Goal: Task Accomplishment & Management: Manage account settings

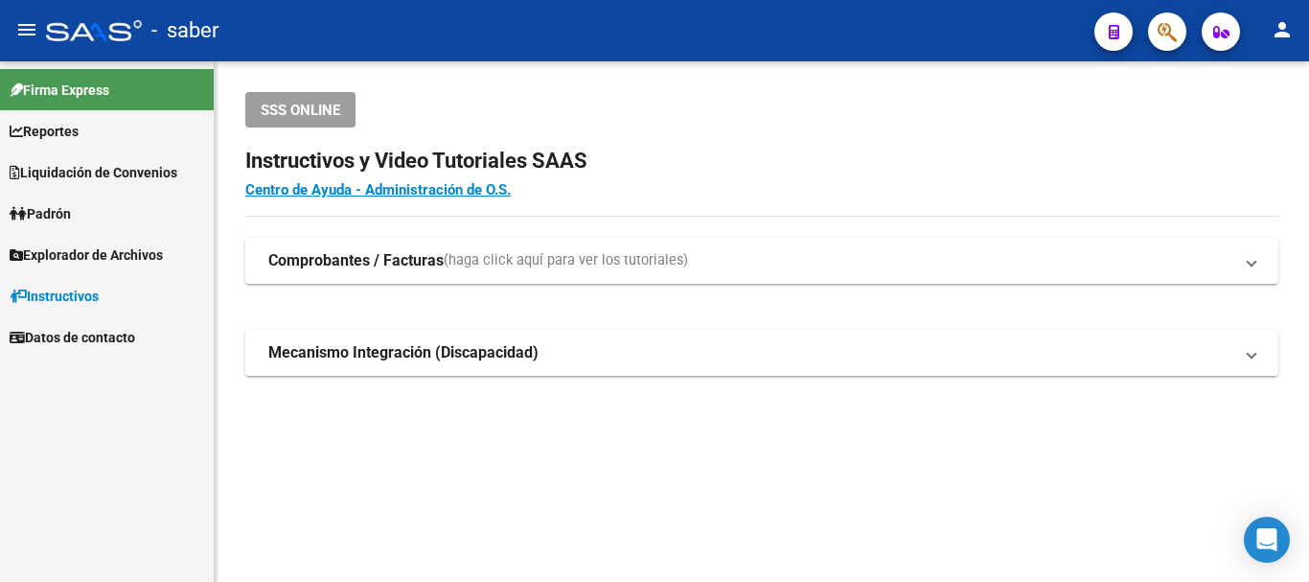
click at [1165, 20] on span "button" at bounding box center [1167, 31] width 19 height 39
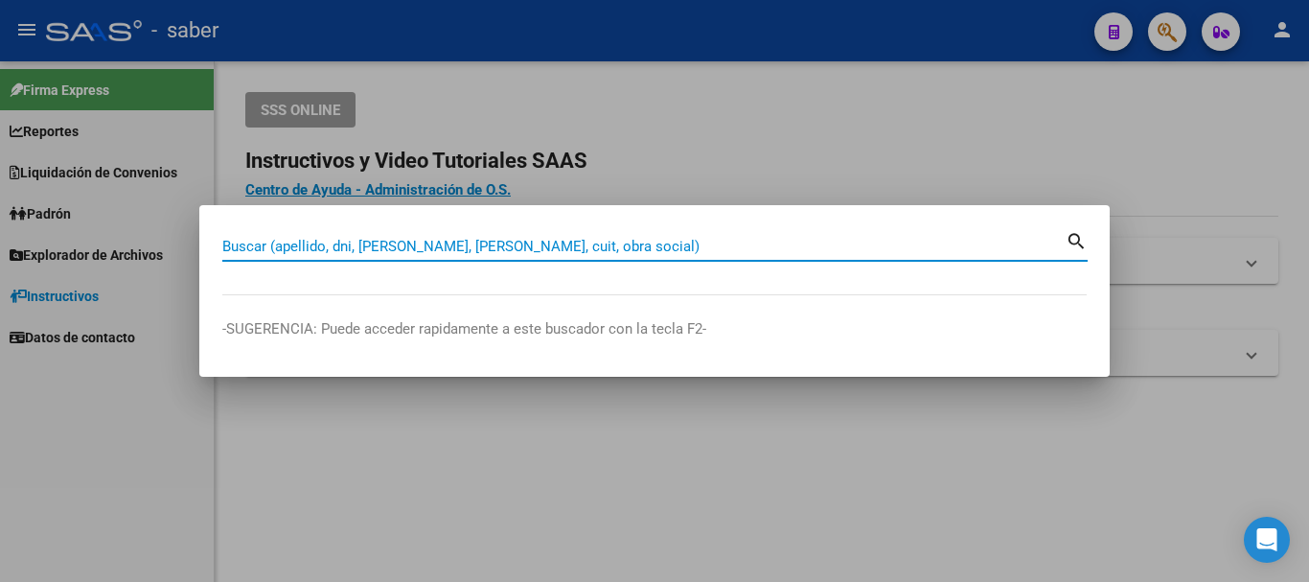
click at [327, 241] on input "Buscar (apellido, dni, [PERSON_NAME], [PERSON_NAME], cuit, obra social)" at bounding box center [643, 246] width 843 height 17
paste input "20-40931620-5"
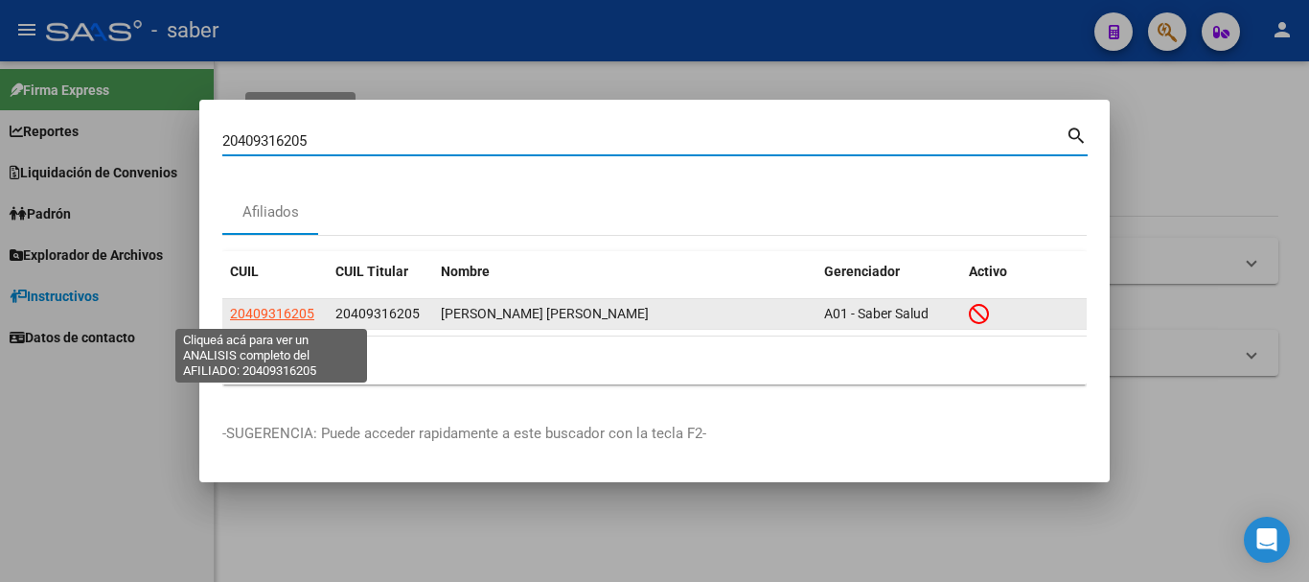
click at [288, 312] on span "20409316205" at bounding box center [272, 313] width 84 height 15
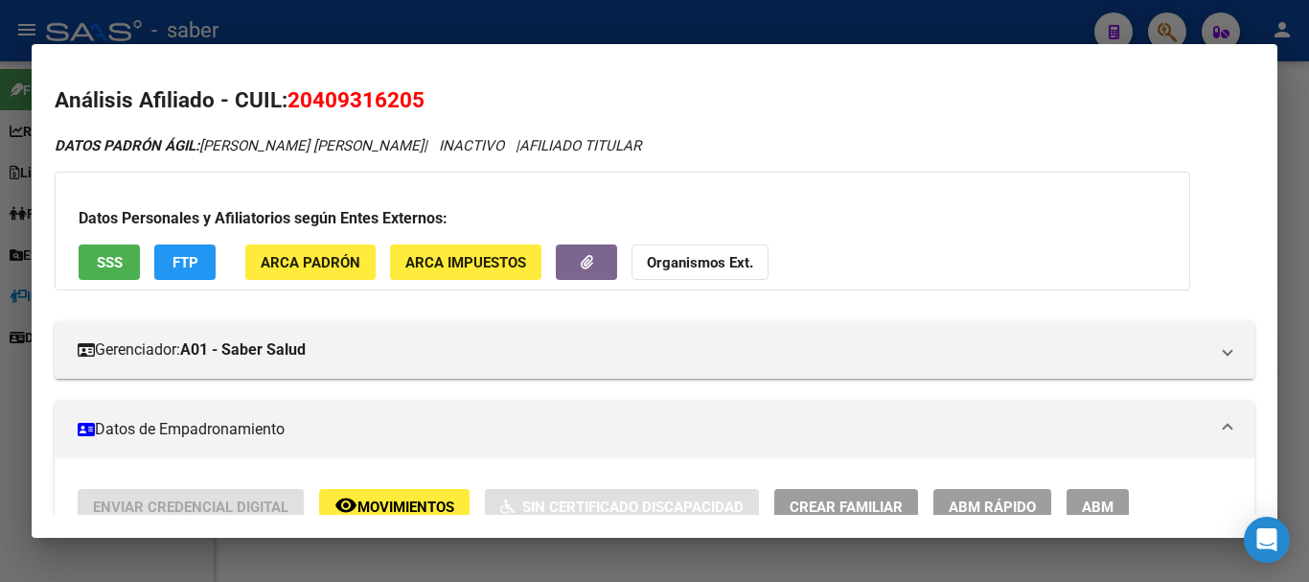
click at [629, 8] on div at bounding box center [654, 291] width 1309 height 582
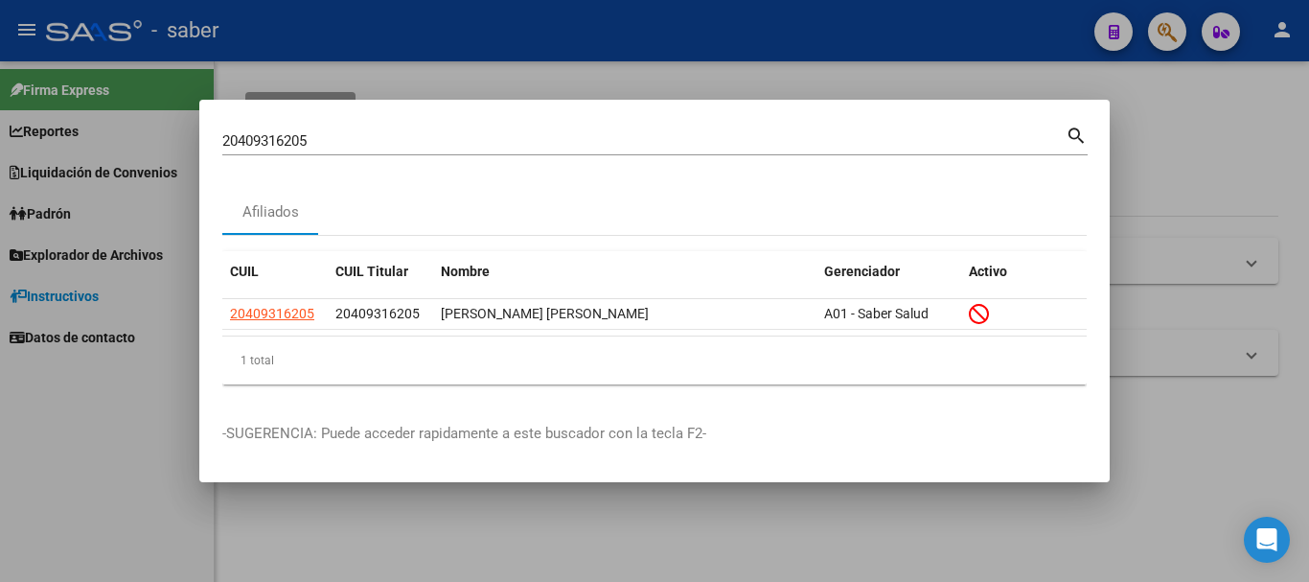
drag, startPoint x: 288, startPoint y: 157, endPoint x: 292, endPoint y: 146, distance: 12.1
click at [292, 148] on div "20409316205 Buscar (apellido, dni, cuil, nro traspaso, cuit, obra social) search" at bounding box center [654, 148] width 865 height 51
click at [292, 146] on input "20409316205" at bounding box center [643, 140] width 843 height 17
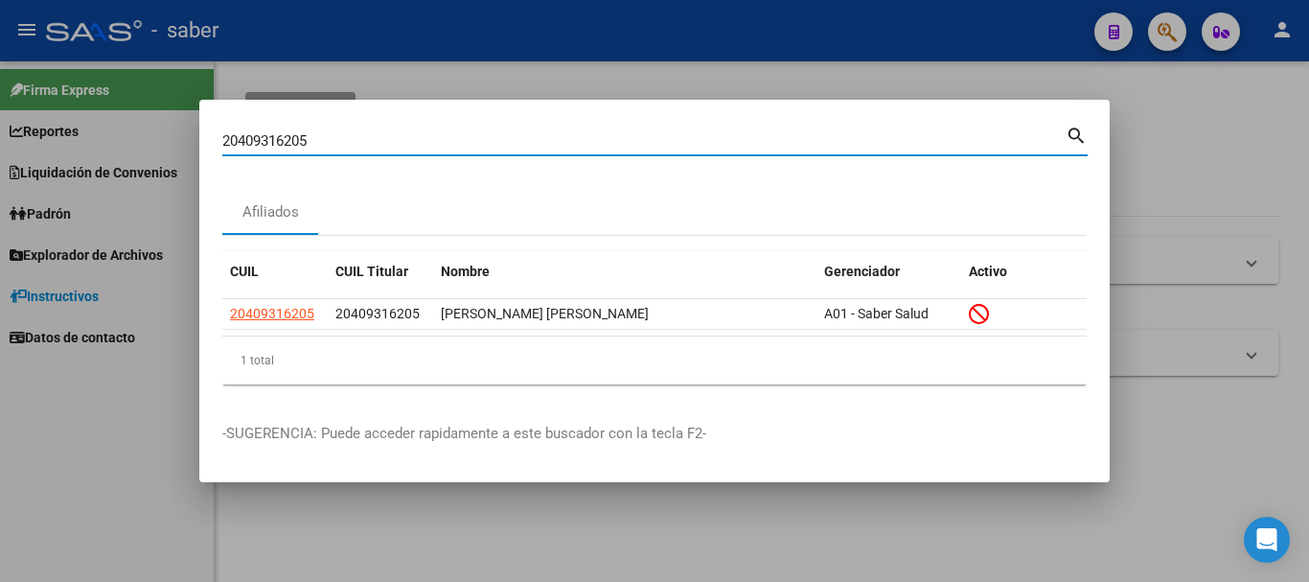
click at [292, 146] on input "20409316205" at bounding box center [643, 140] width 843 height 17
click at [296, 144] on input "20409316205" at bounding box center [643, 140] width 843 height 17
paste input "7307616209"
type input "27307616209"
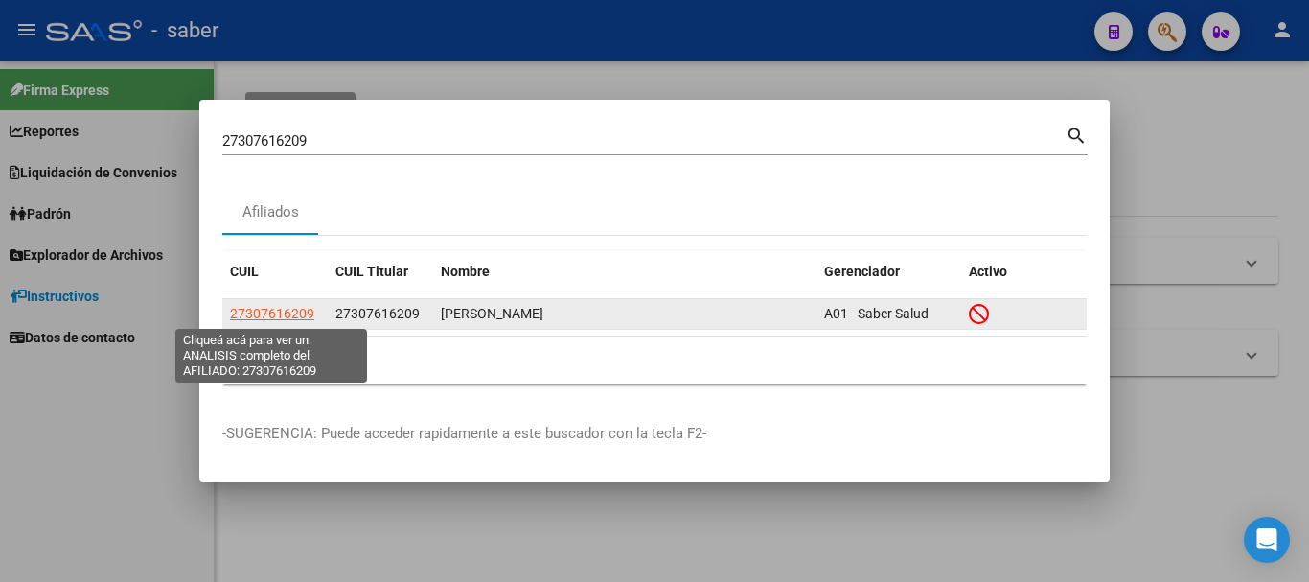
click at [302, 314] on span "27307616209" at bounding box center [272, 313] width 84 height 15
type textarea "27307616209"
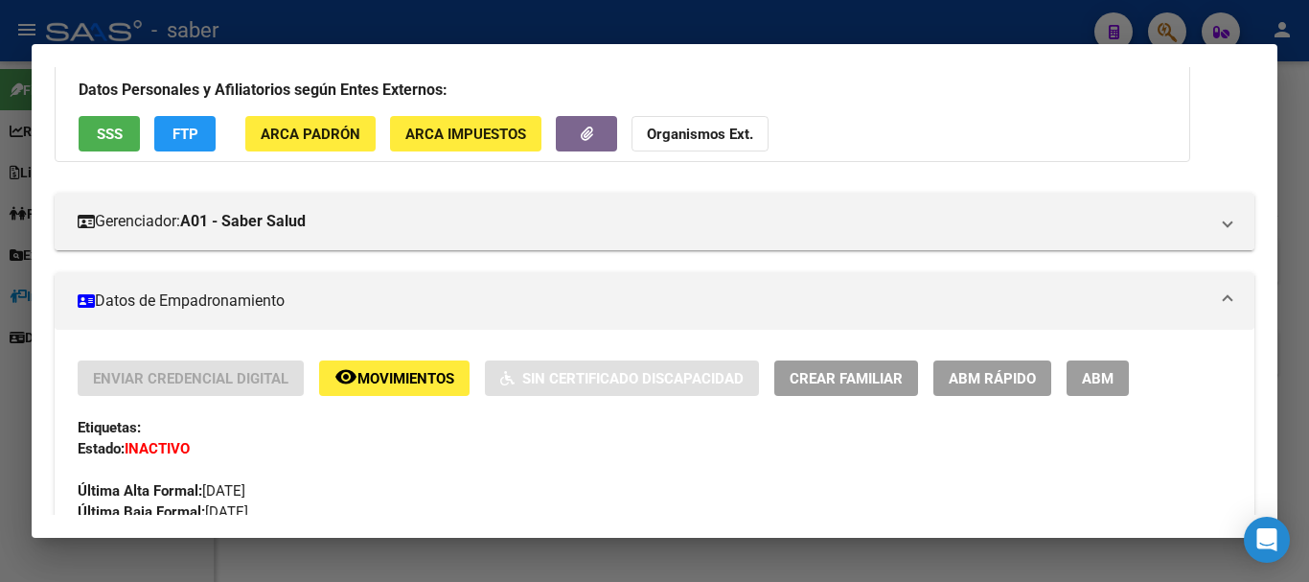
scroll to position [96, 0]
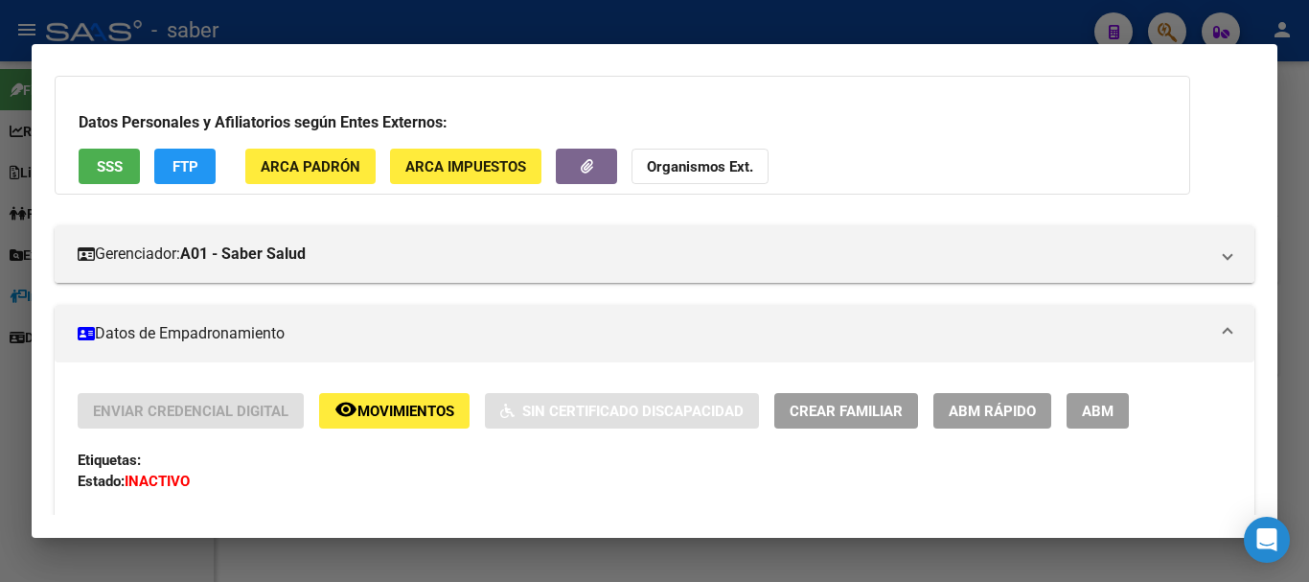
click at [784, 31] on div at bounding box center [654, 291] width 1309 height 582
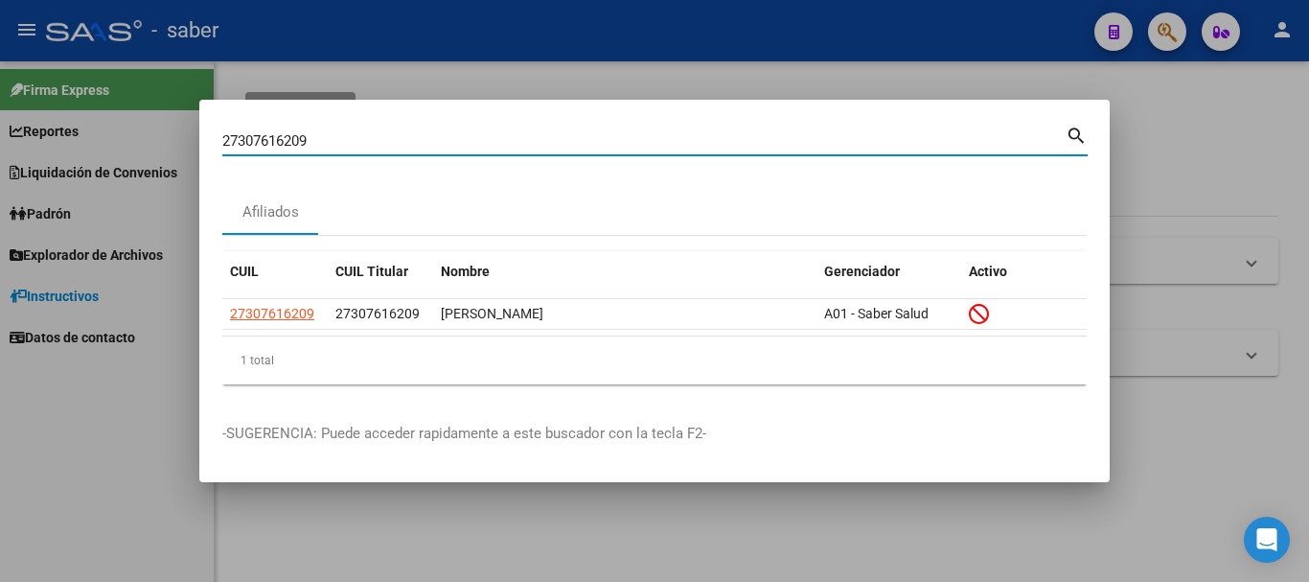
click at [256, 134] on input "27307616209" at bounding box center [643, 140] width 843 height 17
drag, startPoint x: 256, startPoint y: 134, endPoint x: 261, endPoint y: 126, distance: 9.9
click at [257, 132] on input "27307616209" at bounding box center [643, 140] width 843 height 17
paste input "92758580"
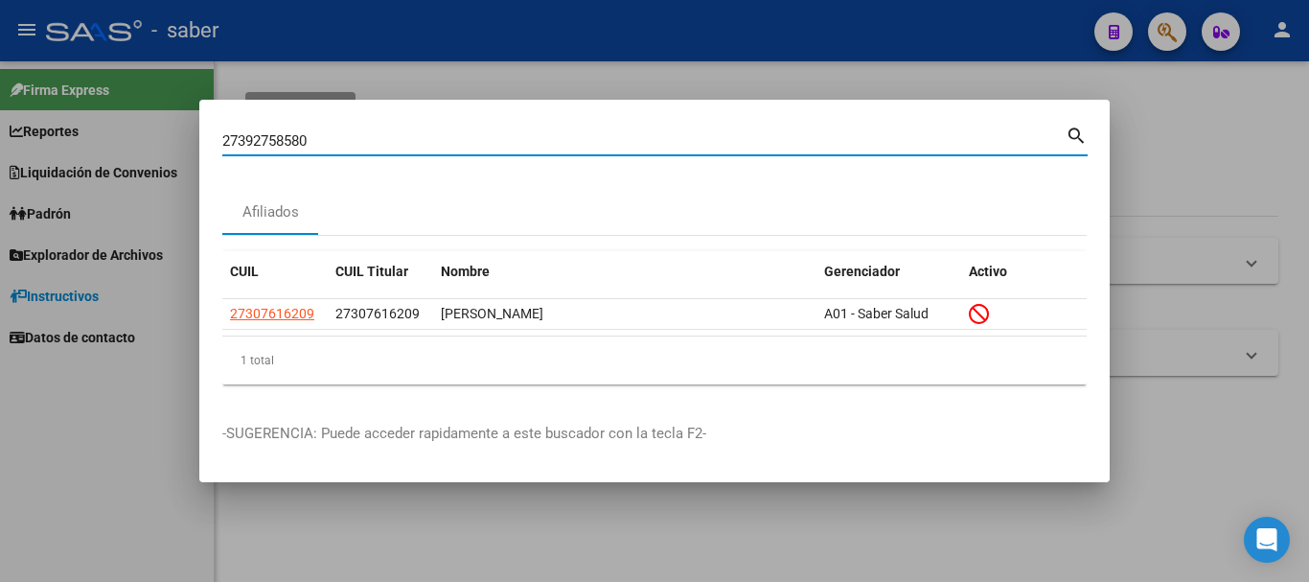
type input "27392758580"
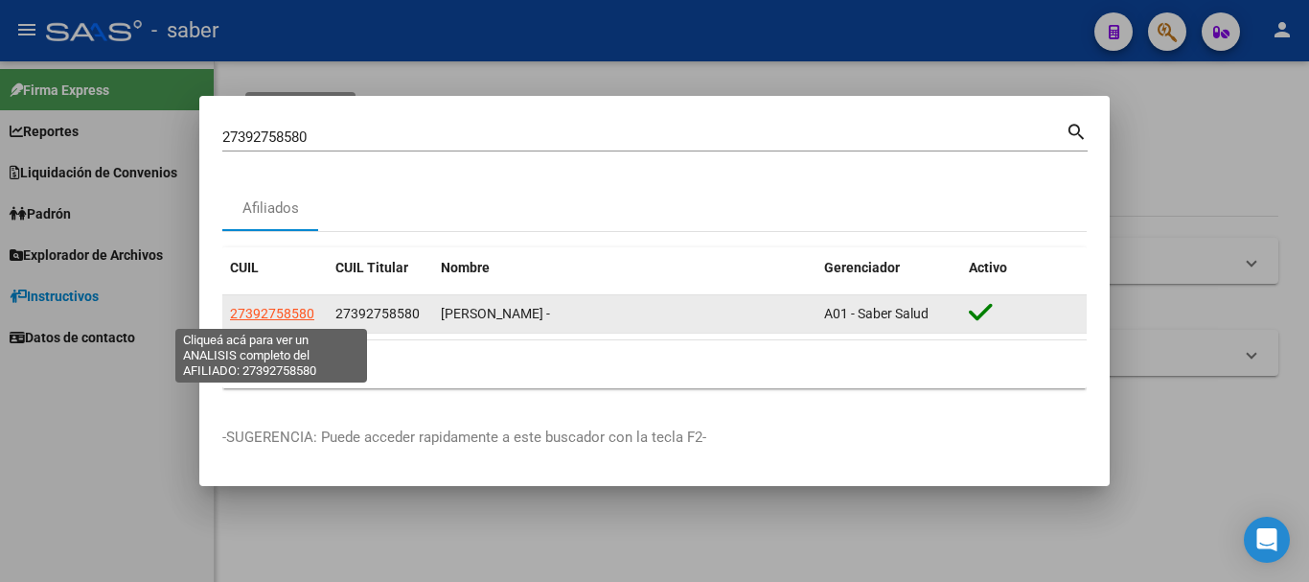
click at [298, 314] on span "27392758580" at bounding box center [272, 313] width 84 height 15
type textarea "27392758580"
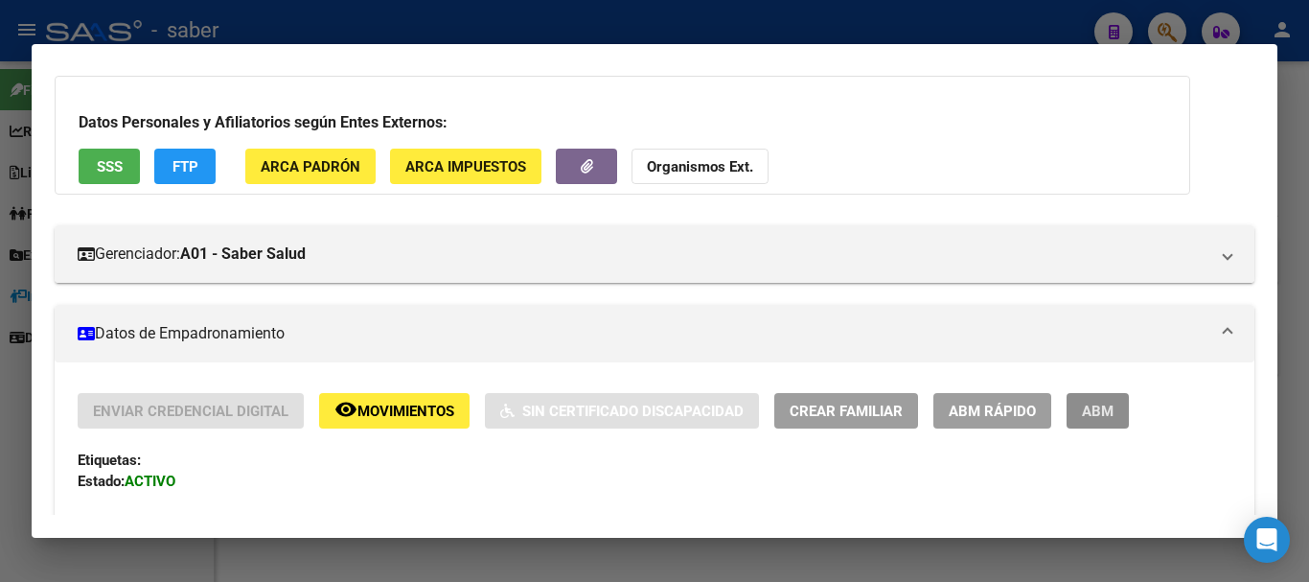
click at [1112, 408] on span "ABM" at bounding box center [1098, 410] width 32 height 17
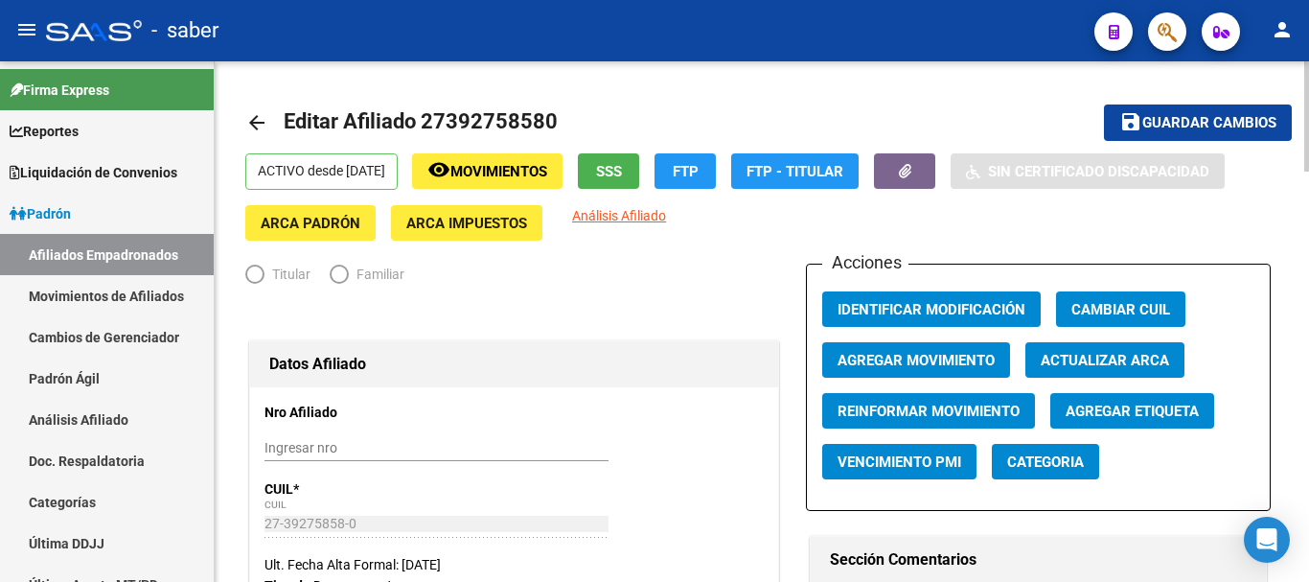
radio input "true"
type input "30-71171080-5"
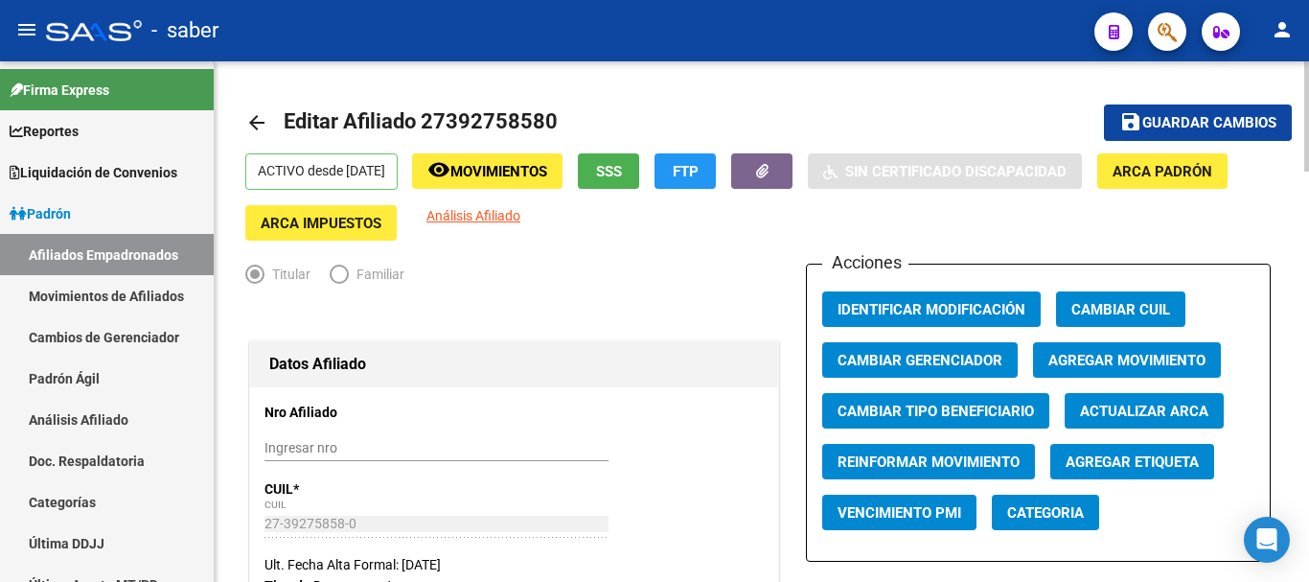
scroll to position [96, 0]
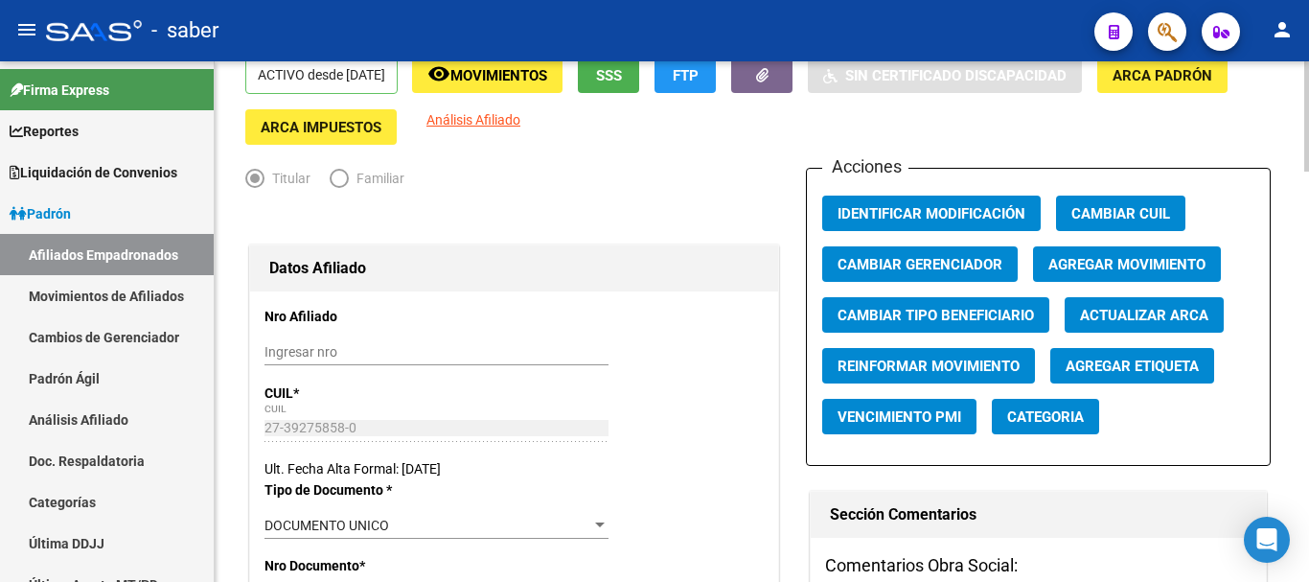
click at [1097, 262] on span "Agregar Movimiento" at bounding box center [1126, 264] width 157 height 17
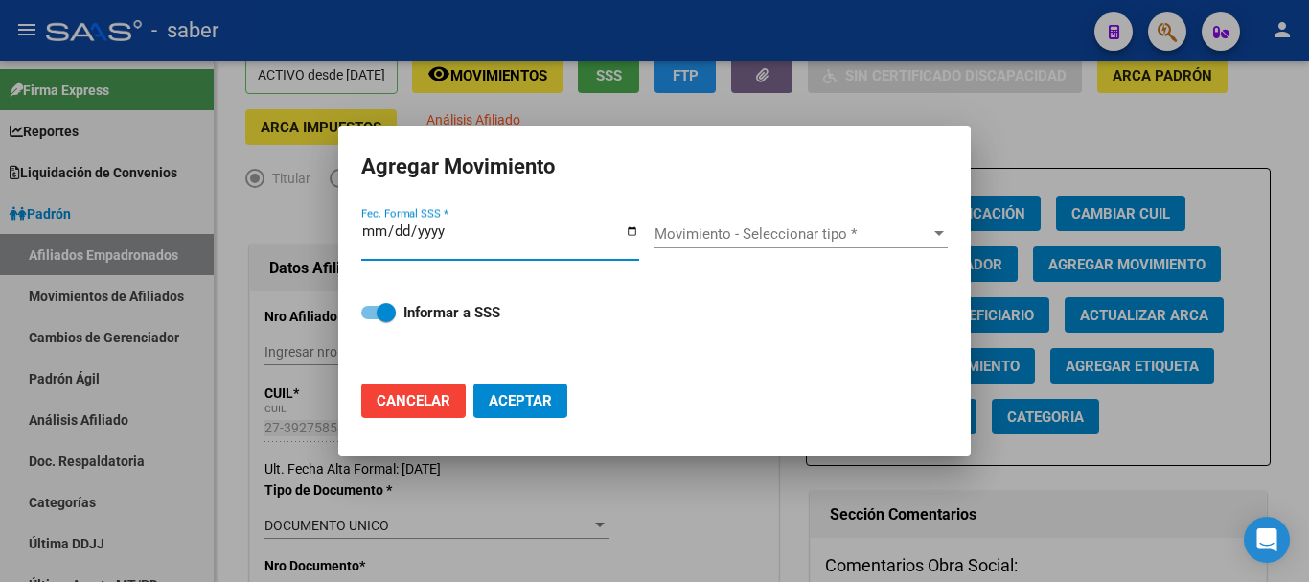
click at [739, 232] on span "Movimiento - Seleccionar tipo *" at bounding box center [793, 233] width 276 height 17
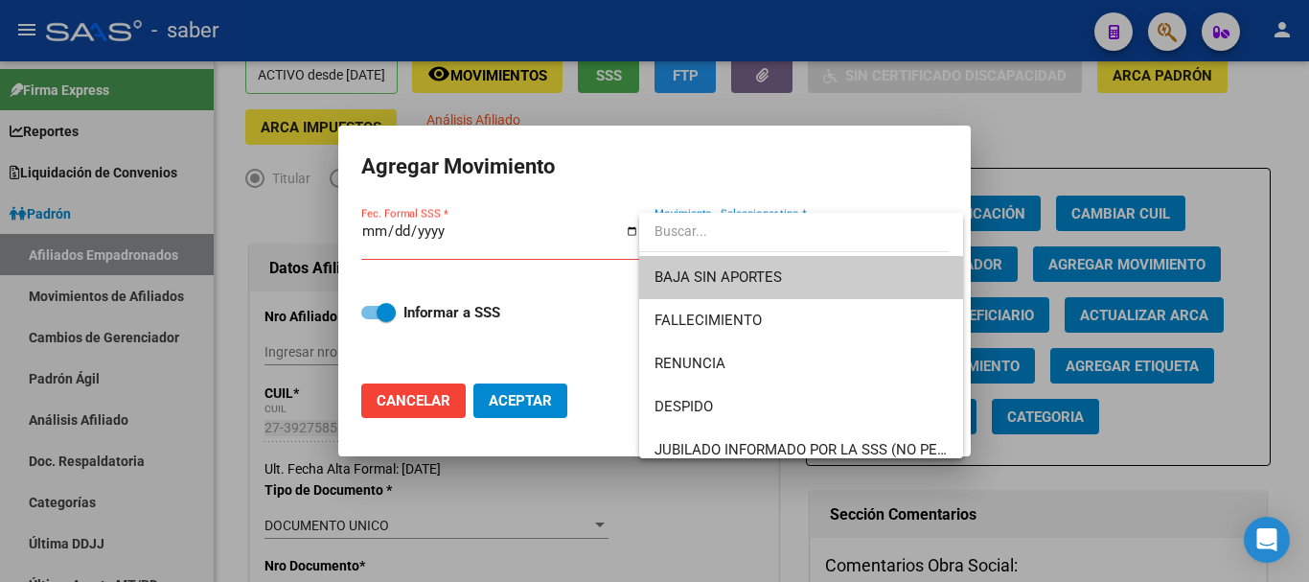
drag, startPoint x: 712, startPoint y: 233, endPoint x: 679, endPoint y: 236, distance: 32.7
click at [712, 234] on input "dropdown search" at bounding box center [794, 231] width 310 height 40
click at [362, 237] on div at bounding box center [654, 291] width 1309 height 582
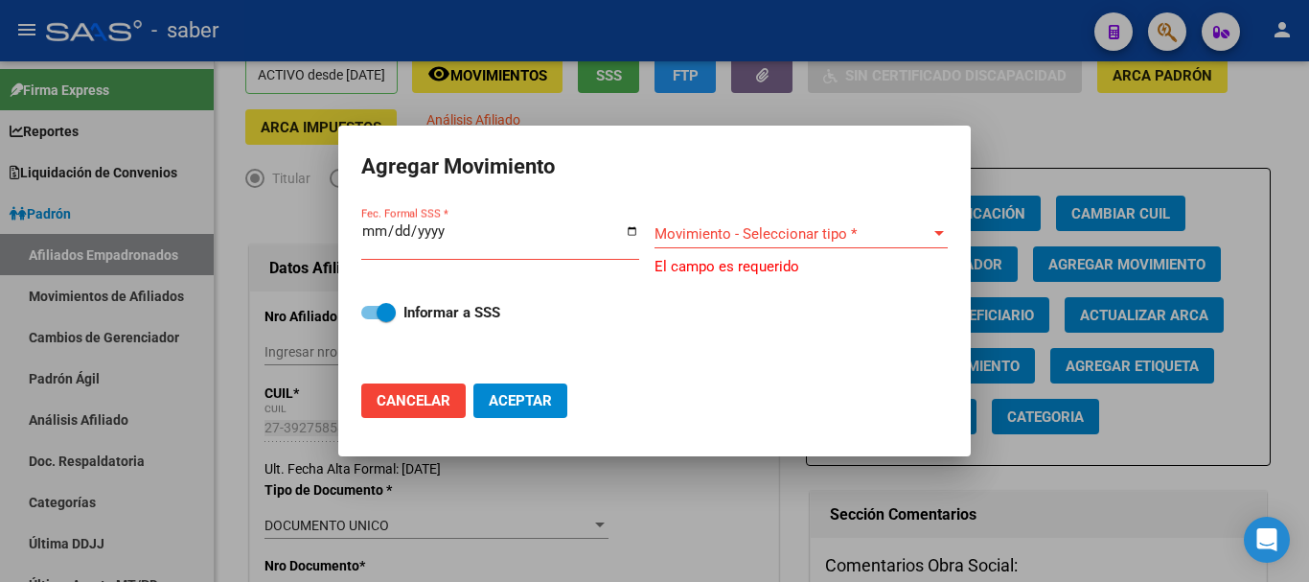
click at [359, 232] on mat-dialog-content "Fec. Formal SSS * Movimiento - Seleccionar tipo * Movimiento - Seleccionar tipo…" at bounding box center [654, 286] width 632 height 165
drag, startPoint x: 356, startPoint y: 228, endPoint x: 370, endPoint y: 228, distance: 14.4
click at [363, 228] on mat-dialog-content "Fec. Formal SSS * Movimiento - Seleccionar tipo * Movimiento - Seleccionar tipo…" at bounding box center [654, 286] width 632 height 165
click at [371, 228] on input "Fec. Formal SSS *" at bounding box center [500, 238] width 278 height 31
click at [370, 228] on input "Fec. Formal SSS *" at bounding box center [500, 238] width 278 height 31
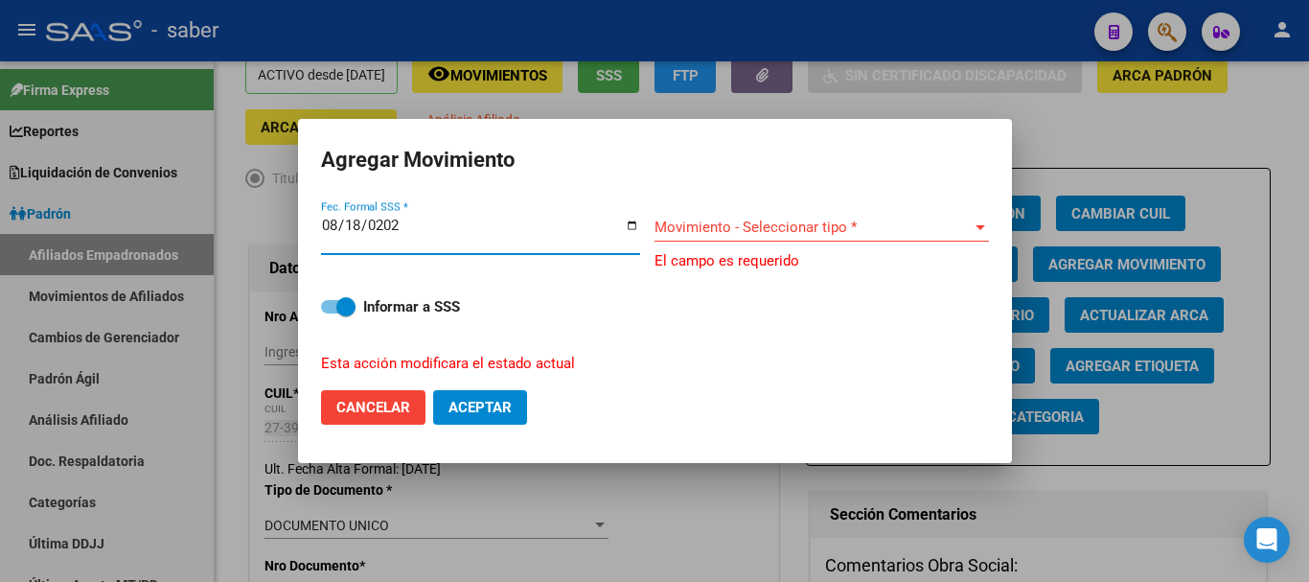
type input "[DATE]"
click at [804, 220] on span "Movimiento - Seleccionar tipo *" at bounding box center [813, 226] width 317 height 17
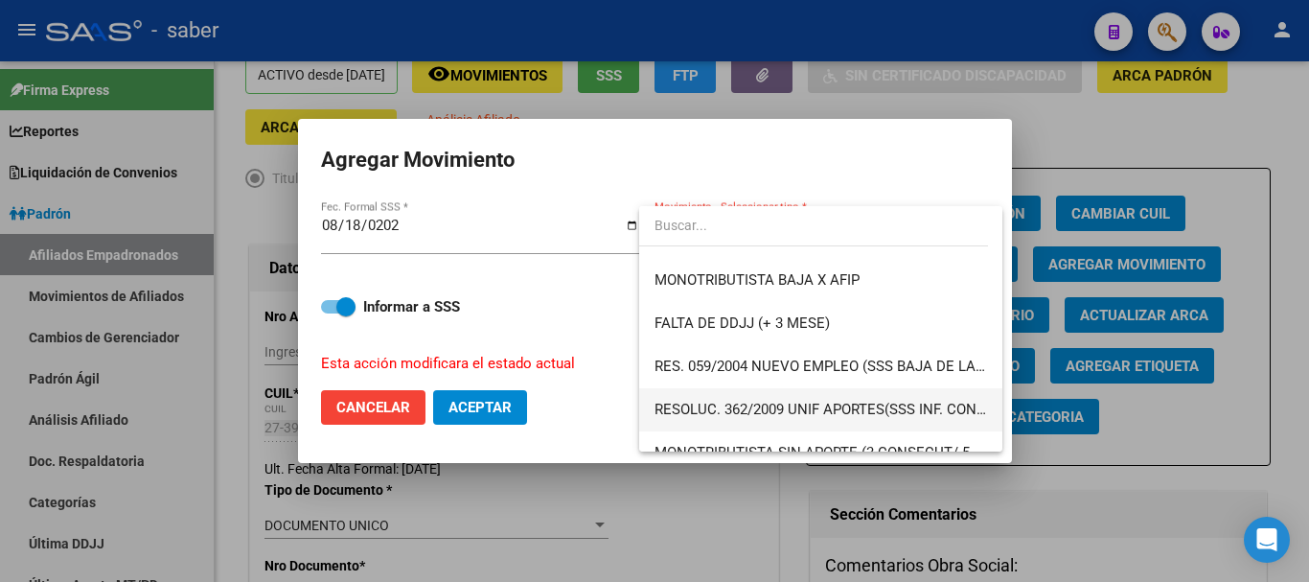
scroll to position [479, 0]
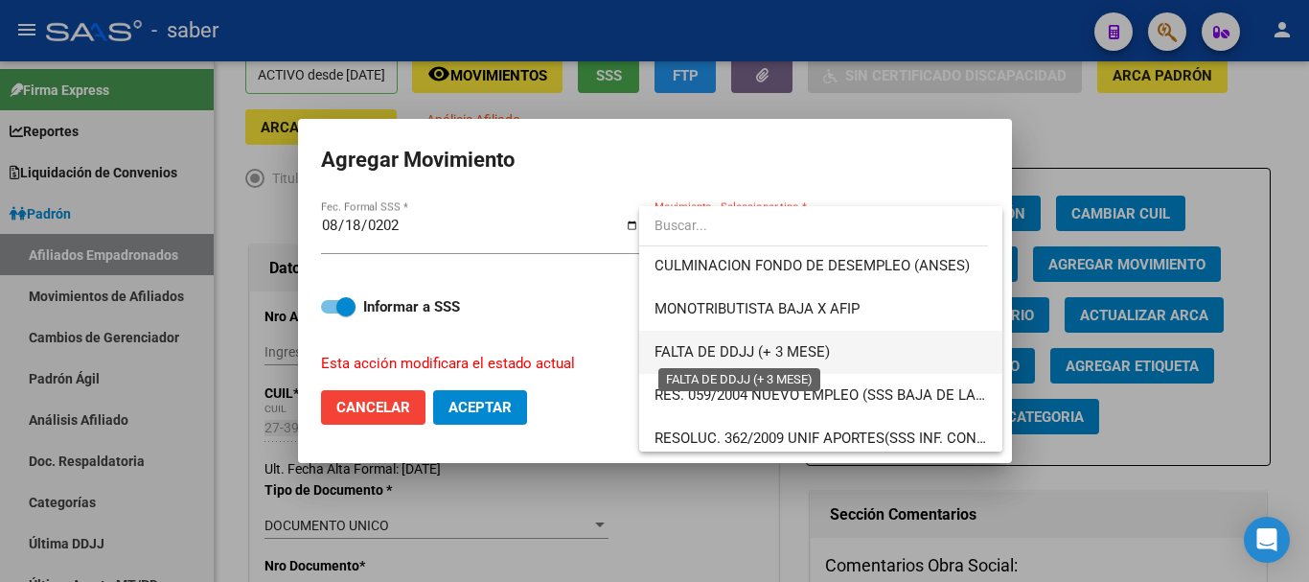
click at [723, 343] on span "FALTA DE DDJJ (+ 3 MESE)" at bounding box center [742, 351] width 175 height 17
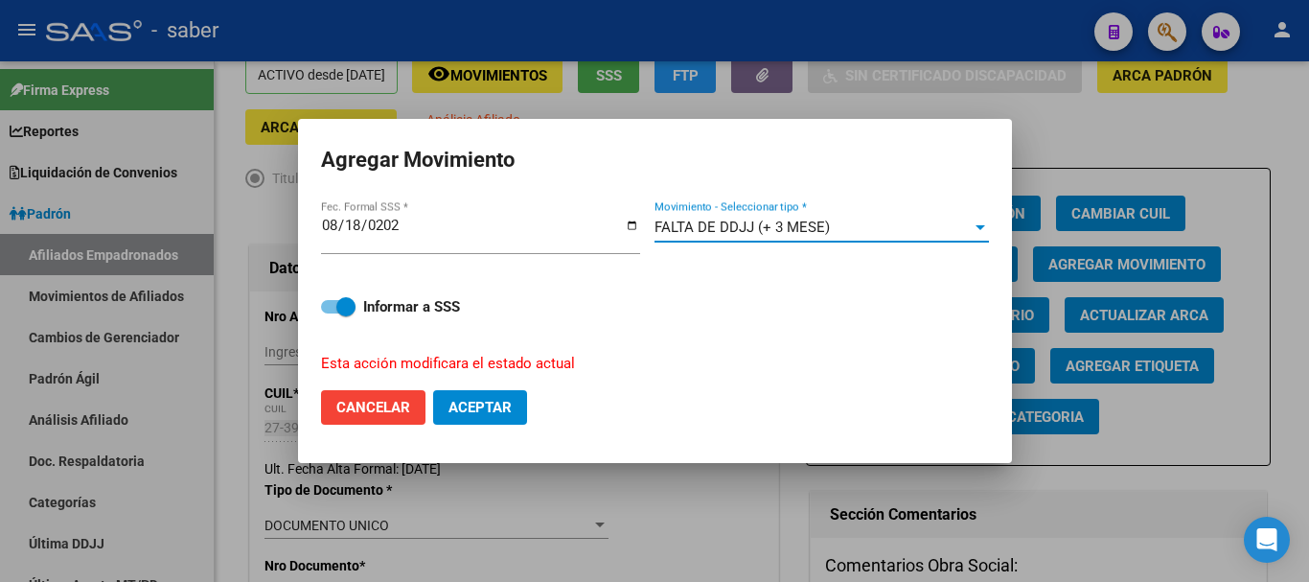
click at [972, 224] on div at bounding box center [980, 226] width 17 height 15
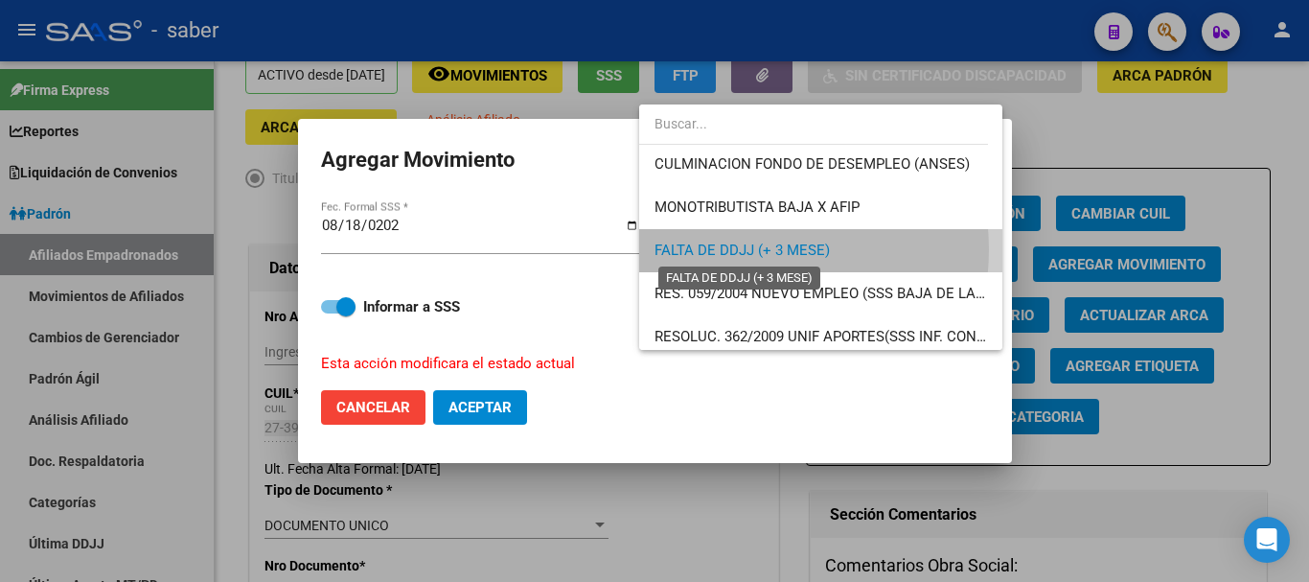
click at [745, 249] on span "FALTA DE DDJJ (+ 3 MESE)" at bounding box center [742, 249] width 175 height 17
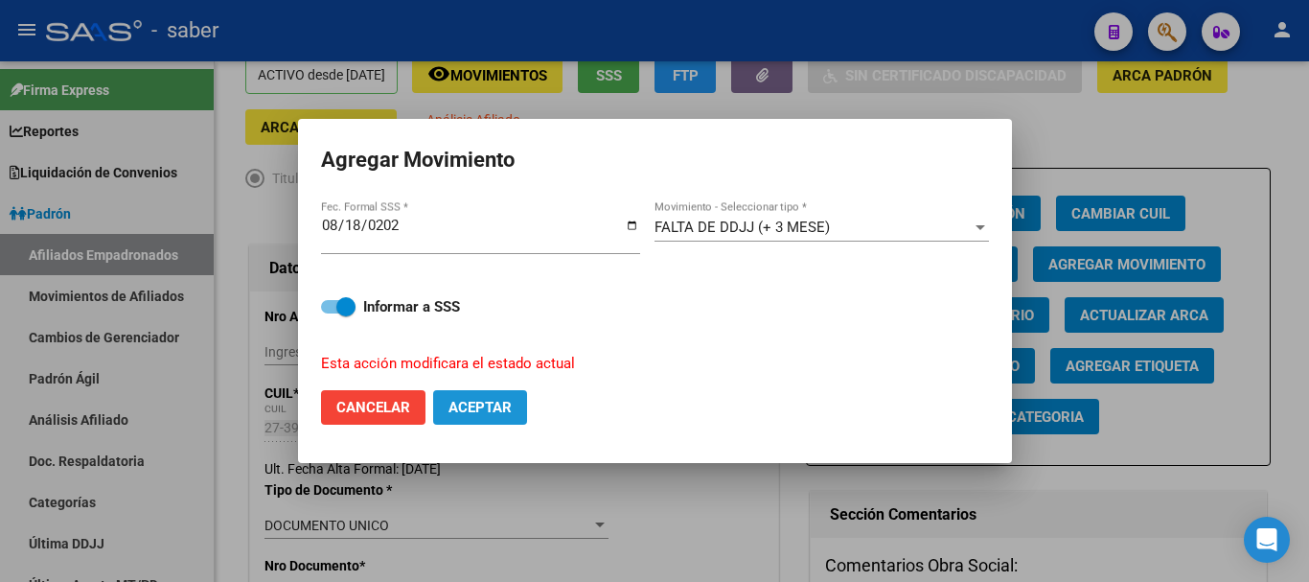
click at [468, 404] on span "Aceptar" at bounding box center [479, 407] width 63 height 17
checkbox input "false"
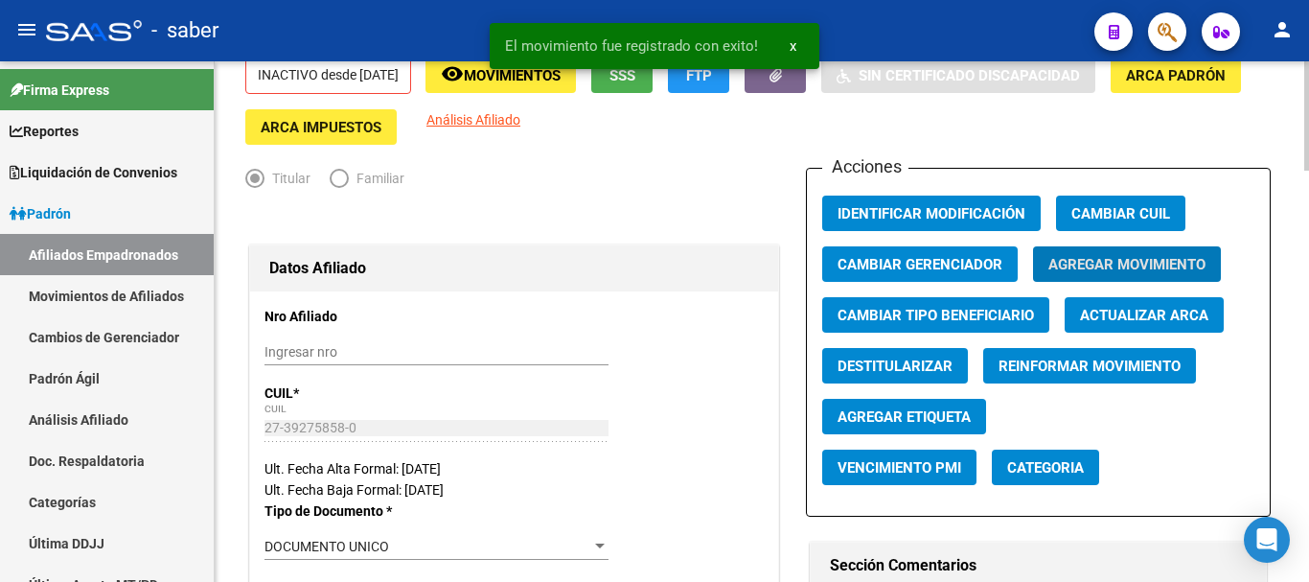
scroll to position [0, 0]
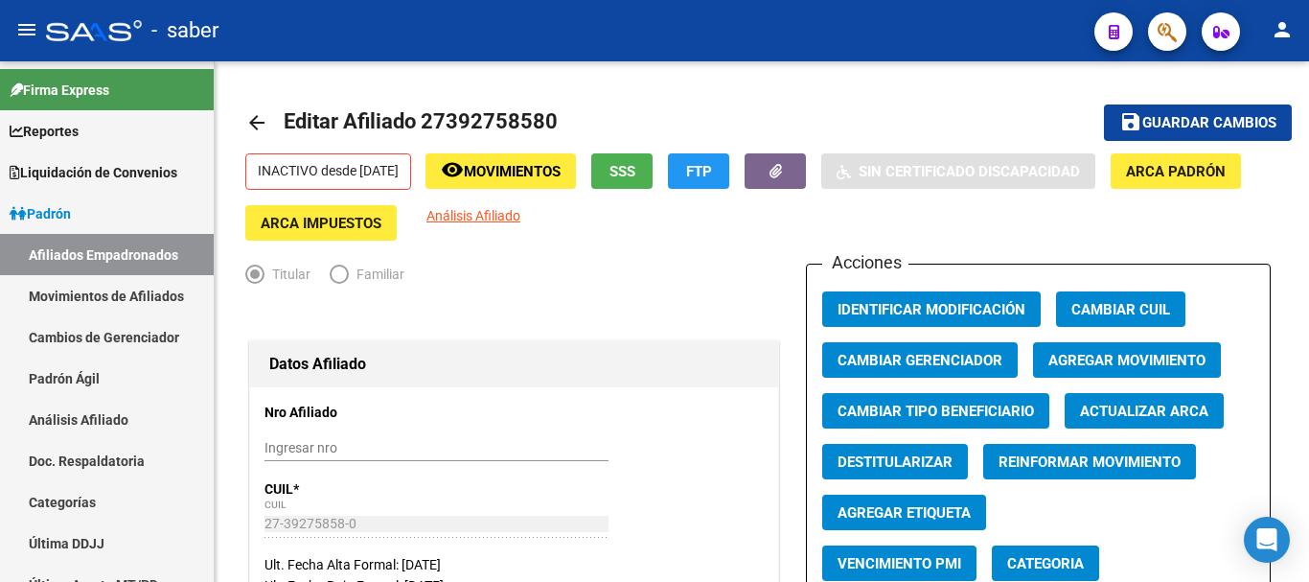
click at [860, 49] on div "- saber" at bounding box center [562, 31] width 1033 height 42
click at [862, 33] on div "- saber" at bounding box center [562, 31] width 1033 height 42
click at [1170, 20] on span "button" at bounding box center [1167, 31] width 19 height 39
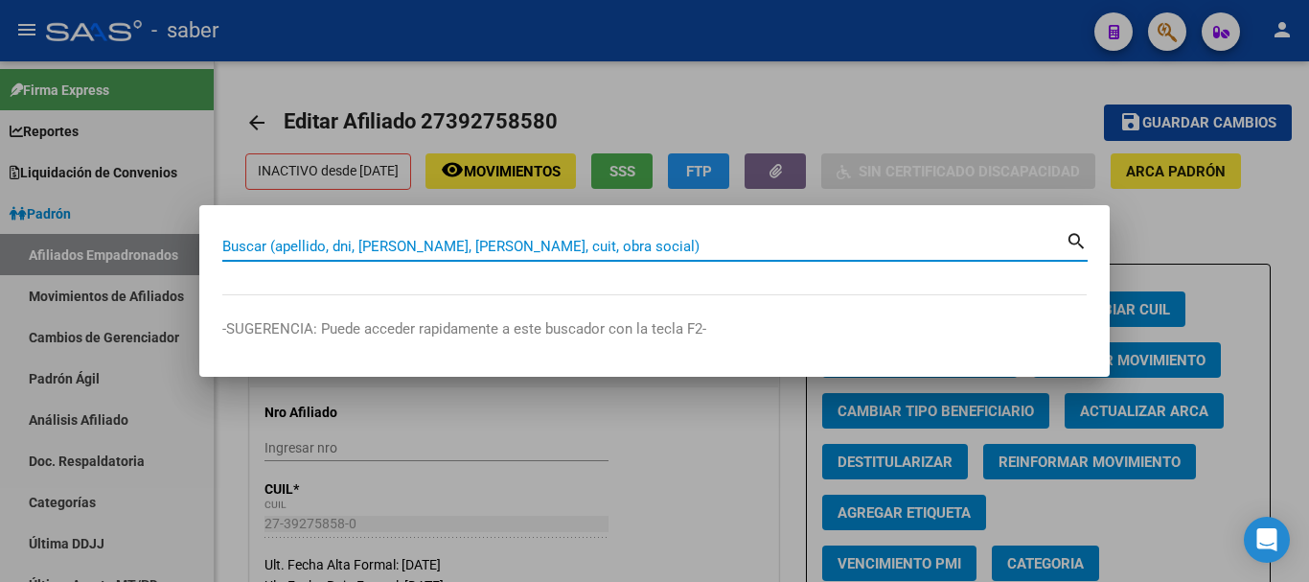
click at [303, 239] on input "Buscar (apellido, dni, [PERSON_NAME], [PERSON_NAME], cuit, obra social)" at bounding box center [643, 246] width 843 height 17
paste input "27307616209"
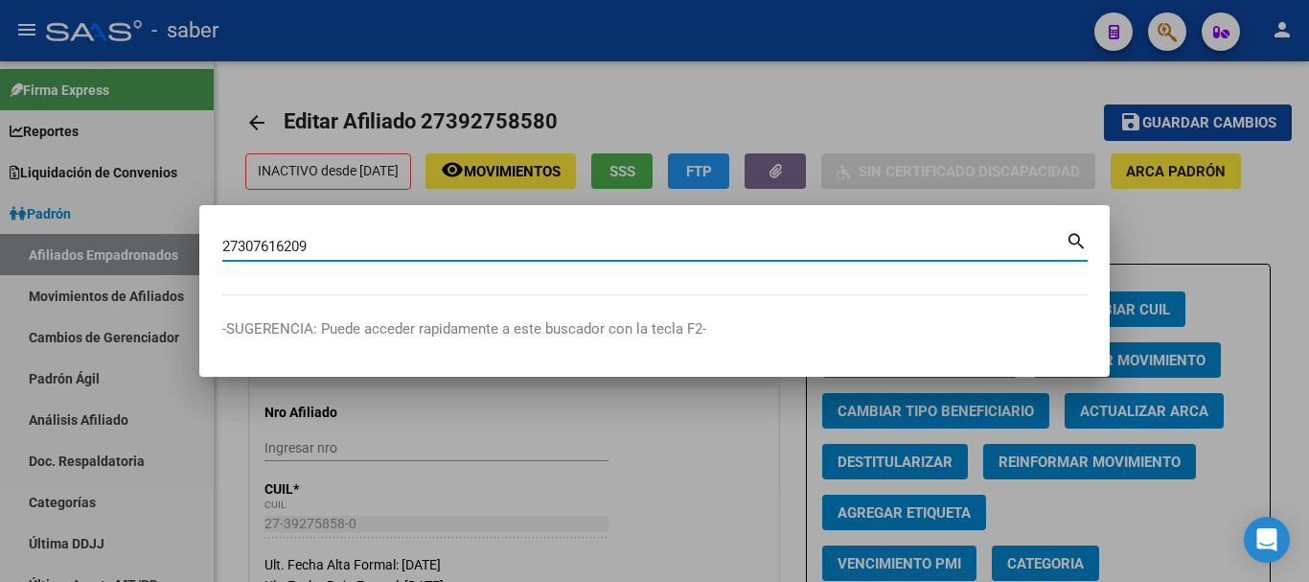
type input "27307616209"
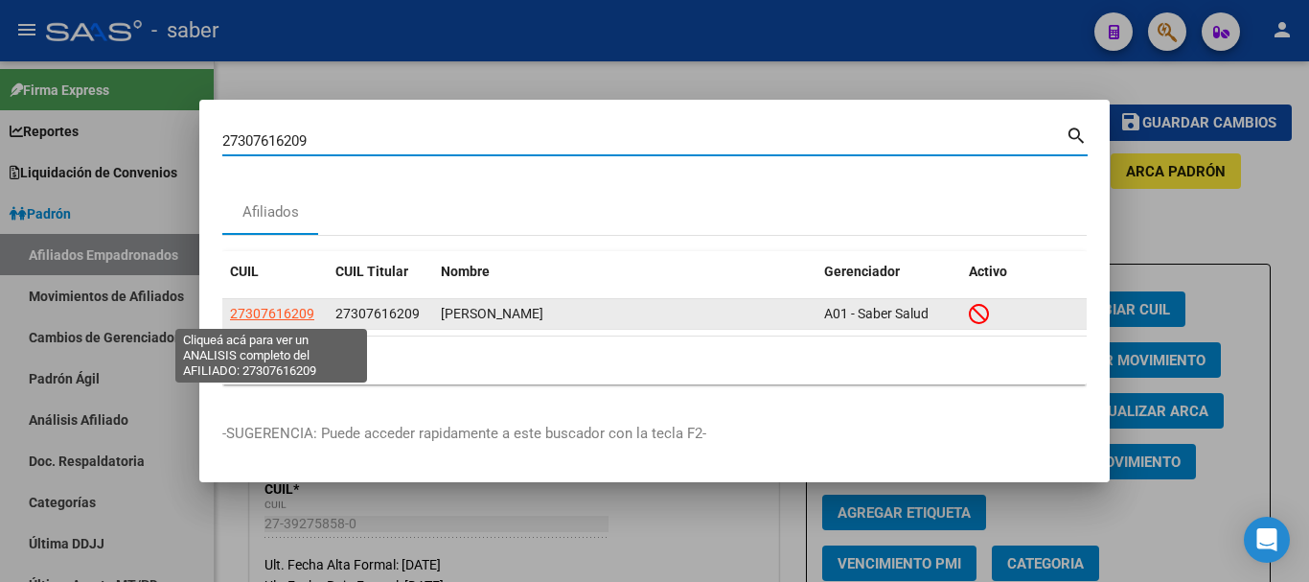
click at [287, 308] on span "27307616209" at bounding box center [272, 313] width 84 height 15
type textarea "27307616209"
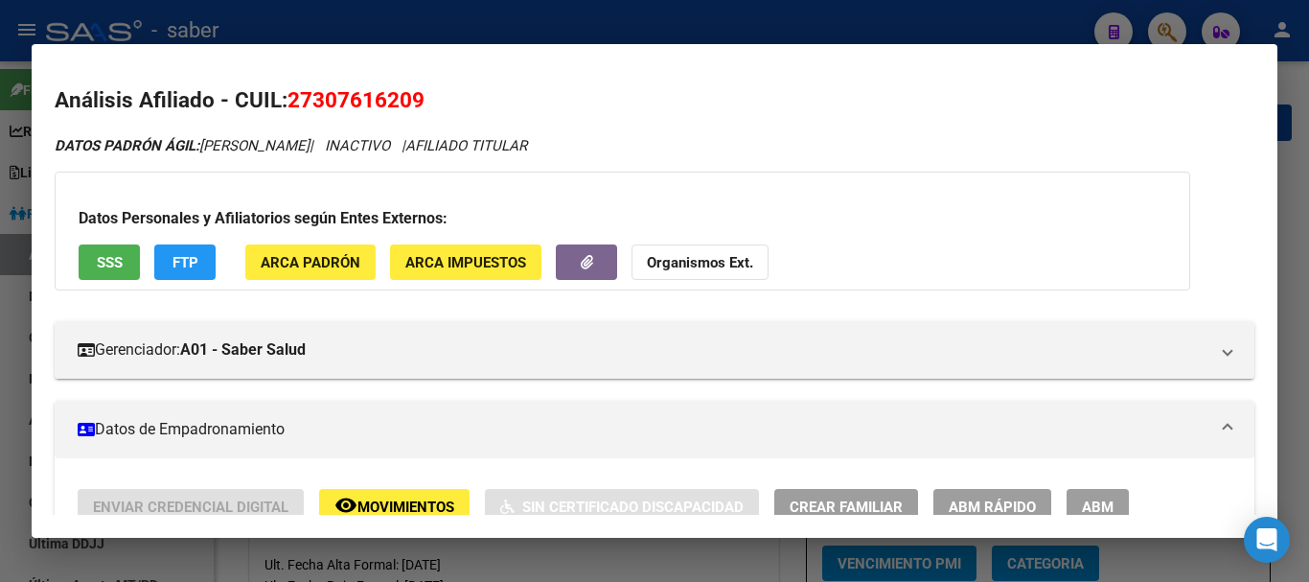
click at [647, 26] on div at bounding box center [654, 291] width 1309 height 582
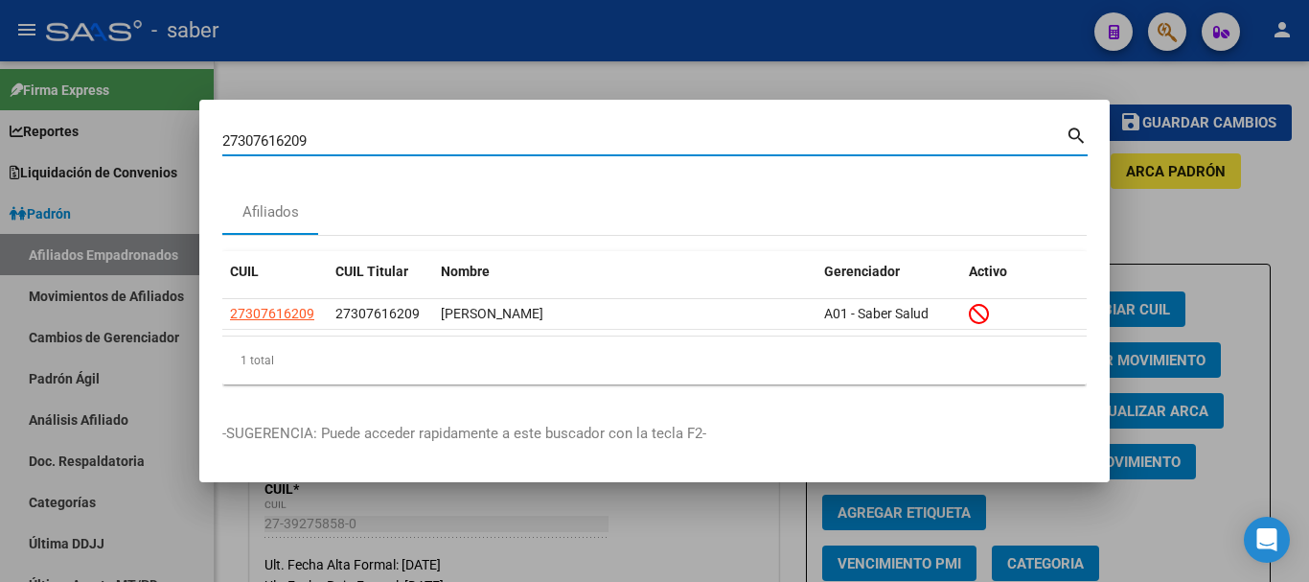
drag, startPoint x: 340, startPoint y: 140, endPoint x: 167, endPoint y: 110, distance: 176.0
click at [202, 121] on mat-dialog-container "27307616209 Buscar (apellido, dni, cuil, nro traspaso, cuit, obra social) searc…" at bounding box center [654, 291] width 910 height 382
paste input "27392758580"
type input "27392758580"
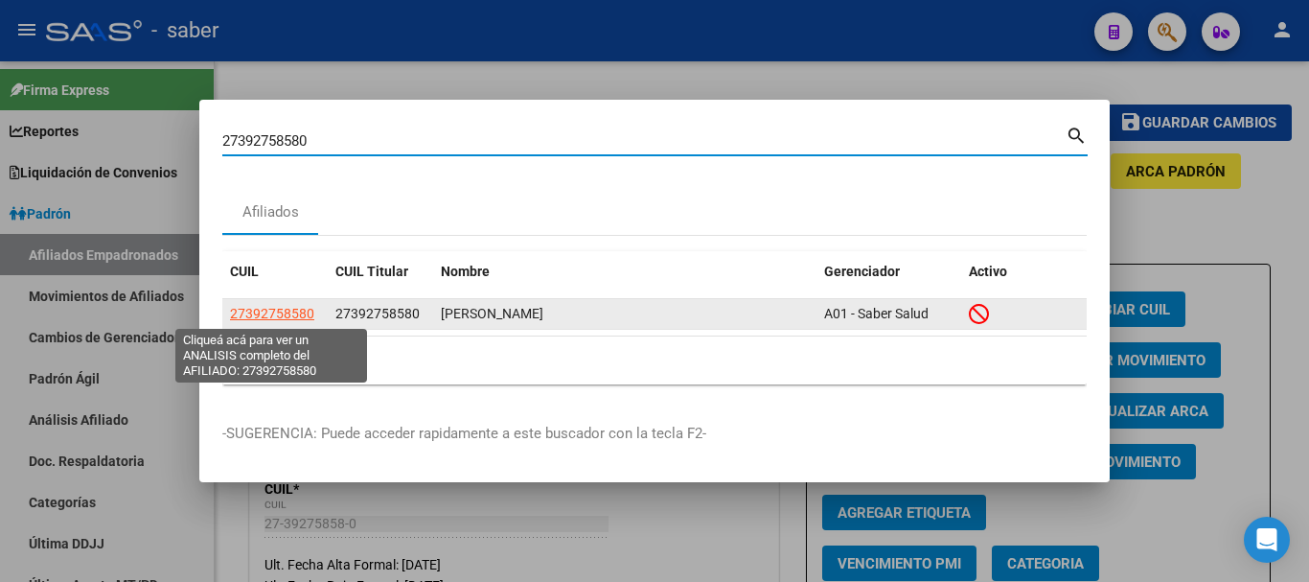
click at [275, 309] on span "27392758580" at bounding box center [272, 313] width 84 height 15
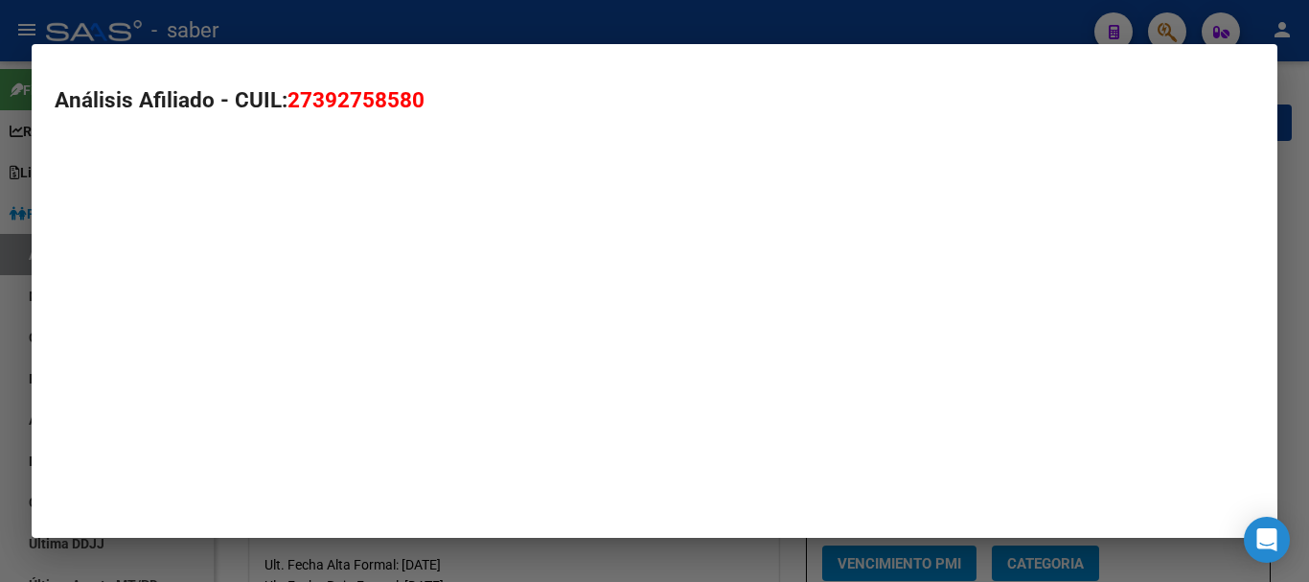
type textarea "27392758580"
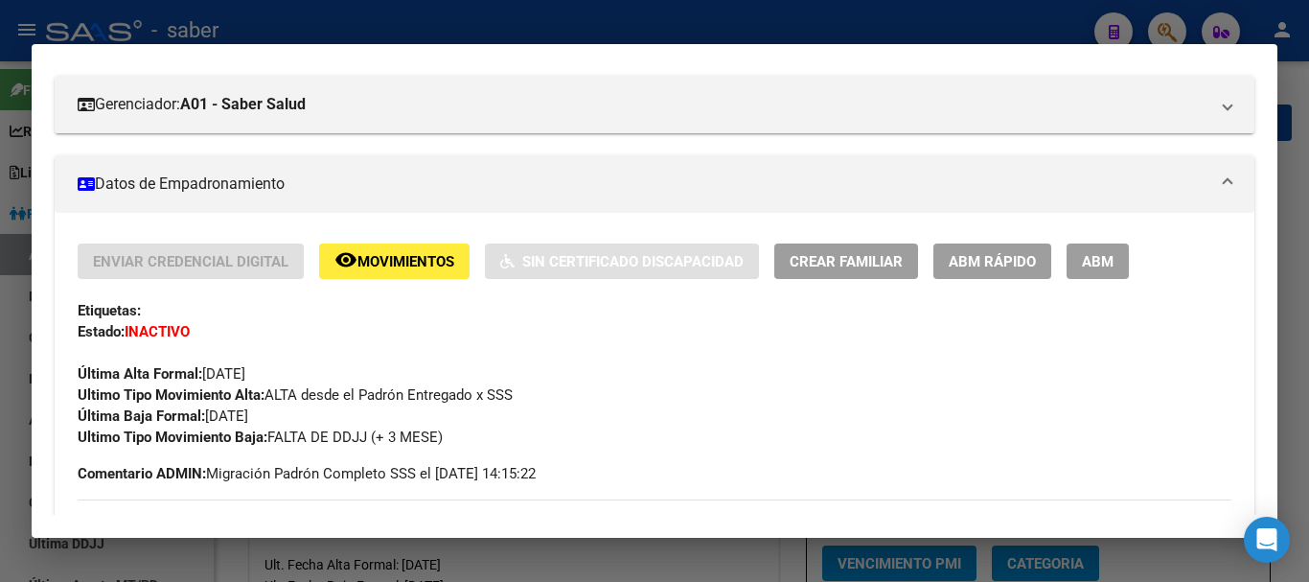
scroll to position [287, 0]
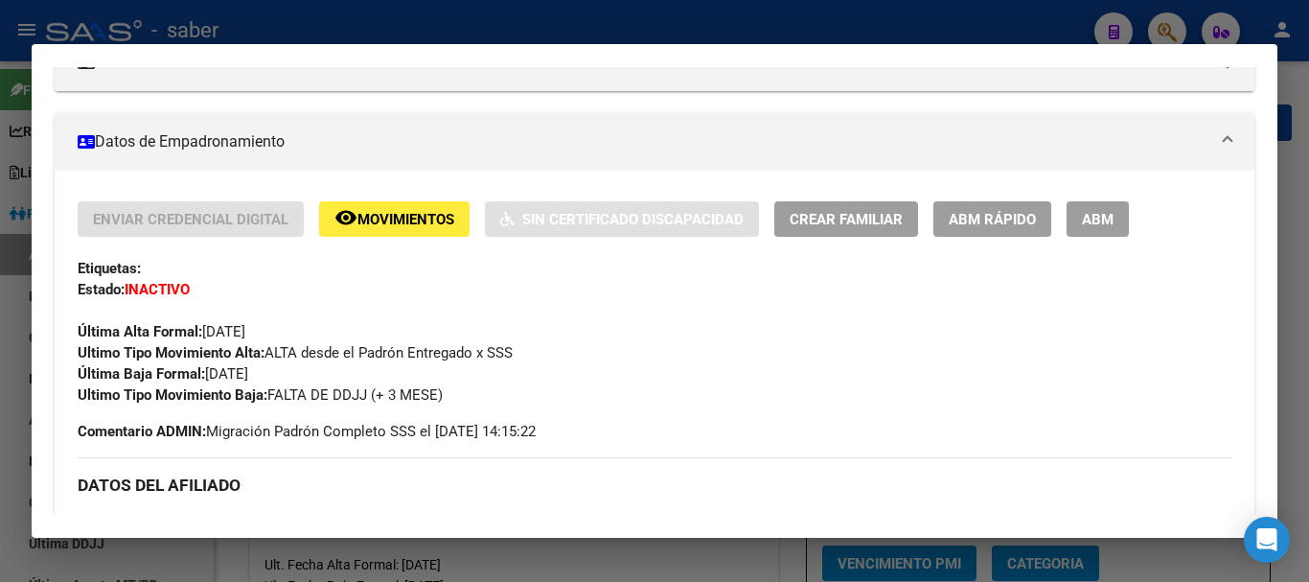
click at [543, 25] on div at bounding box center [654, 291] width 1309 height 582
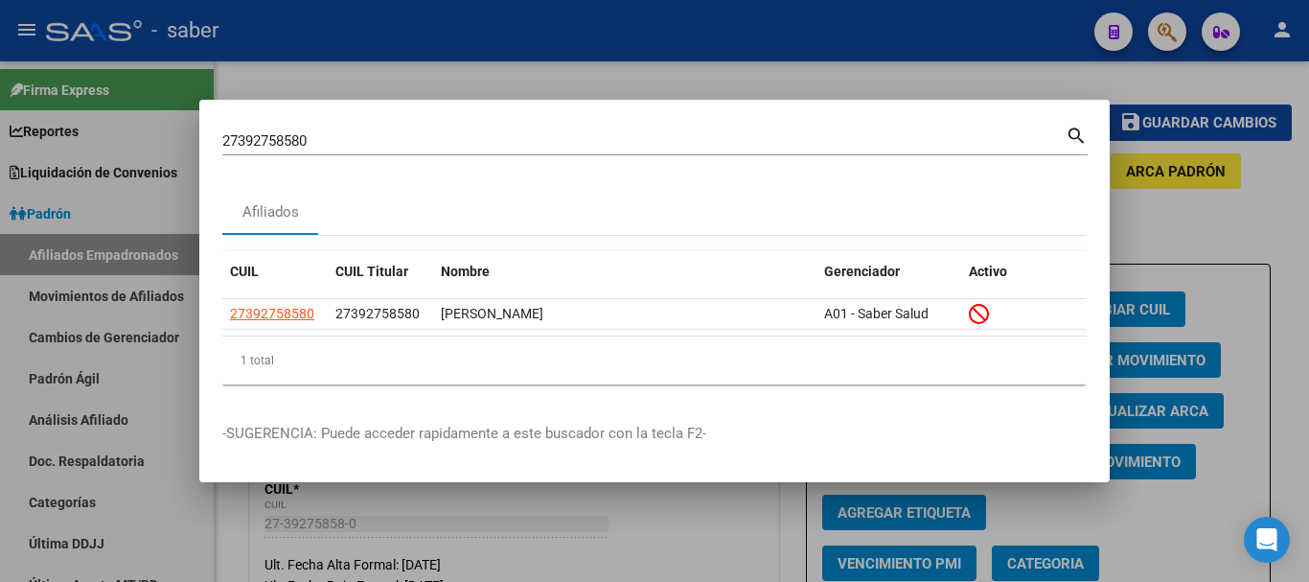
drag, startPoint x: 340, startPoint y: 140, endPoint x: 188, endPoint y: 108, distance: 155.6
click at [167, 108] on div "27392758580 Buscar (apellido, dni, cuil, nro traspaso, cuit, obra social) searc…" at bounding box center [654, 291] width 1309 height 582
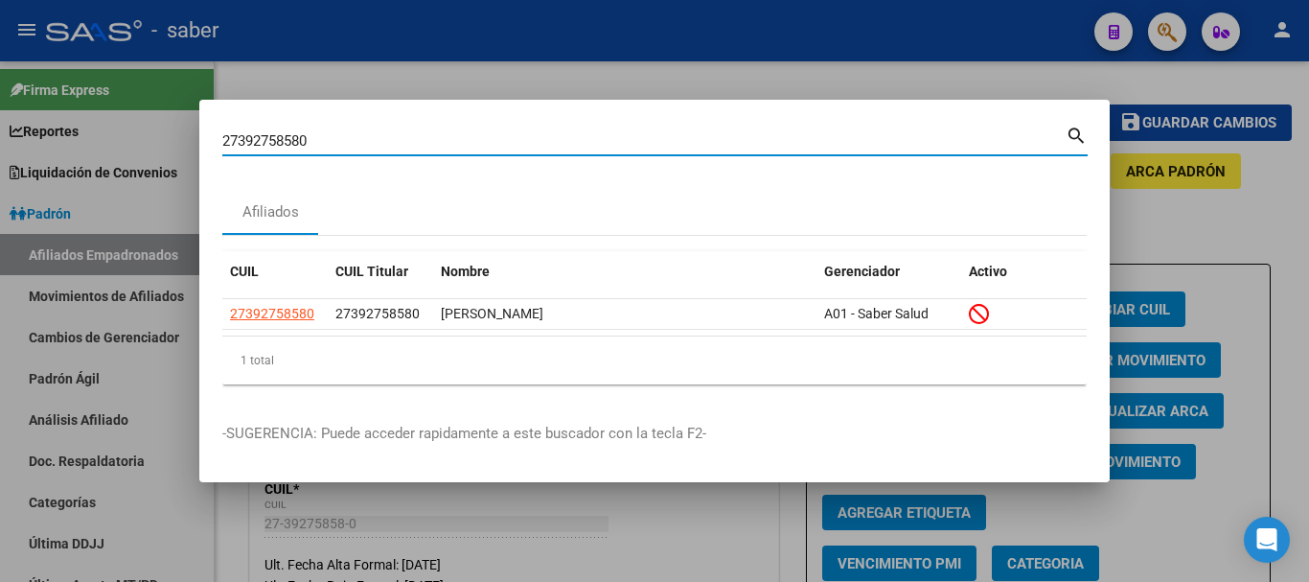
paste input "0409316205"
type input "20409316205"
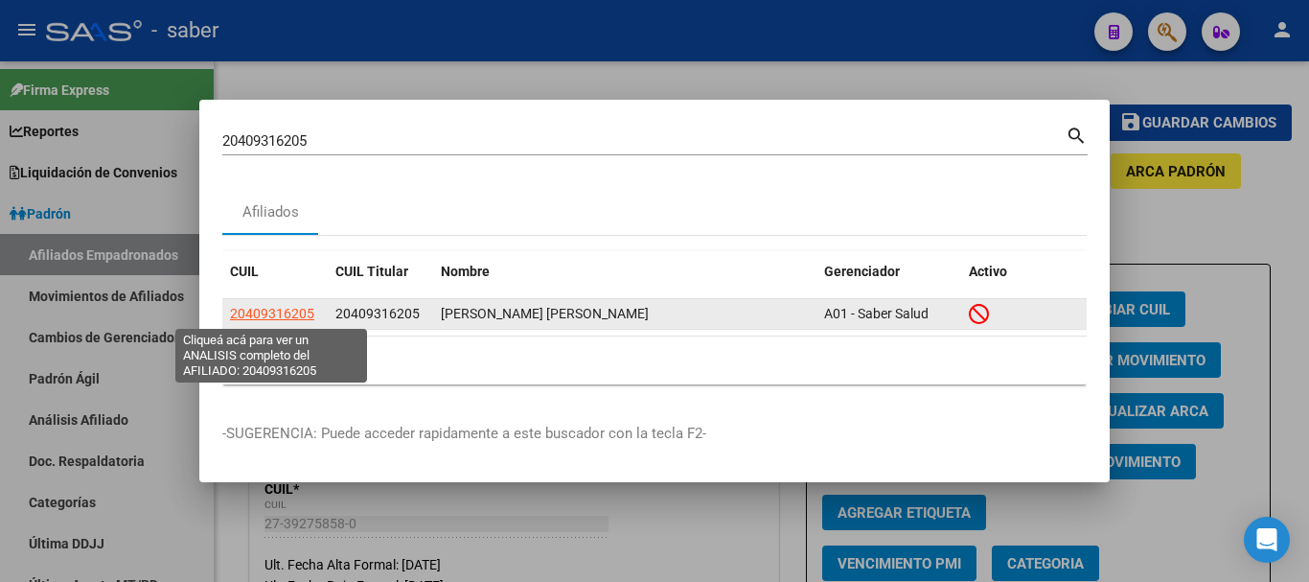
click at [299, 308] on span "20409316205" at bounding box center [272, 313] width 84 height 15
type textarea "20409316205"
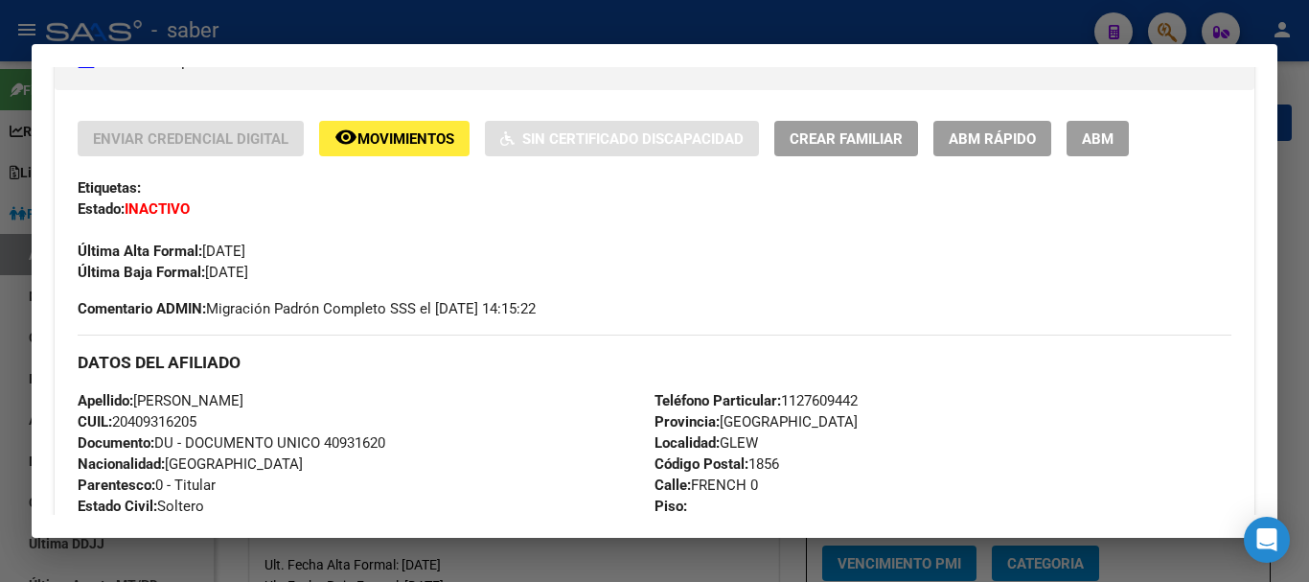
scroll to position [383, 0]
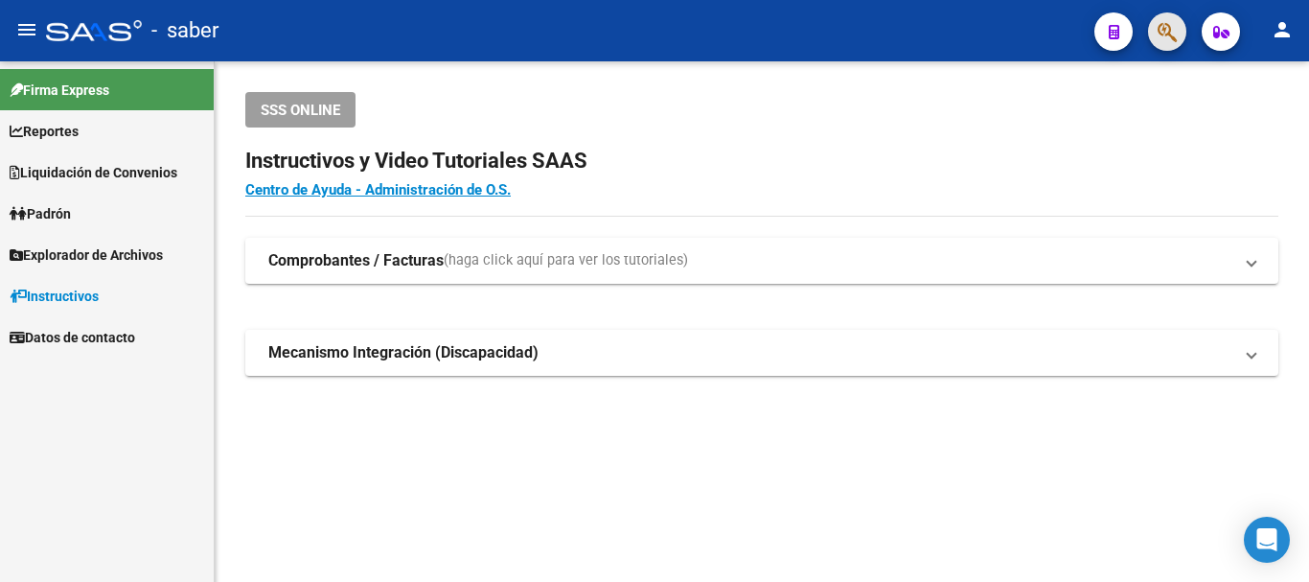
click at [1169, 18] on span "button" at bounding box center [1167, 31] width 19 height 39
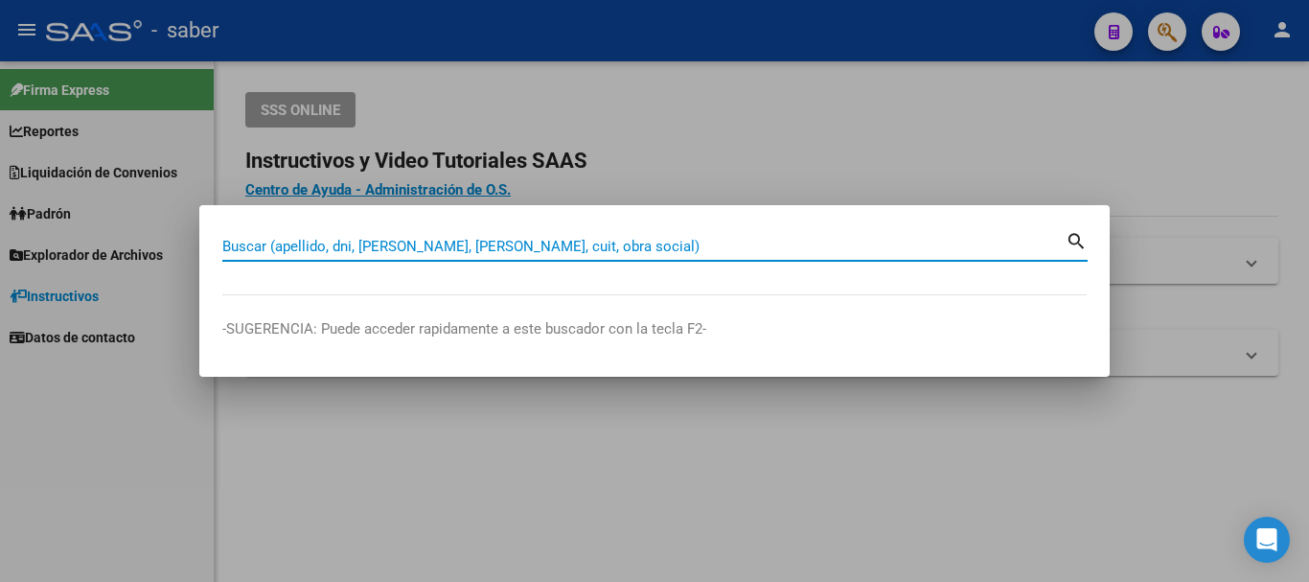
click at [360, 239] on input "Buscar (apellido, dni, [PERSON_NAME], [PERSON_NAME], cuit, obra social)" at bounding box center [643, 246] width 843 height 17
paste input "27307616209"
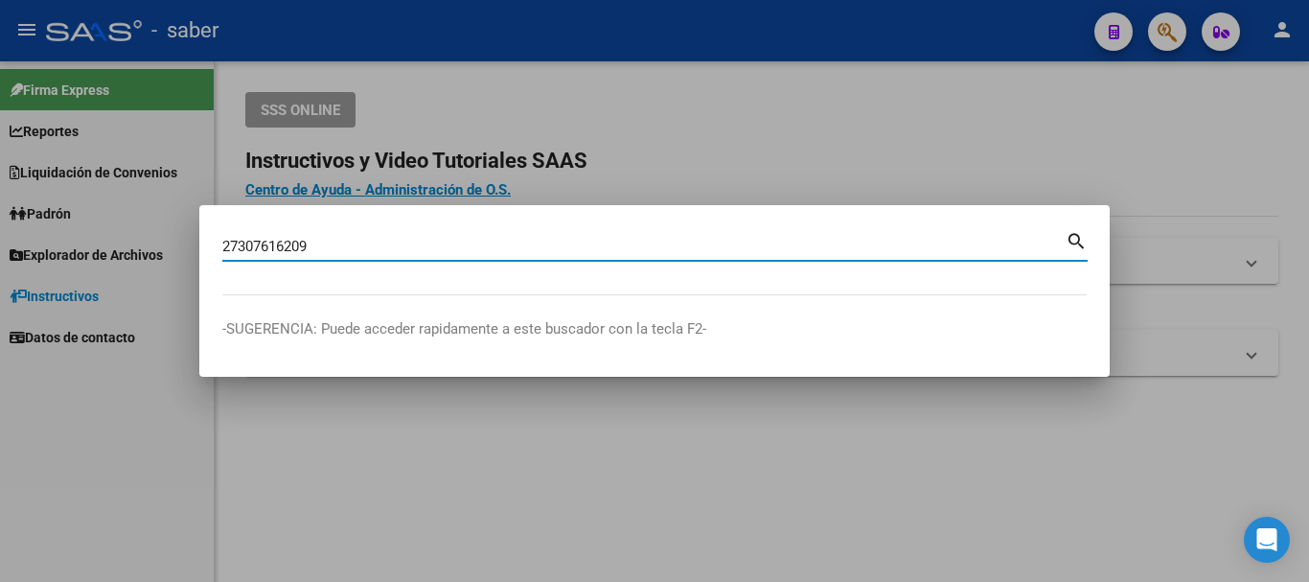
type input "27307616209"
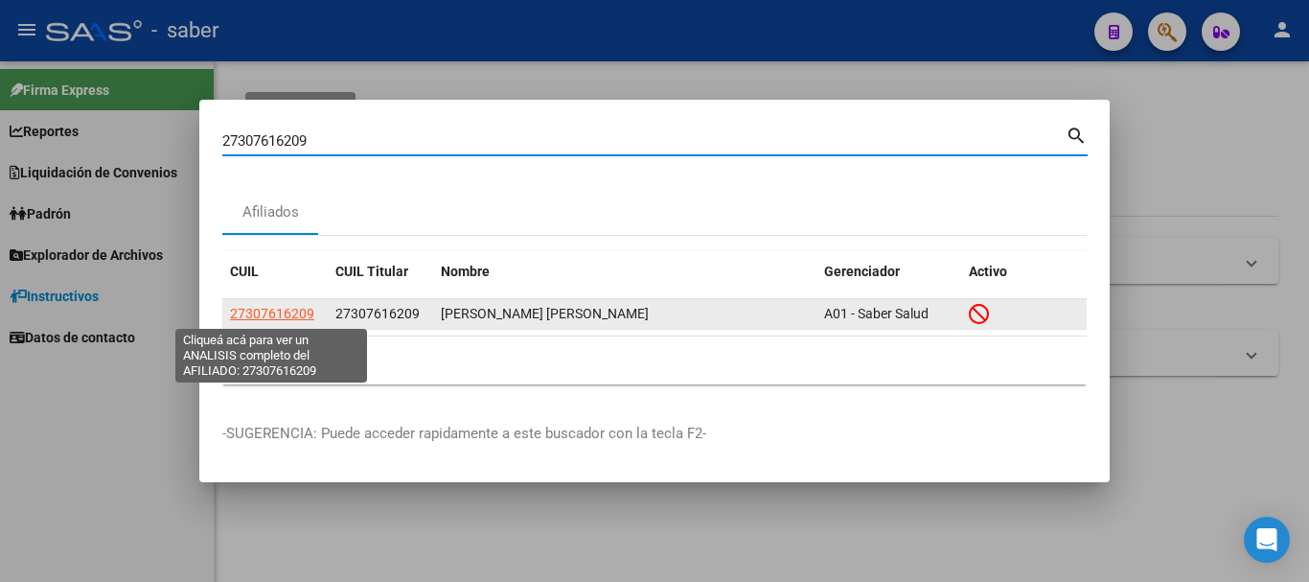
click at [258, 313] on span "27307616209" at bounding box center [272, 313] width 84 height 15
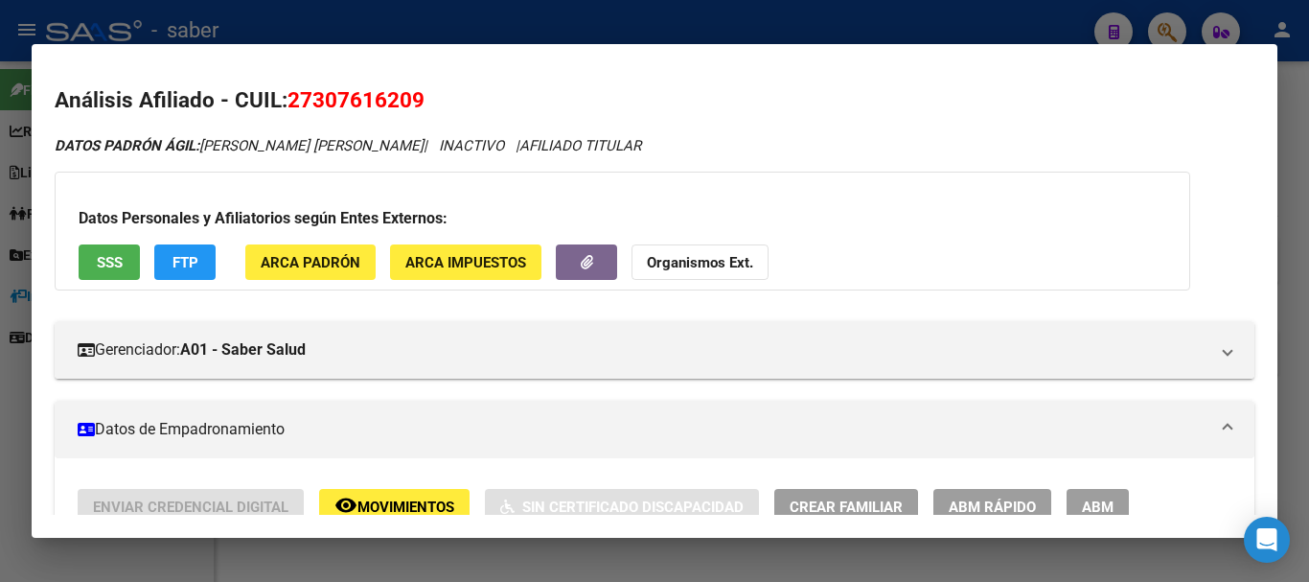
drag, startPoint x: 634, startPoint y: 29, endPoint x: 717, endPoint y: 41, distance: 83.4
click at [633, 29] on div at bounding box center [654, 291] width 1309 height 582
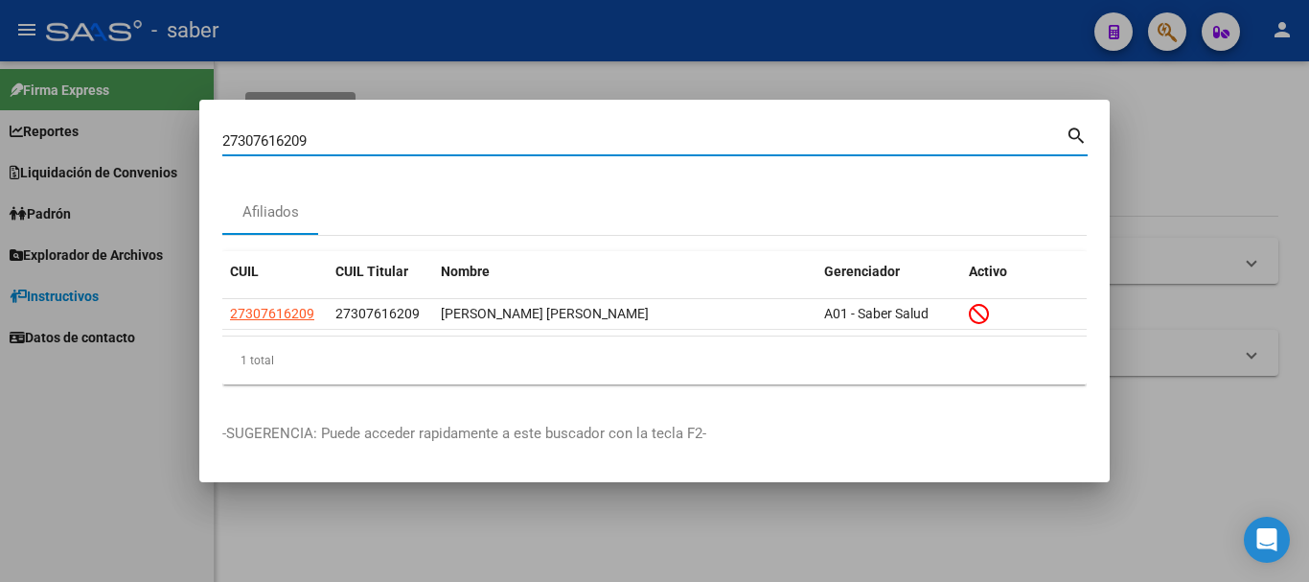
drag, startPoint x: 319, startPoint y: 136, endPoint x: 133, endPoint y: 119, distance: 186.7
click at [134, 120] on div "27307616209 Buscar (apellido, dni, cuil, nro traspaso, cuit, obra social) searc…" at bounding box center [654, 291] width 1309 height 582
paste input "20304593815"
type input "20304593815"
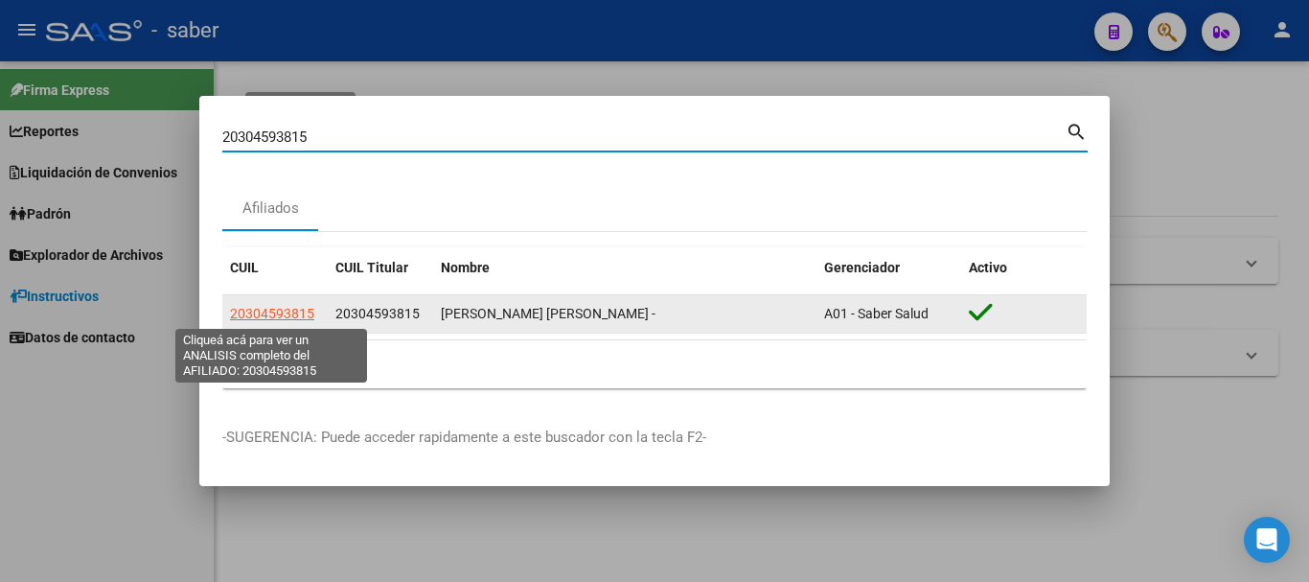
click at [292, 310] on span "20304593815" at bounding box center [272, 313] width 84 height 15
type textarea "20304593815"
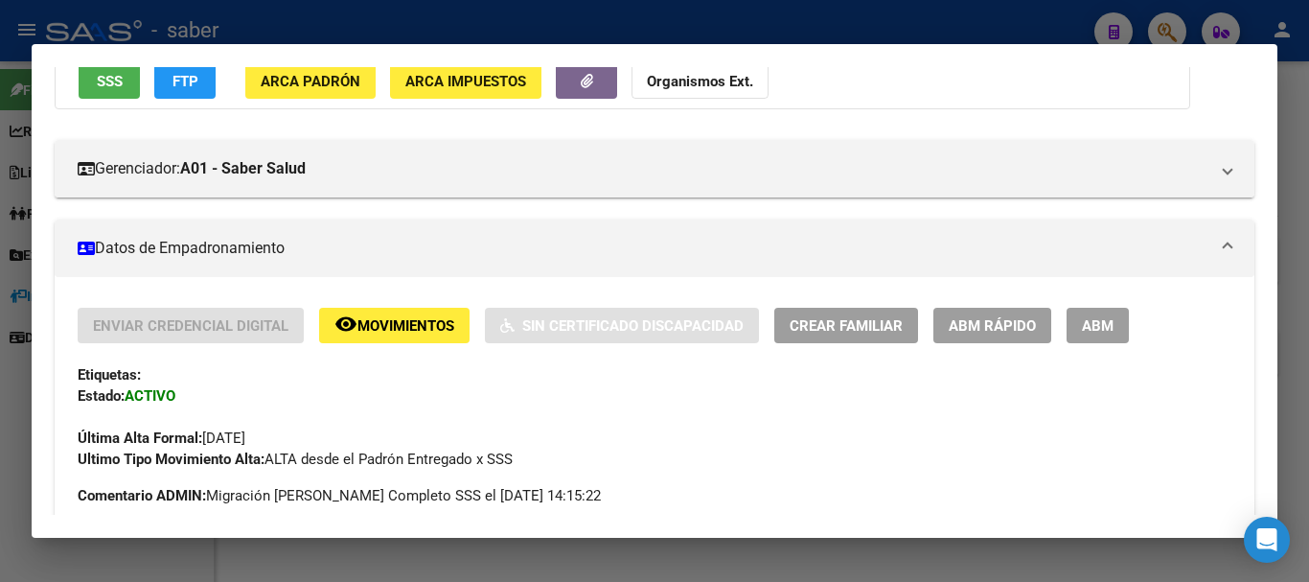
scroll to position [192, 0]
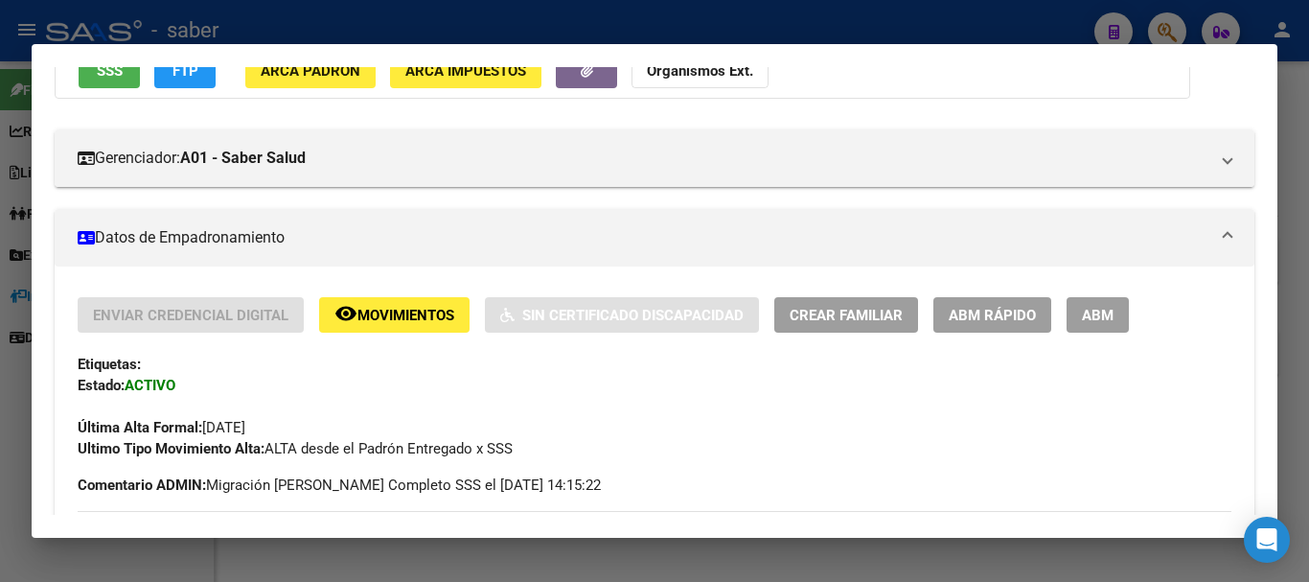
click at [1085, 311] on span "ABM" at bounding box center [1098, 315] width 32 height 17
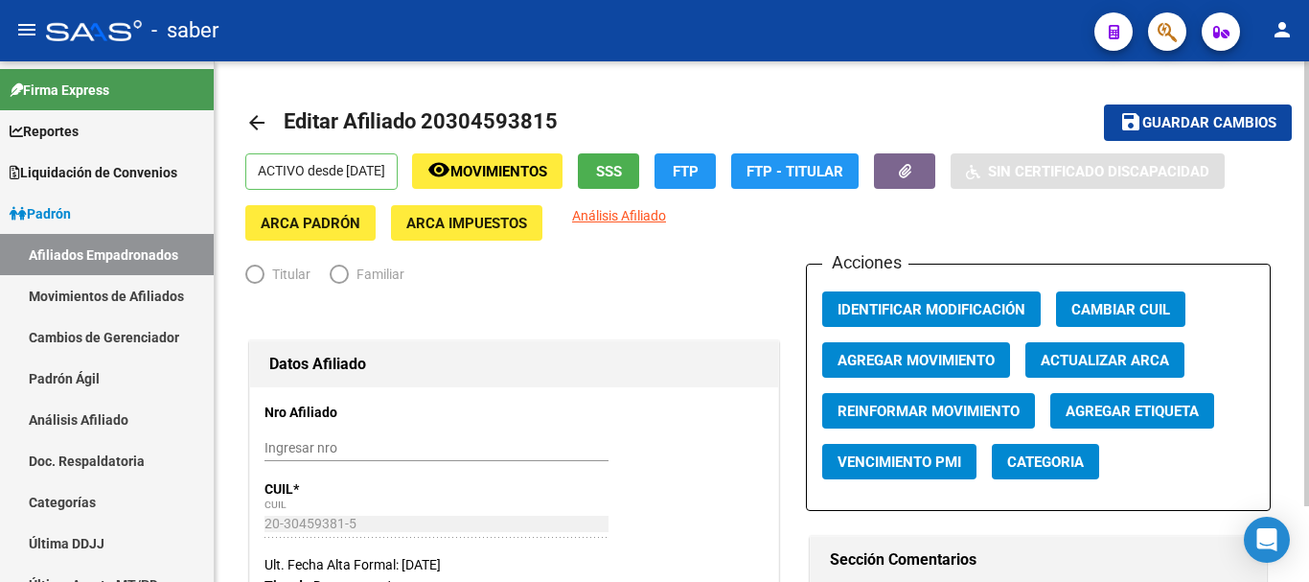
radio input "true"
type input "33-63761744-9"
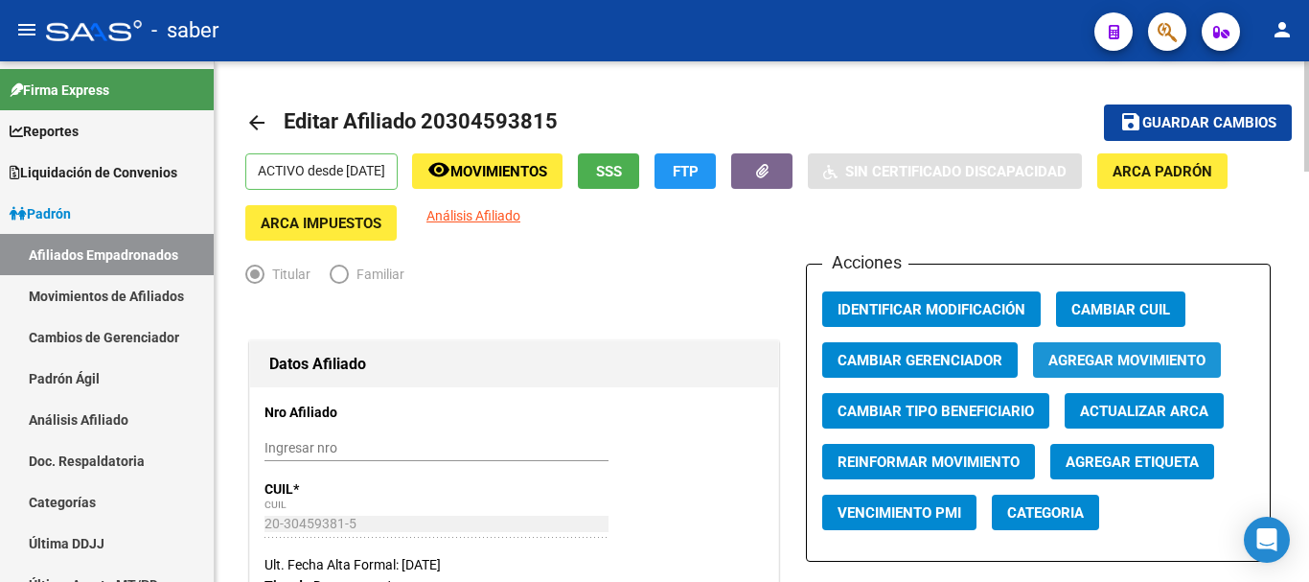
click at [1120, 357] on span "Agregar Movimiento" at bounding box center [1126, 360] width 157 height 17
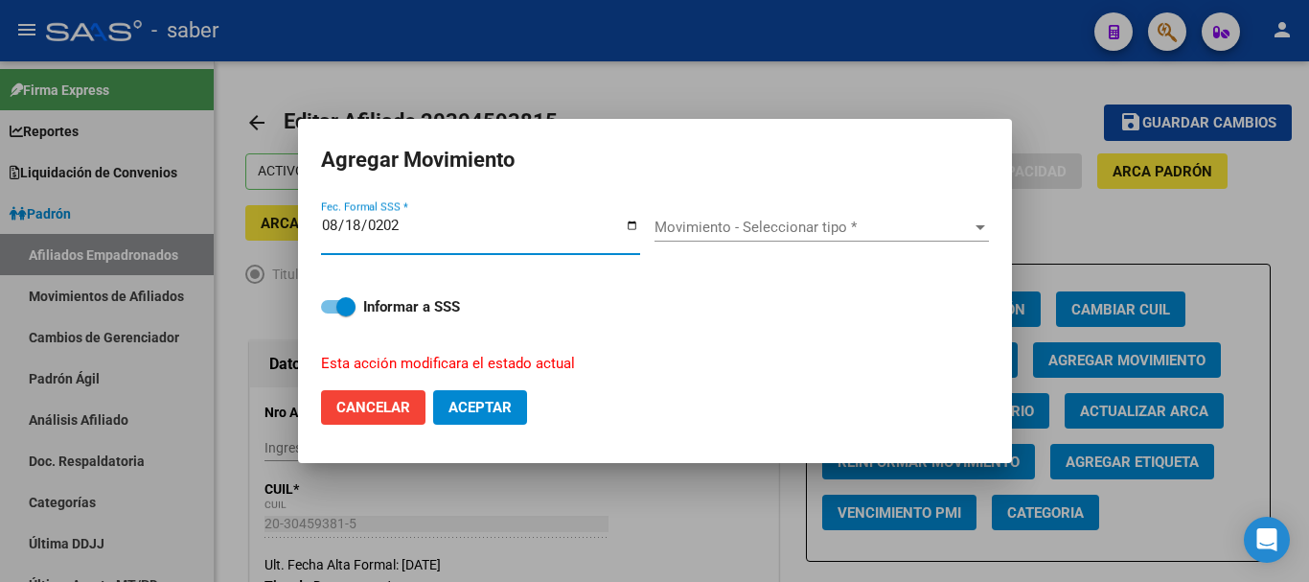
type input "[DATE]"
click at [798, 222] on span "Movimiento - Seleccionar tipo *" at bounding box center [813, 226] width 317 height 17
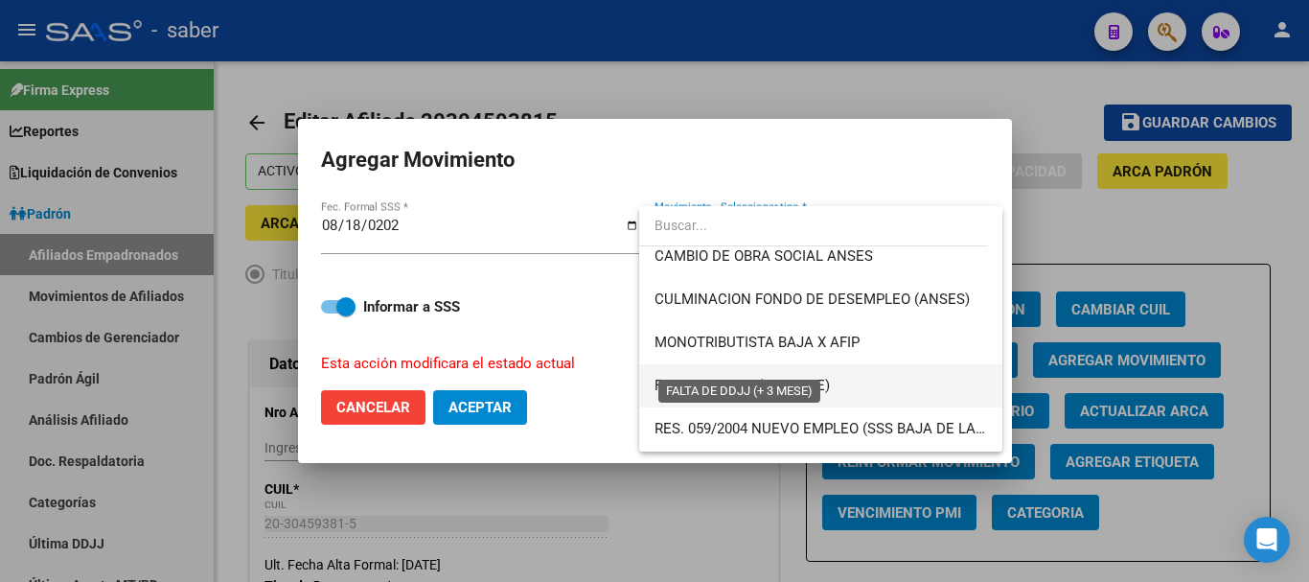
scroll to position [479, 0]
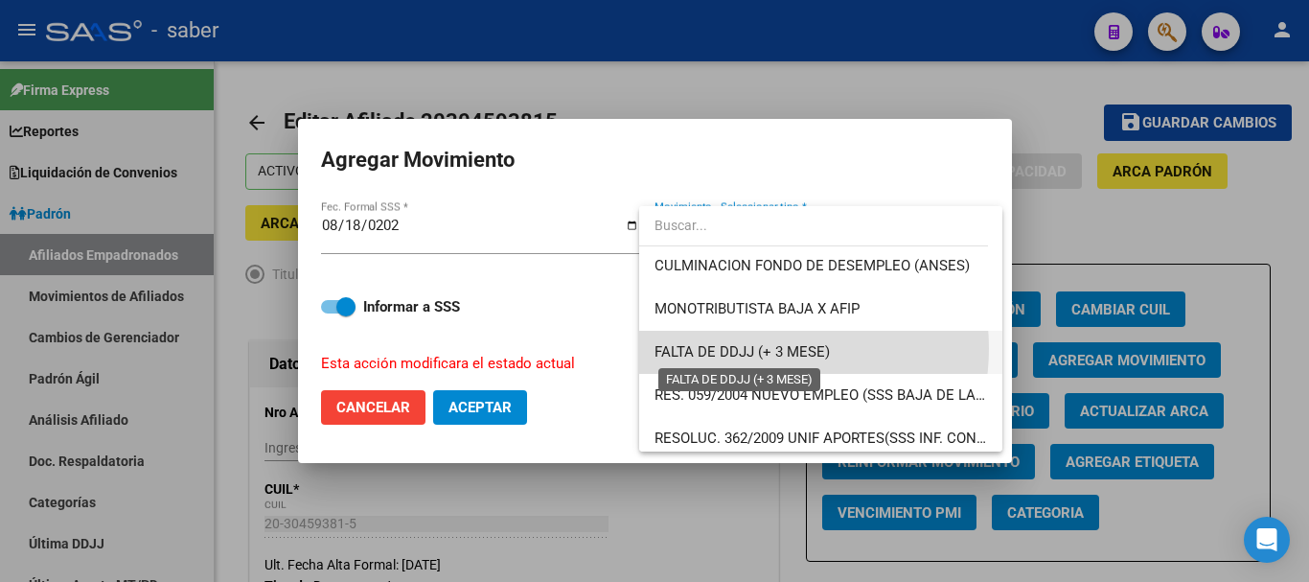
click at [759, 348] on span "FALTA DE DDJJ (+ 3 MESE)" at bounding box center [742, 351] width 175 height 17
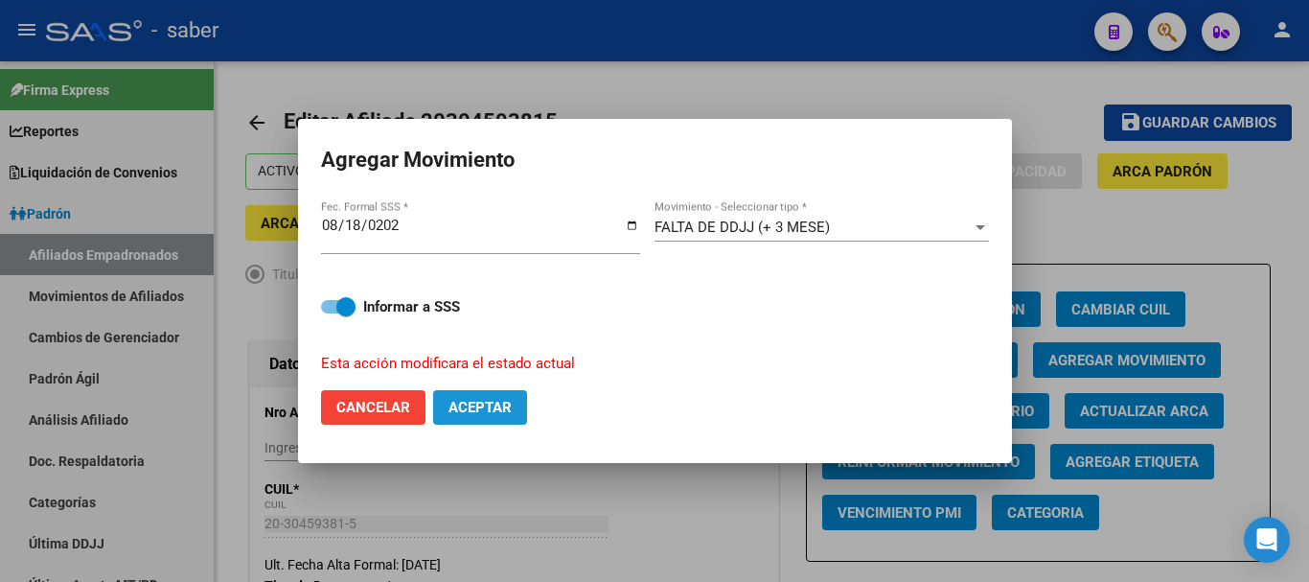
click at [487, 408] on span "Aceptar" at bounding box center [479, 407] width 63 height 17
checkbox input "false"
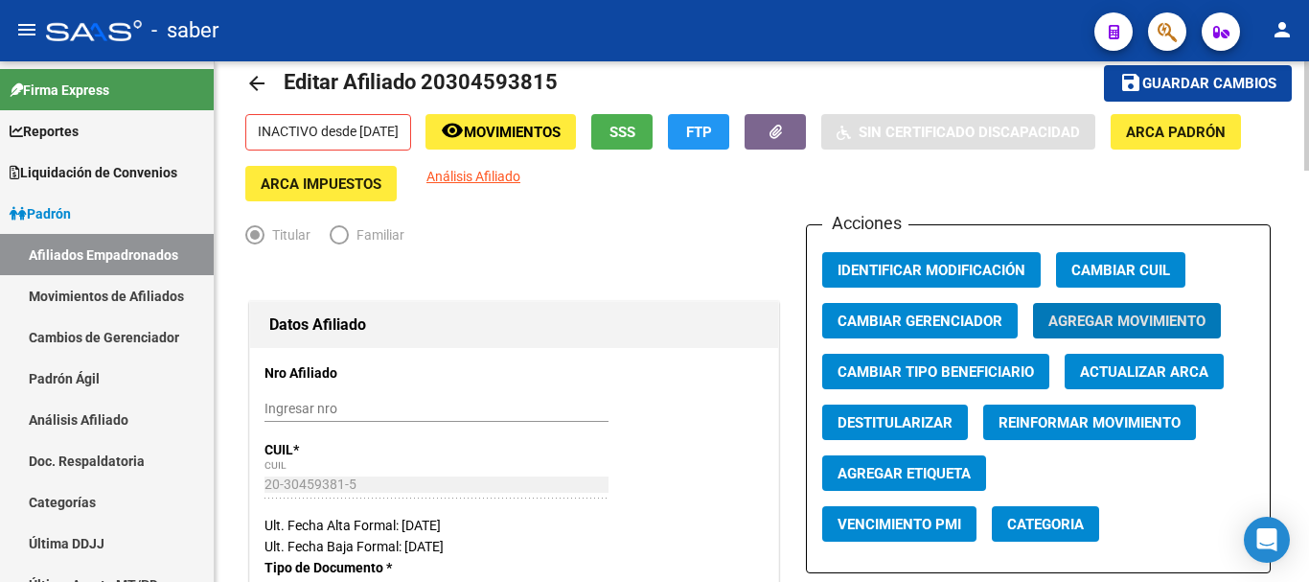
scroll to position [0, 0]
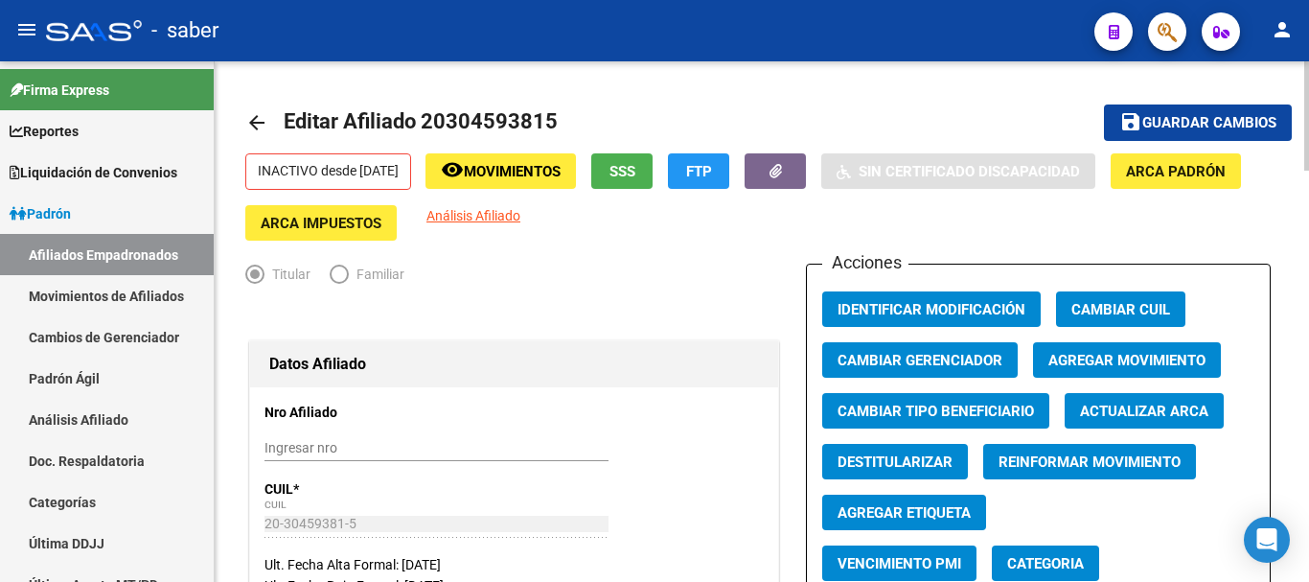
click at [259, 118] on mat-icon "arrow_back" at bounding box center [256, 122] width 23 height 23
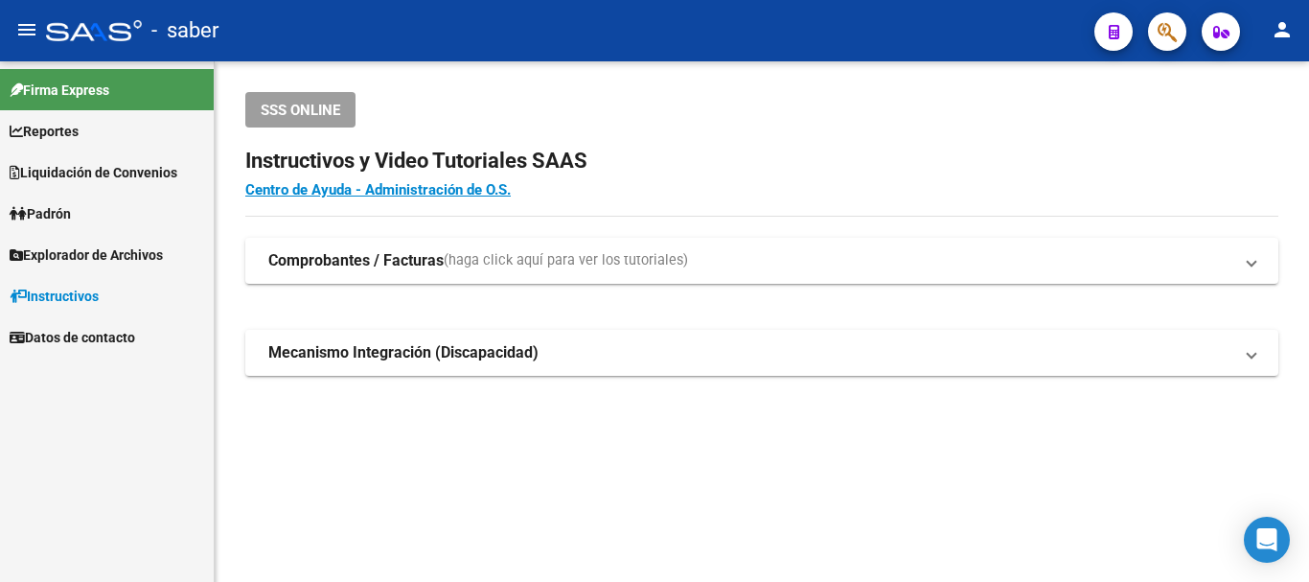
click at [693, 37] on div "- saber" at bounding box center [562, 31] width 1033 height 42
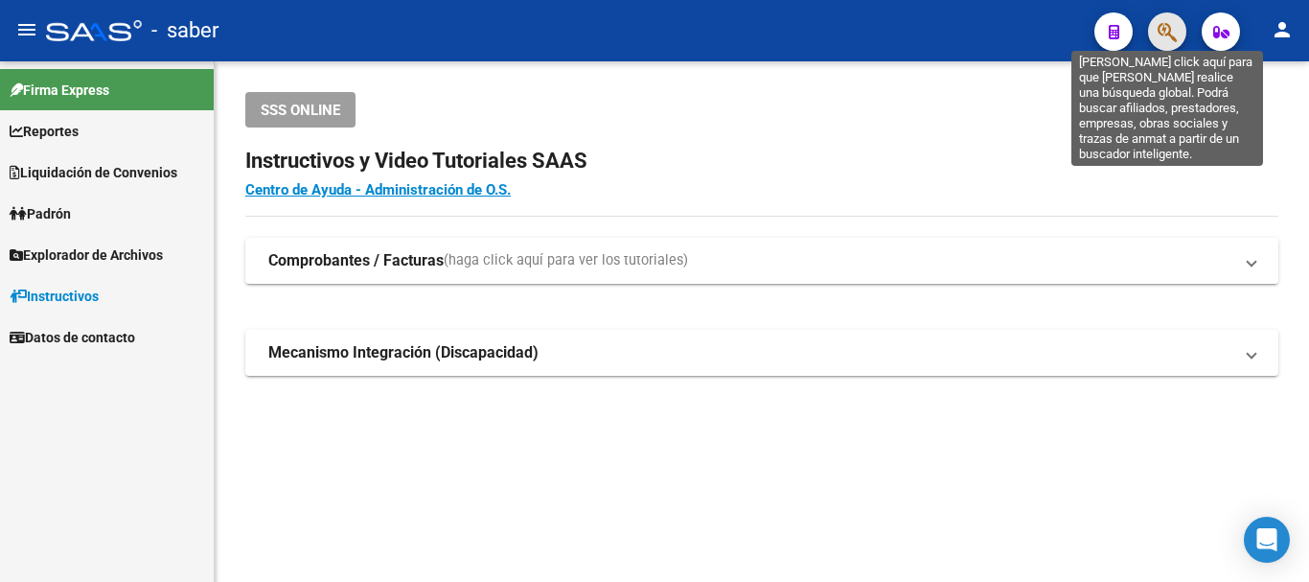
click at [1170, 25] on icon "button" at bounding box center [1167, 32] width 19 height 22
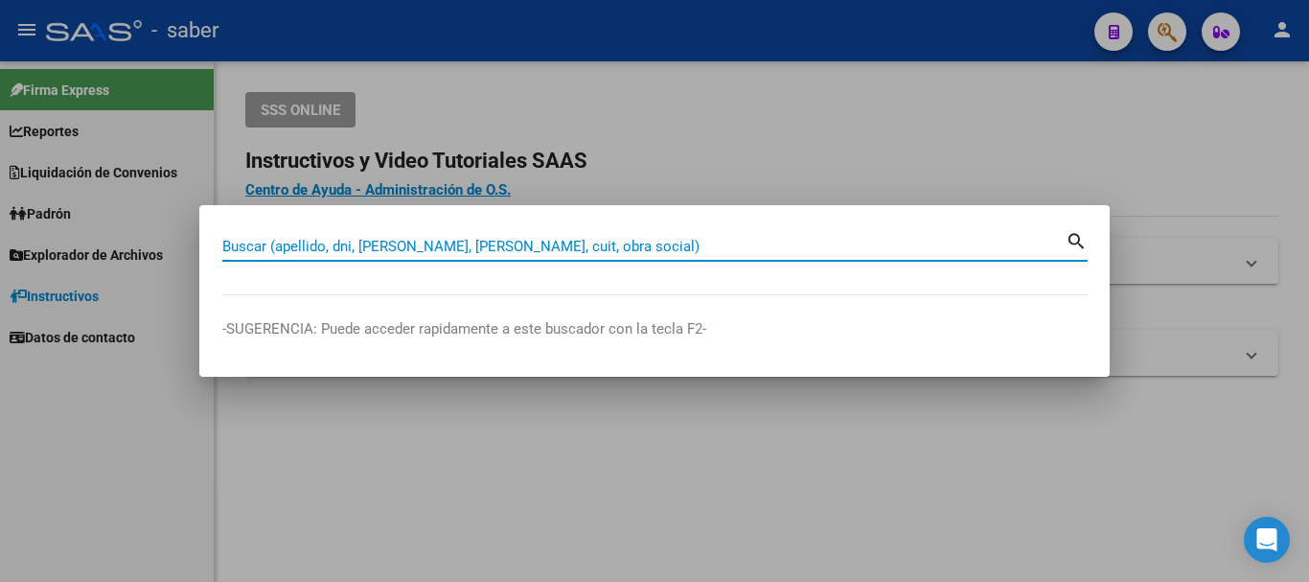
click at [555, 243] on input "Buscar (apellido, dni, [PERSON_NAME], [PERSON_NAME], cuit, obra social)" at bounding box center [643, 246] width 843 height 17
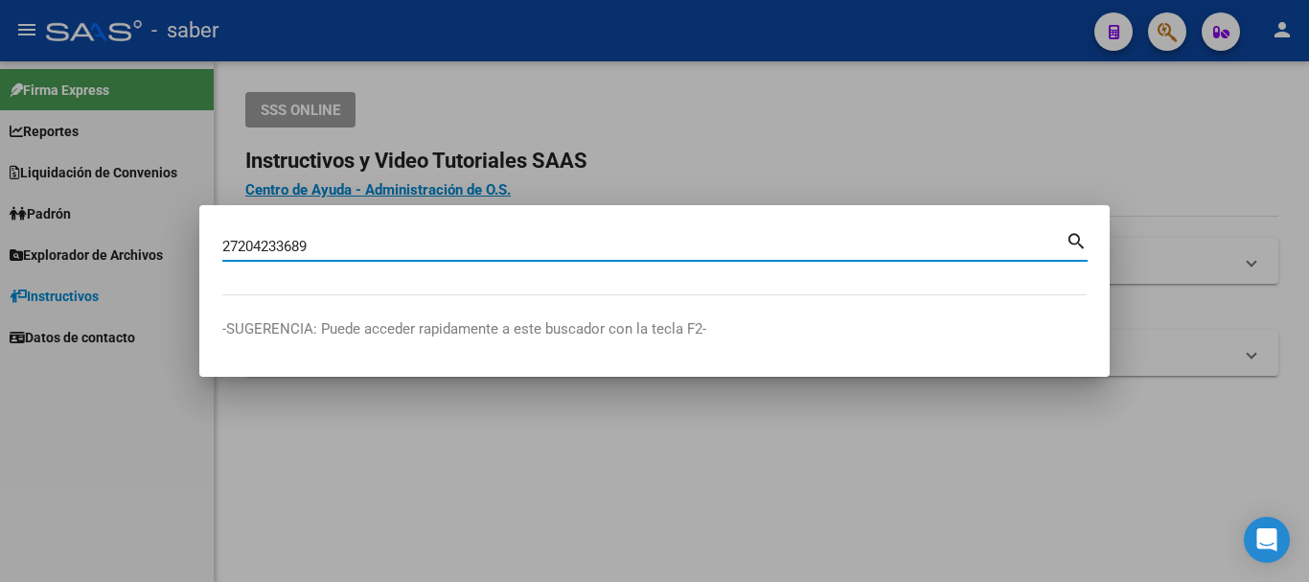
type input "27204233689"
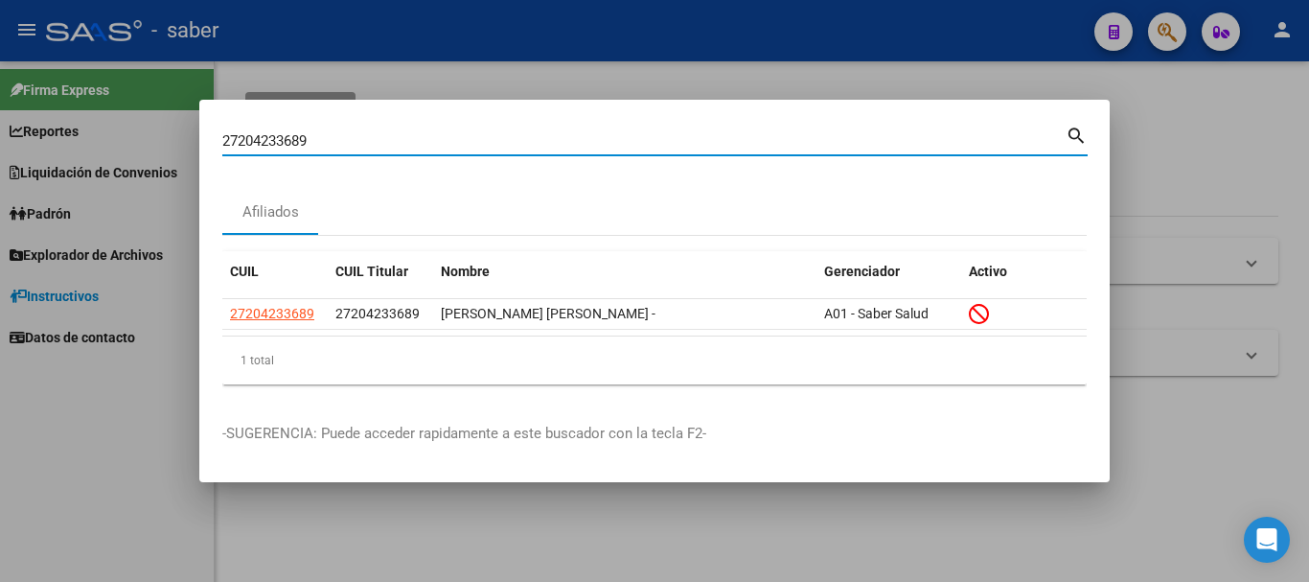
drag, startPoint x: 321, startPoint y: 142, endPoint x: 114, endPoint y: 107, distance: 209.9
click at [113, 108] on div "27204233689 Buscar (apellido, dni, cuil, nro traspaso, cuit, obra social) searc…" at bounding box center [654, 291] width 1309 height 582
paste input "20304593815"
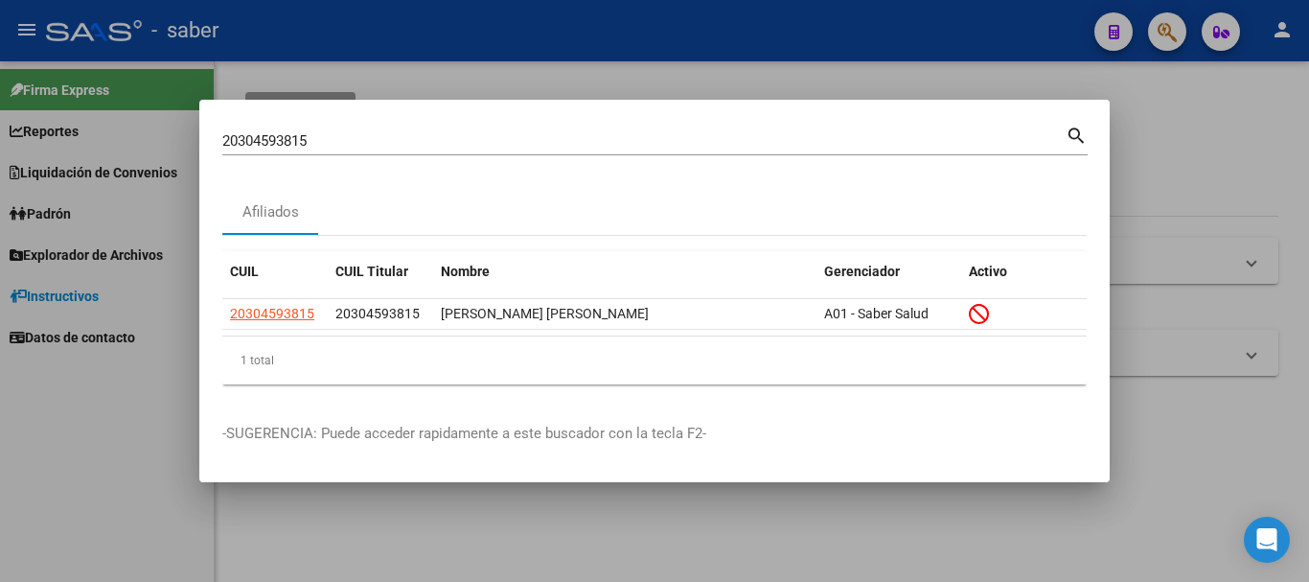
drag, startPoint x: 285, startPoint y: 129, endPoint x: 272, endPoint y: 138, distance: 15.2
click at [273, 136] on div "20304593815 Buscar (apellido, dni, [PERSON_NAME], [PERSON_NAME], cuit, obra soc…" at bounding box center [643, 140] width 843 height 29
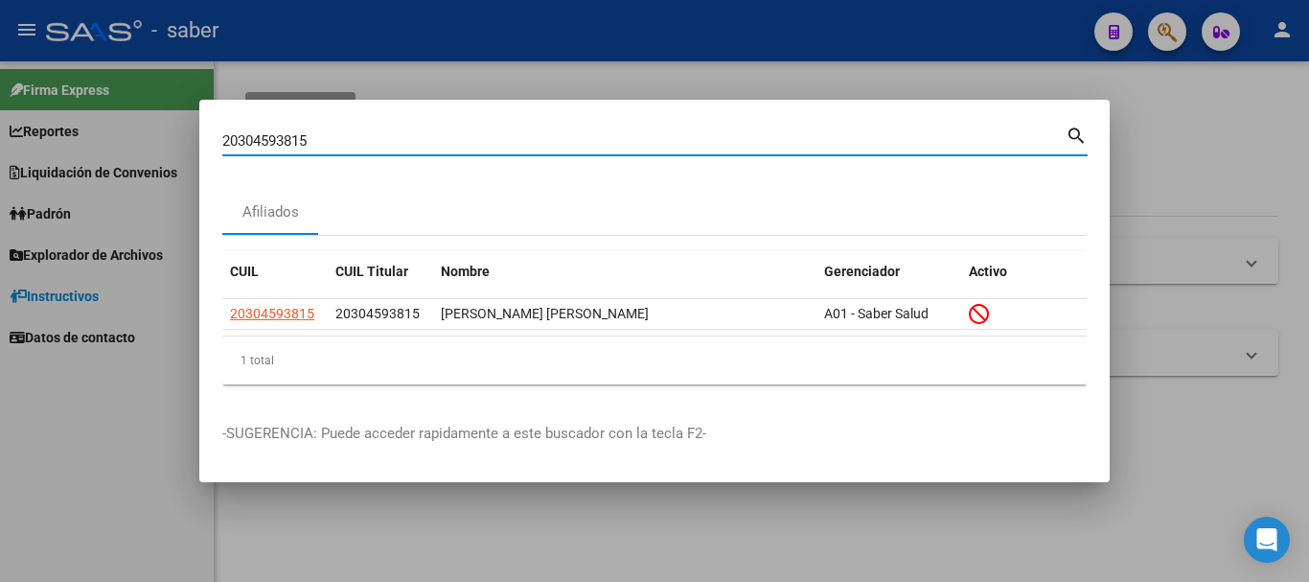
click at [272, 138] on input "20304593815" at bounding box center [643, 140] width 843 height 17
click at [271, 135] on input "20304593815" at bounding box center [643, 140] width 843 height 17
paste input "414484809"
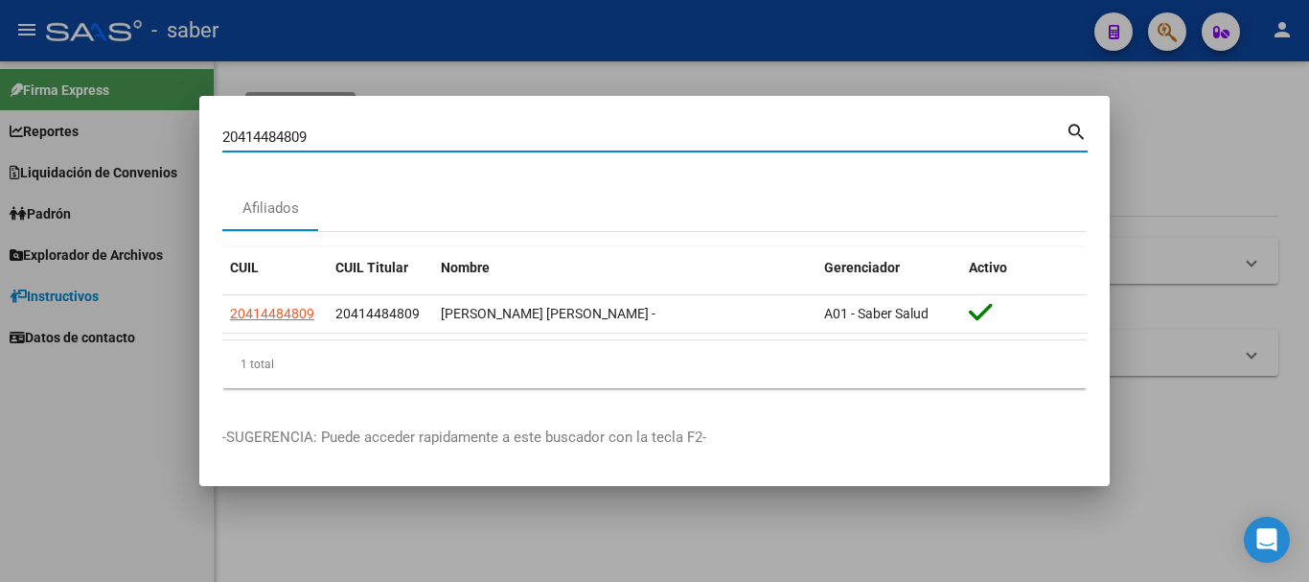
click at [269, 132] on input "20414484809" at bounding box center [643, 136] width 843 height 17
drag, startPoint x: 269, startPoint y: 132, endPoint x: 288, endPoint y: 124, distance: 21.0
click at [284, 126] on div "20414484809 Buscar (apellido, dni, cuil, [PERSON_NAME], cuit, obra social)" at bounding box center [643, 137] width 843 height 29
paste input "32643973"
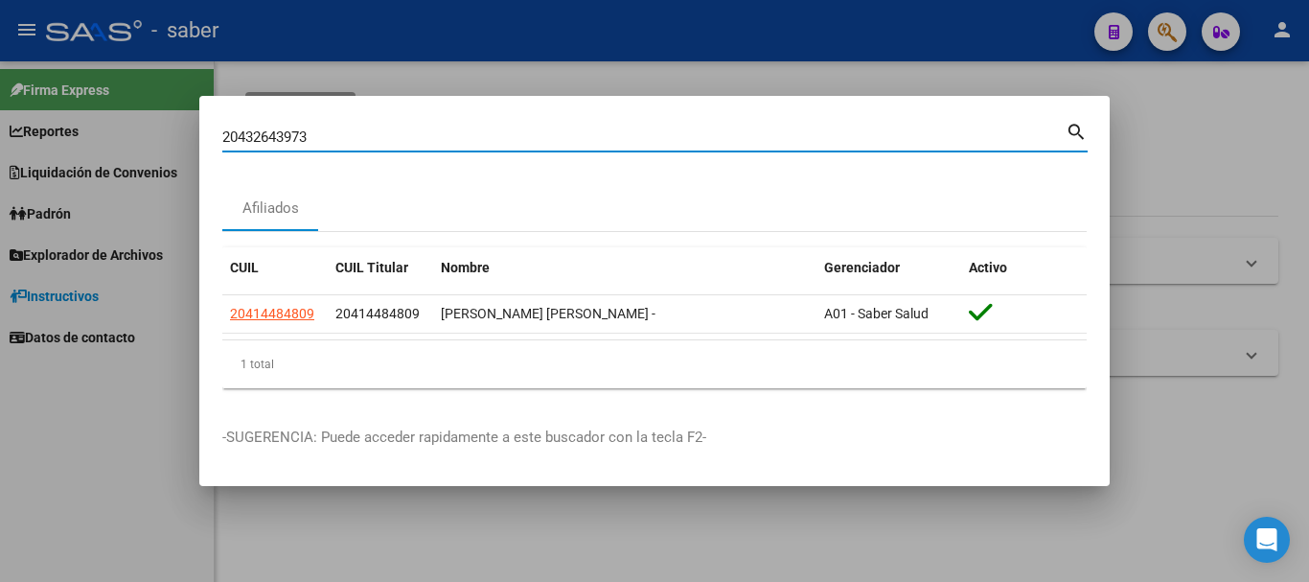
type input "20432643973"
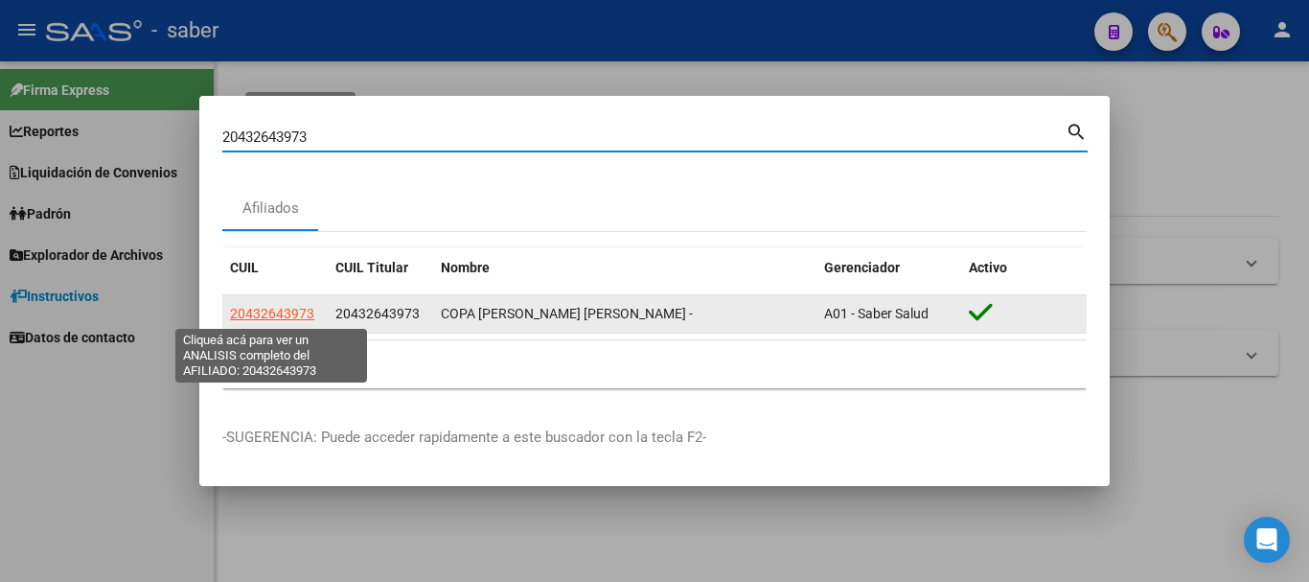
click at [302, 312] on span "20432643973" at bounding box center [272, 313] width 84 height 15
type textarea "20432643973"
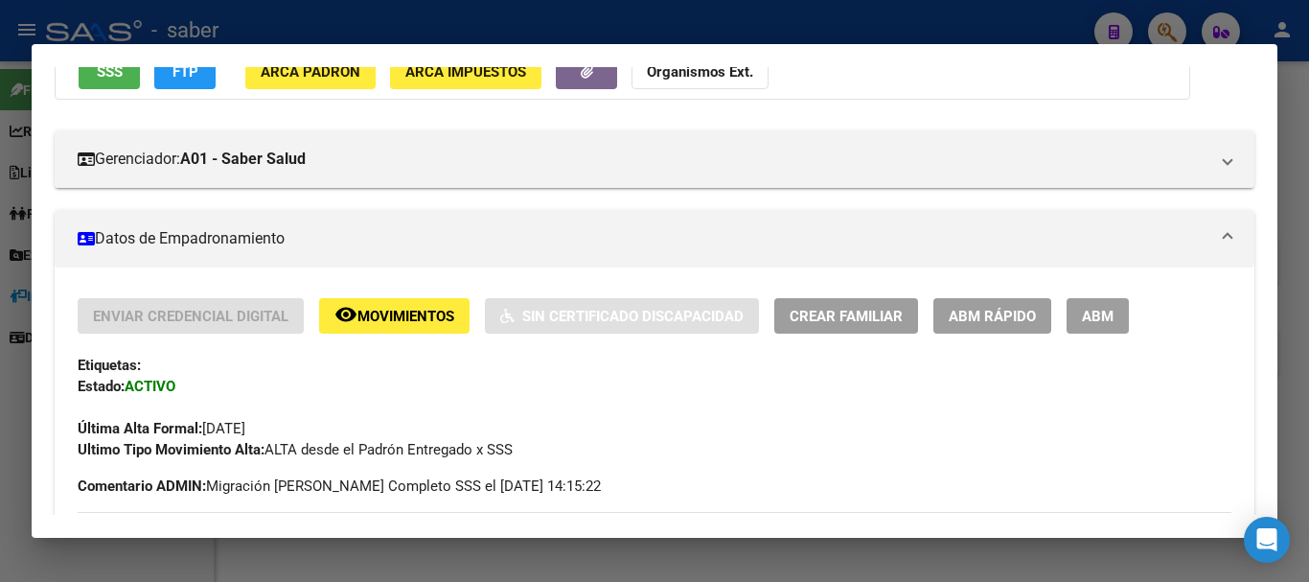
scroll to position [192, 0]
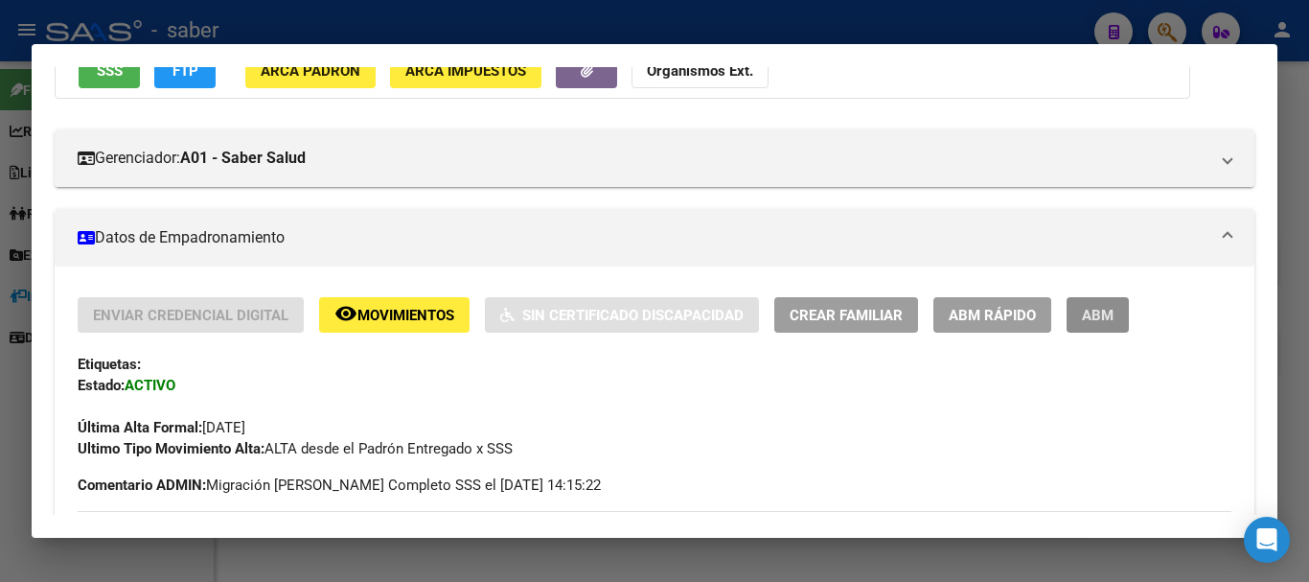
click at [1115, 316] on button "ABM" at bounding box center [1098, 314] width 62 height 35
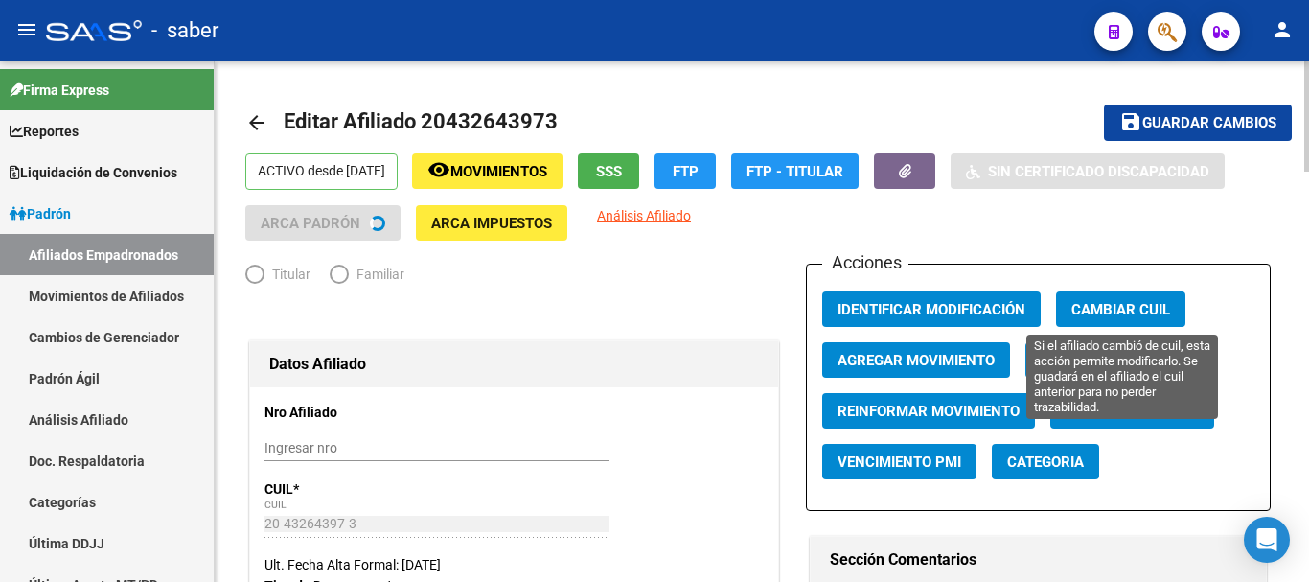
radio input "true"
type input "30-70862763-8"
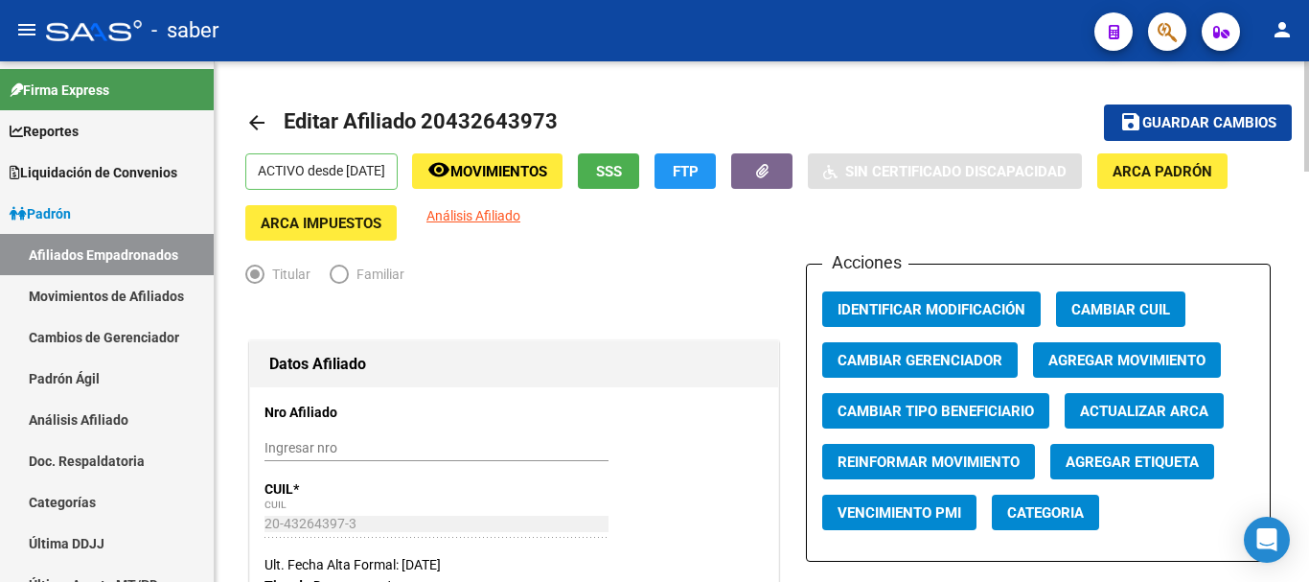
click at [1119, 348] on button "Agregar Movimiento" at bounding box center [1127, 359] width 188 height 35
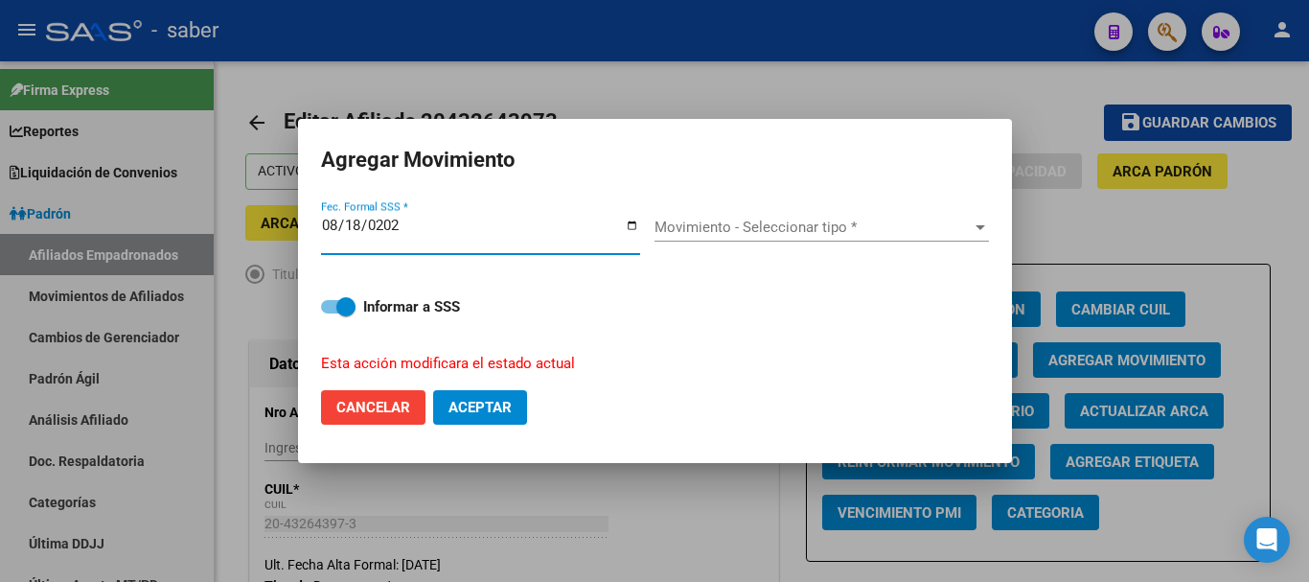
type input "[DATE]"
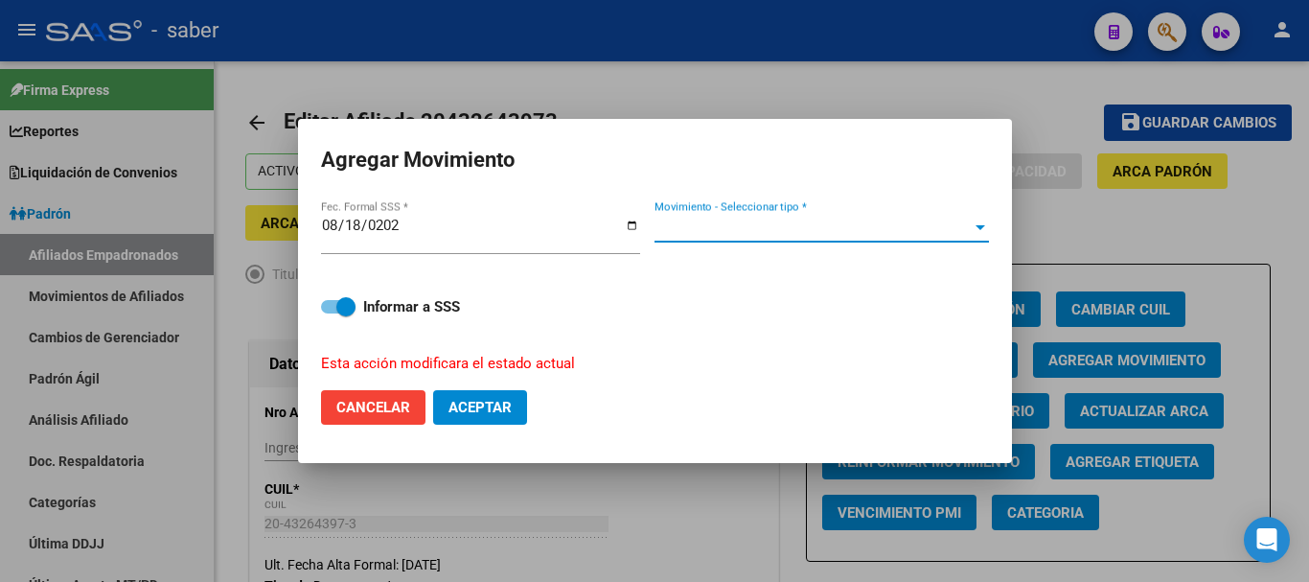
click at [878, 224] on span "Movimiento - Seleccionar tipo *" at bounding box center [813, 226] width 317 height 17
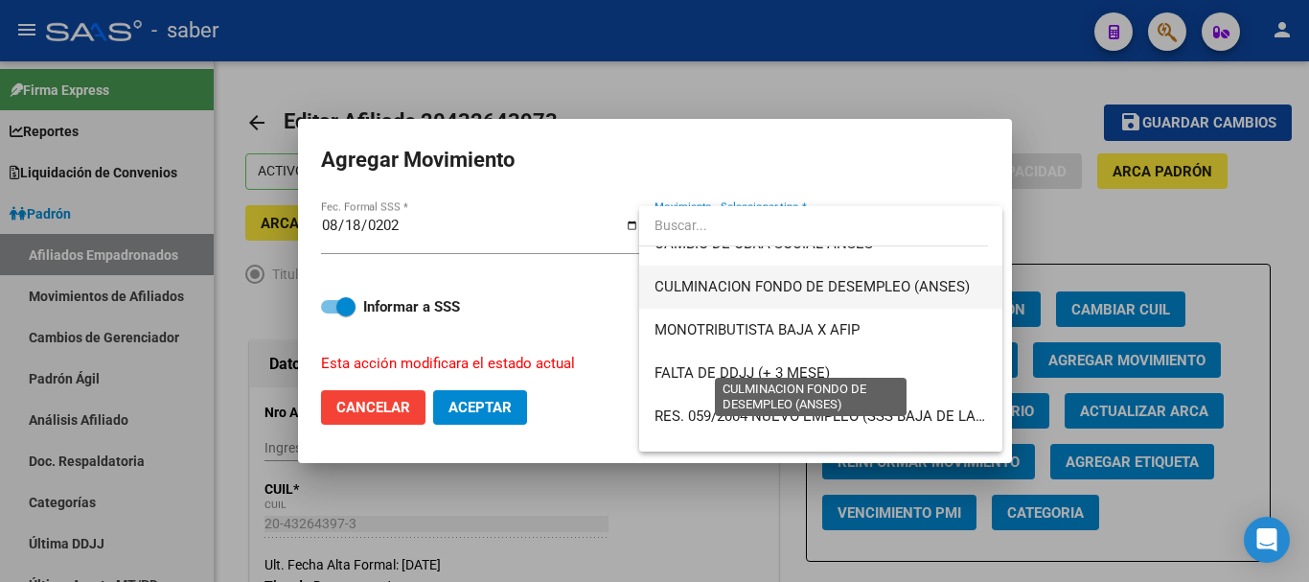
scroll to position [479, 0]
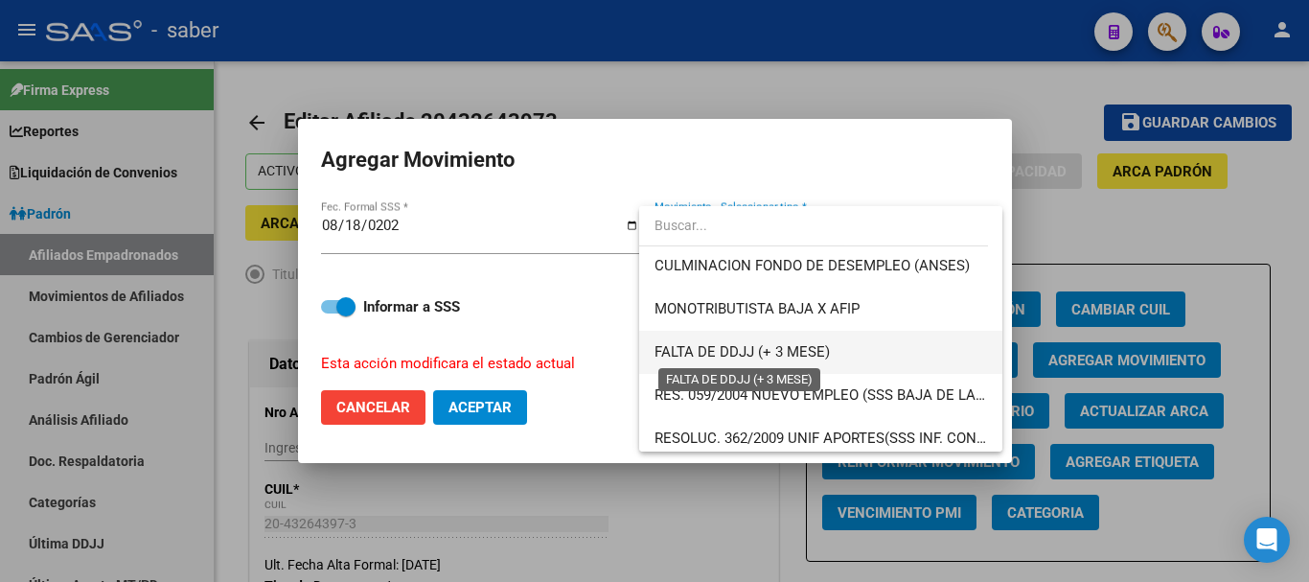
click at [788, 353] on span "FALTA DE DDJJ (+ 3 MESE)" at bounding box center [742, 351] width 175 height 17
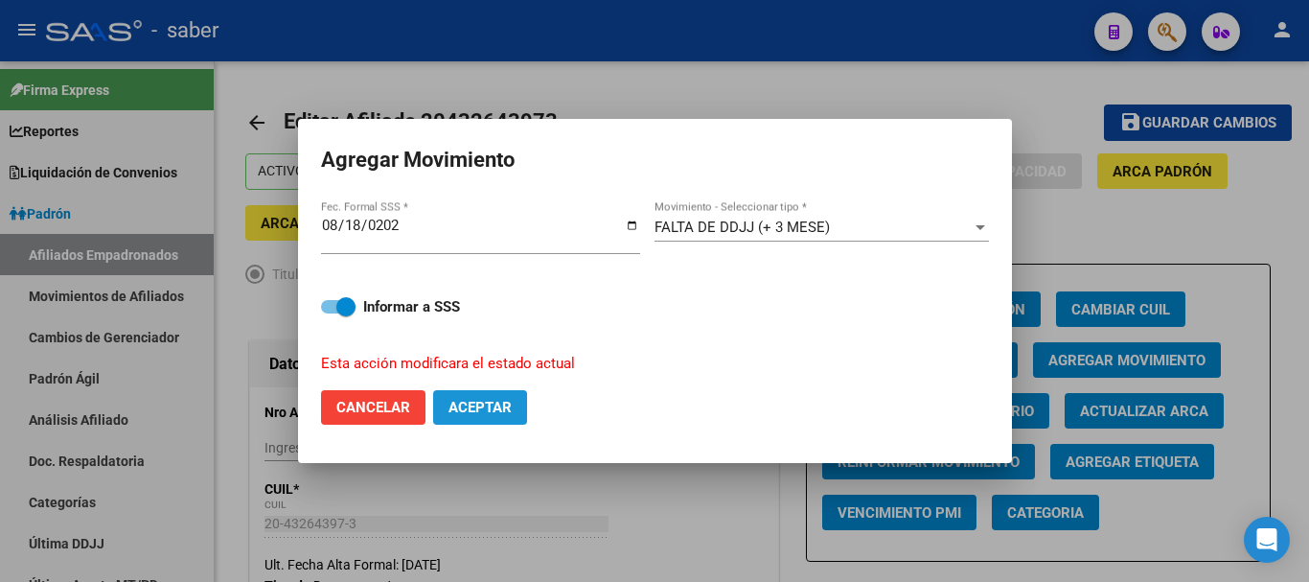
click at [502, 415] on span "Aceptar" at bounding box center [479, 407] width 63 height 17
checkbox input "false"
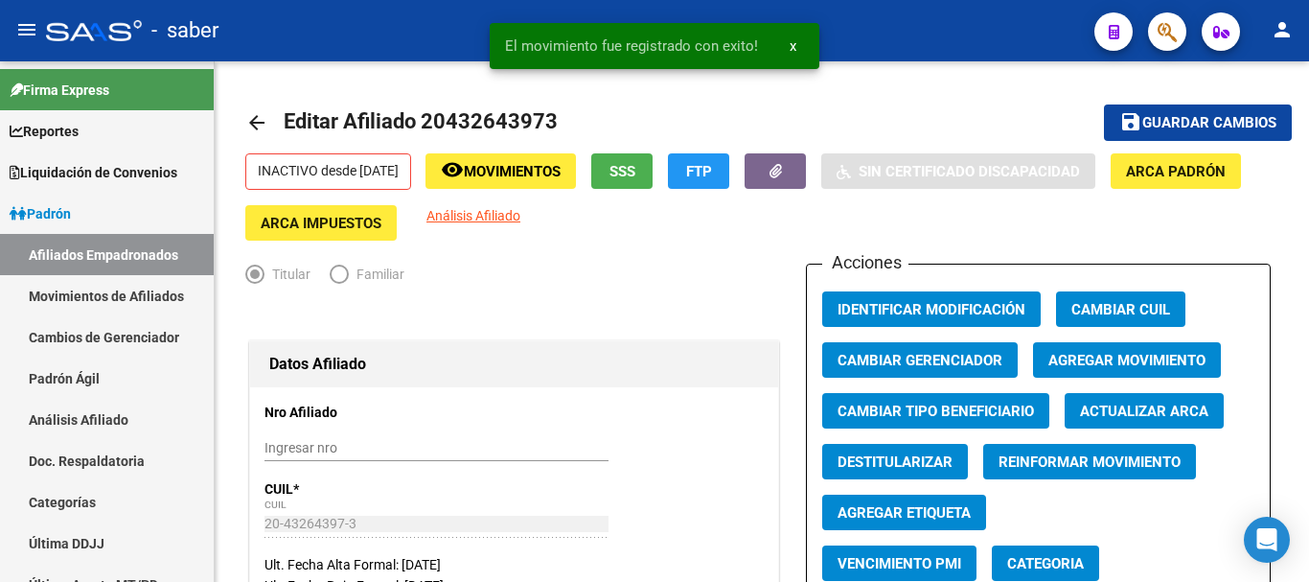
click at [889, 33] on div "- saber" at bounding box center [562, 31] width 1033 height 42
click at [904, 25] on div "- saber" at bounding box center [562, 31] width 1033 height 42
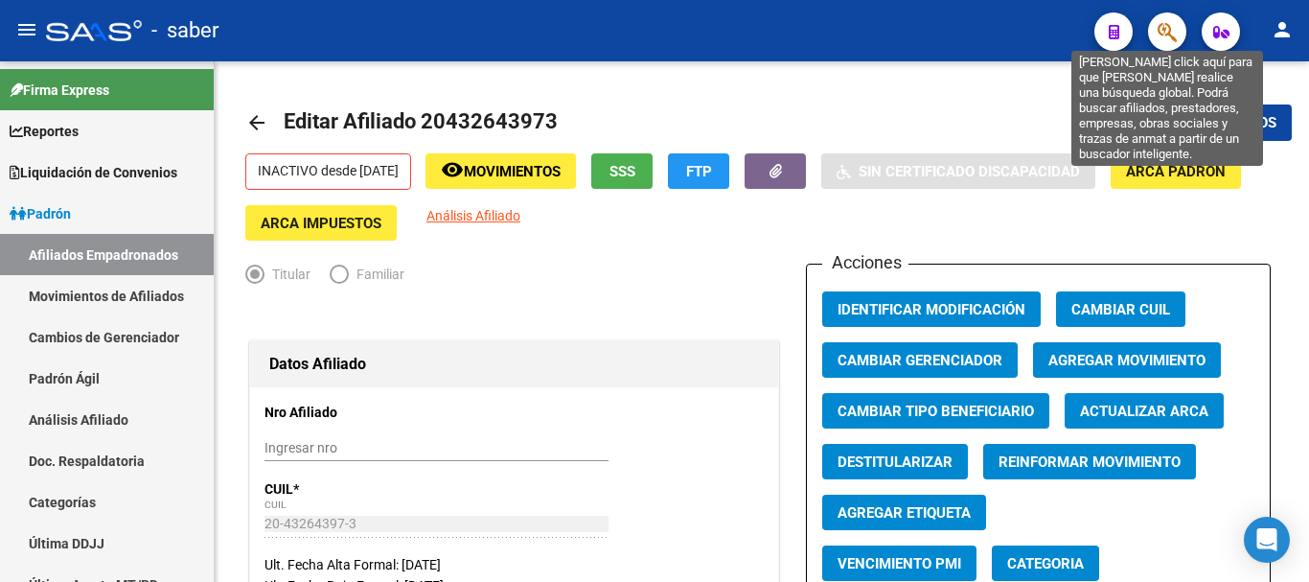
click at [1172, 33] on icon "button" at bounding box center [1167, 32] width 19 height 22
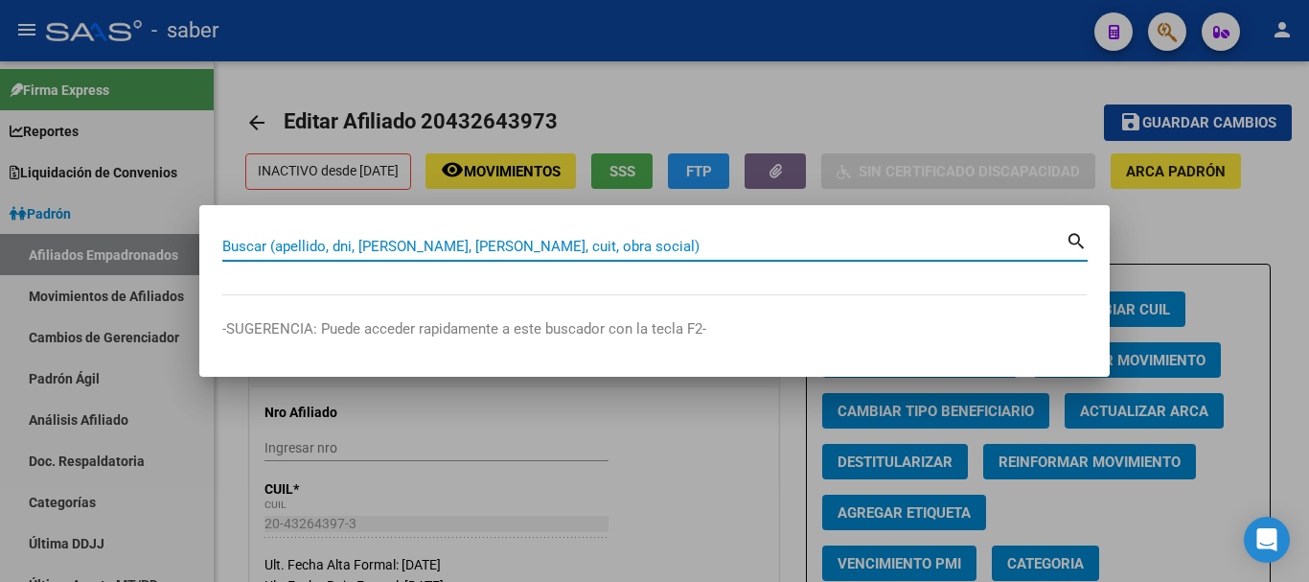
click at [341, 241] on input "Buscar (apellido, dni, [PERSON_NAME], [PERSON_NAME], cuit, obra social)" at bounding box center [643, 246] width 843 height 17
paste input "20369015541"
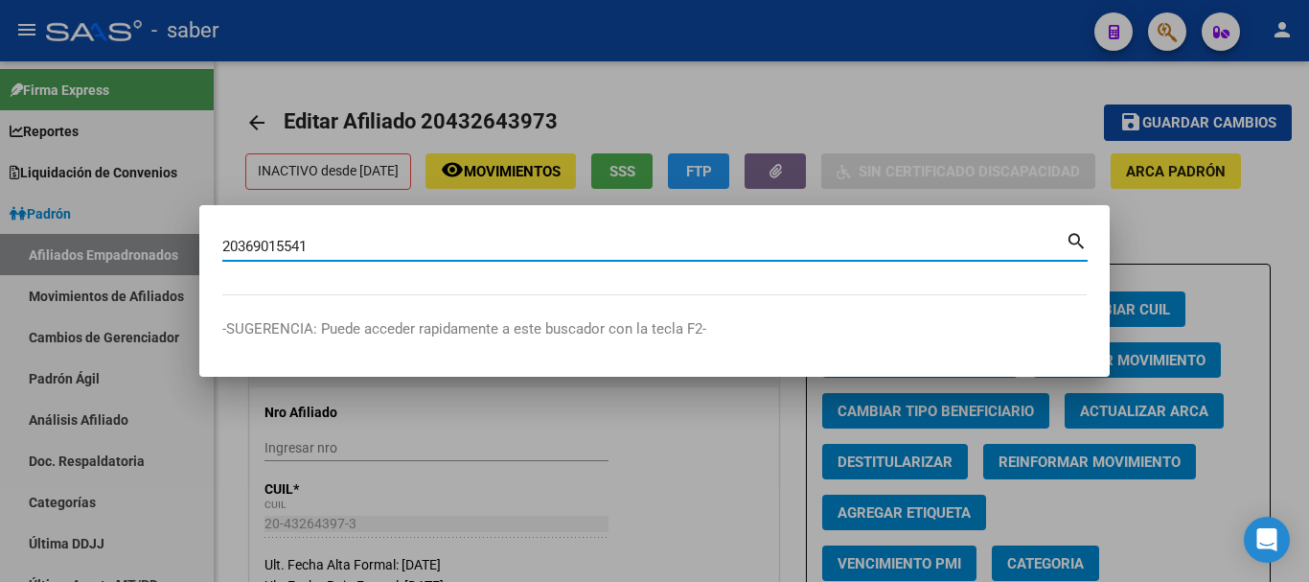
type input "20369015541"
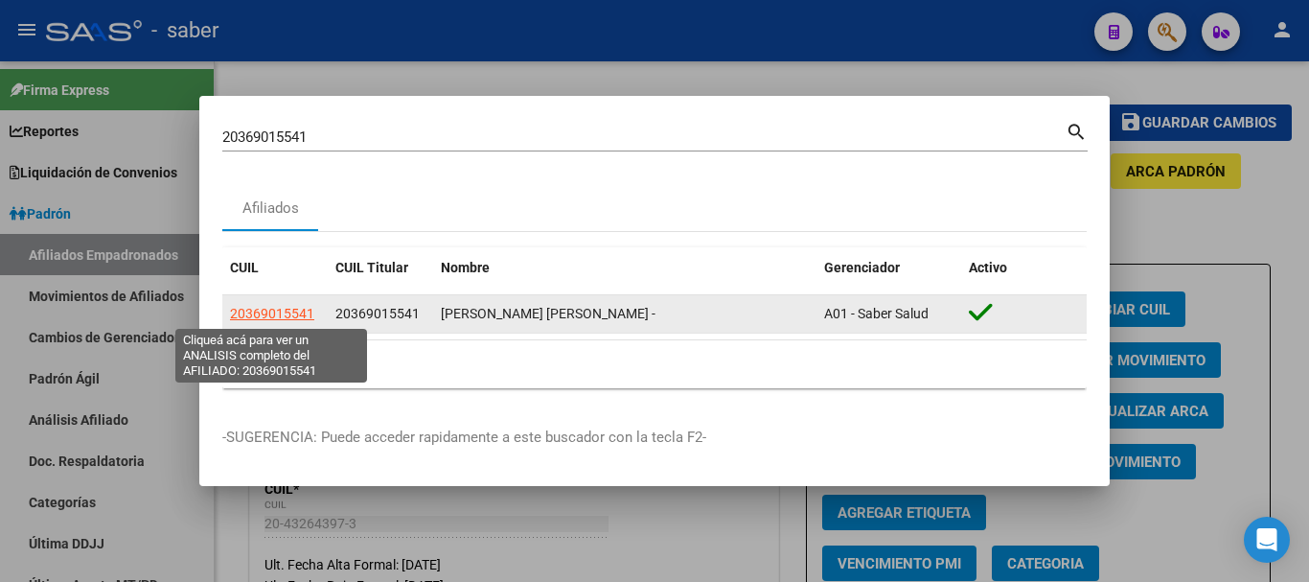
click at [307, 312] on span "20369015541" at bounding box center [272, 313] width 84 height 15
type textarea "20369015541"
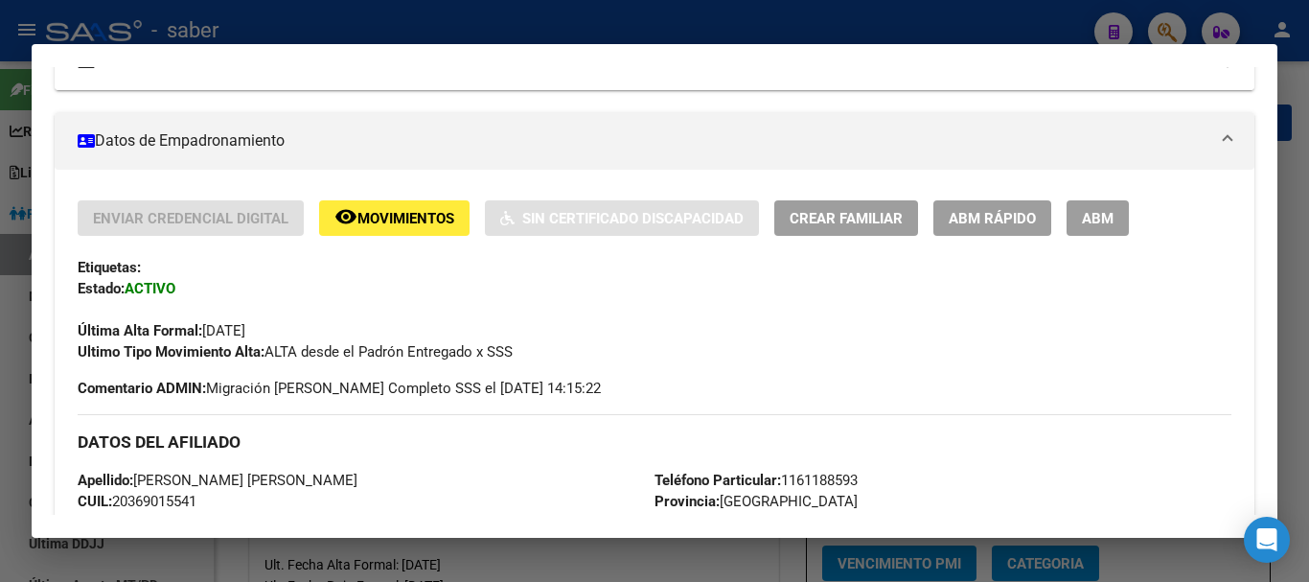
scroll to position [287, 0]
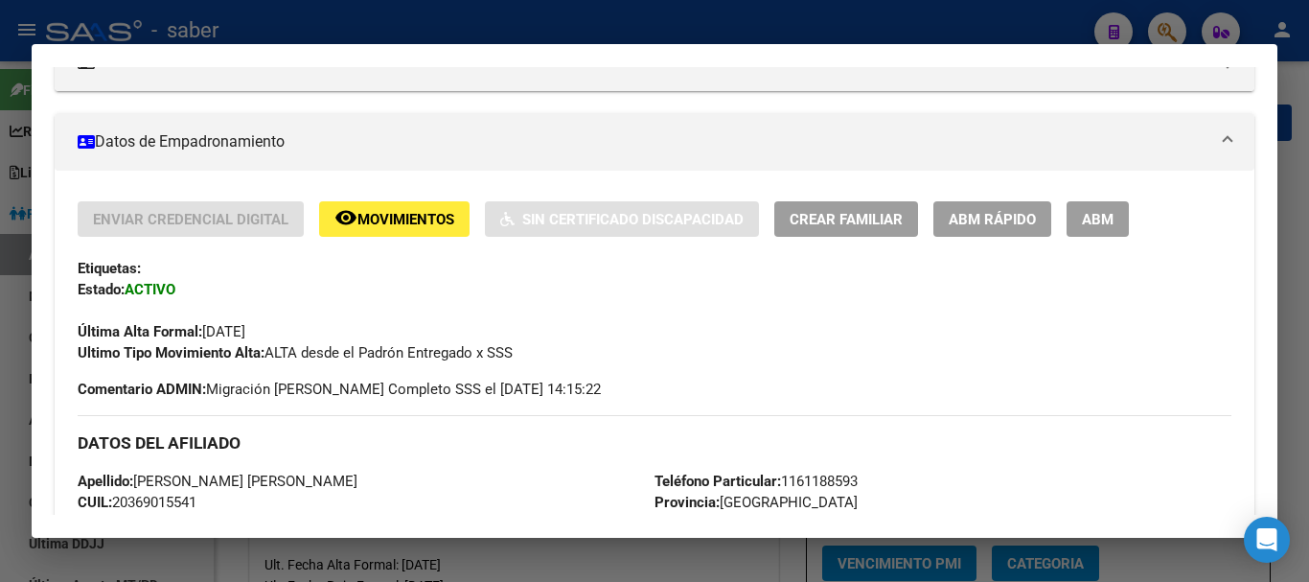
click at [1094, 211] on span "ABM" at bounding box center [1098, 219] width 32 height 17
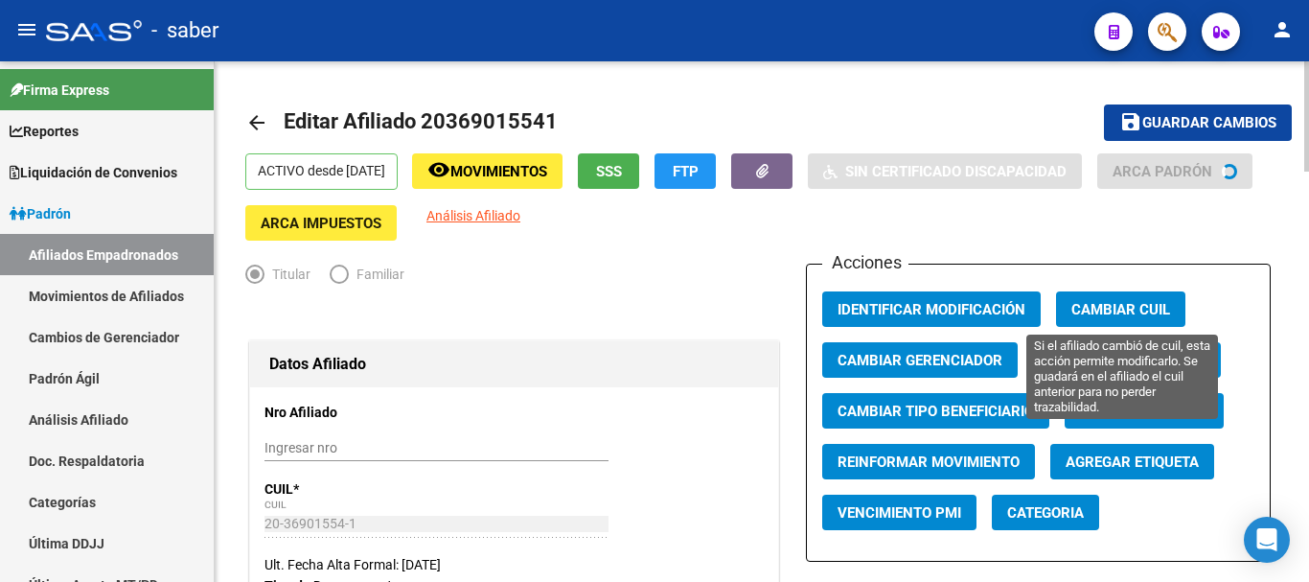
scroll to position [96, 0]
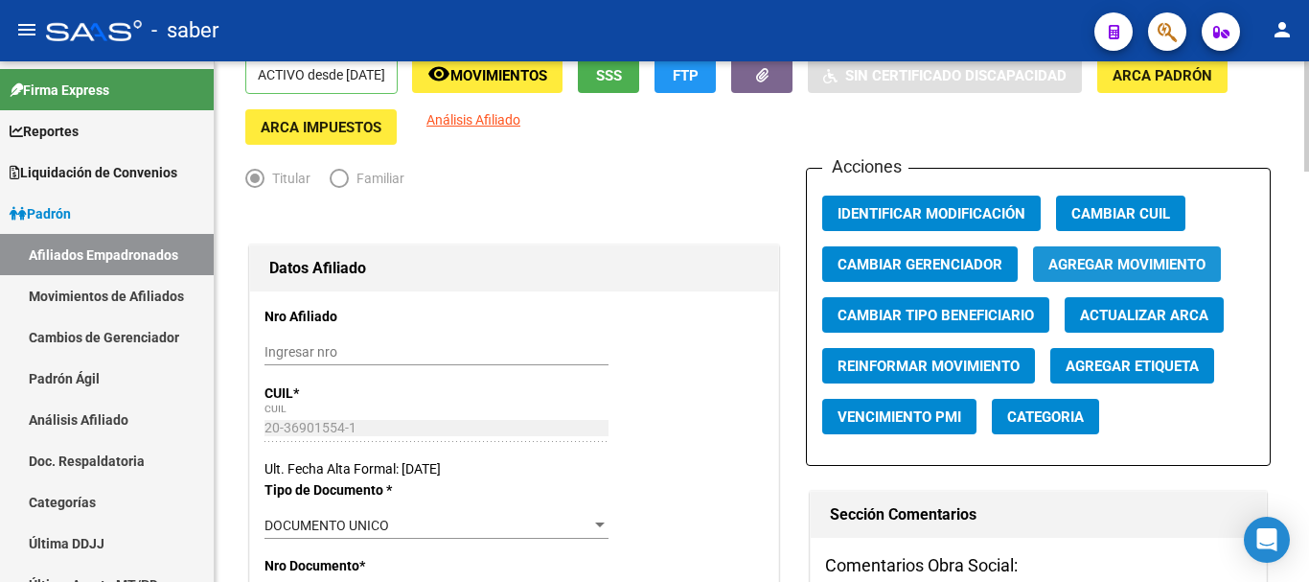
click at [1127, 263] on span "Agregar Movimiento" at bounding box center [1126, 264] width 157 height 17
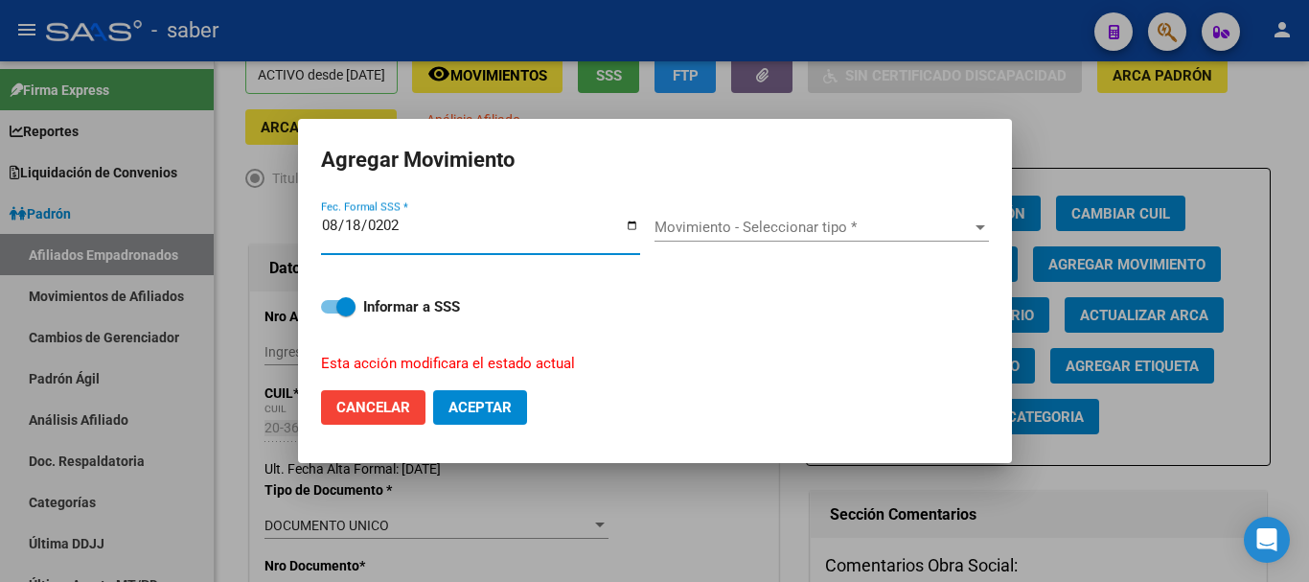
type input "[DATE]"
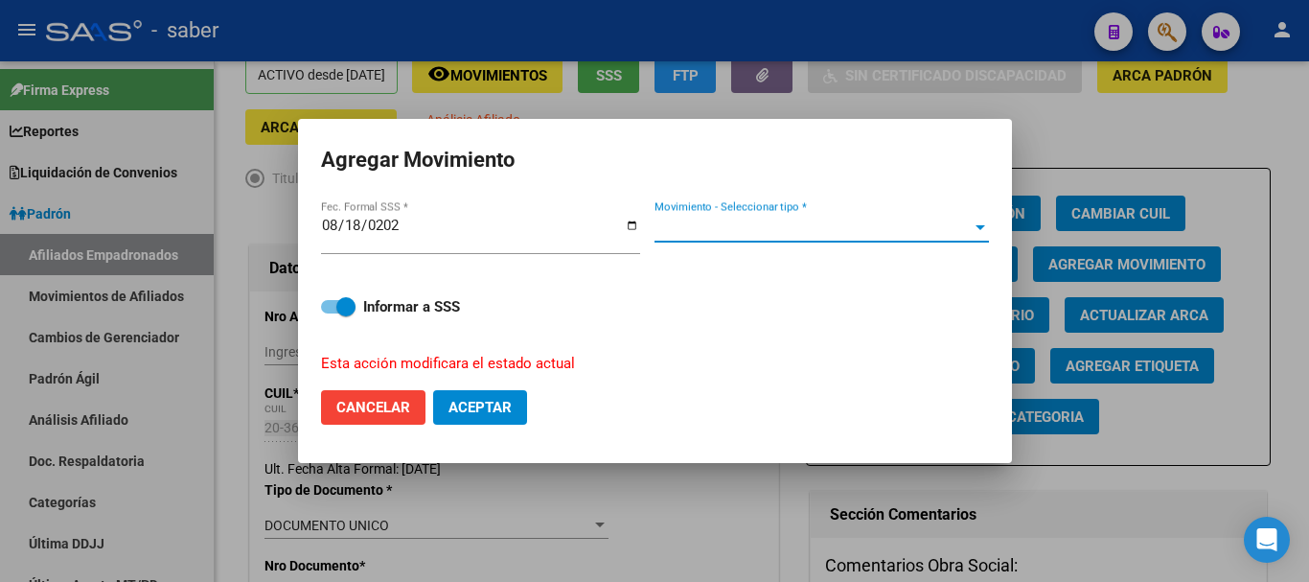
click at [881, 222] on span "Movimiento - Seleccionar tipo *" at bounding box center [813, 226] width 317 height 17
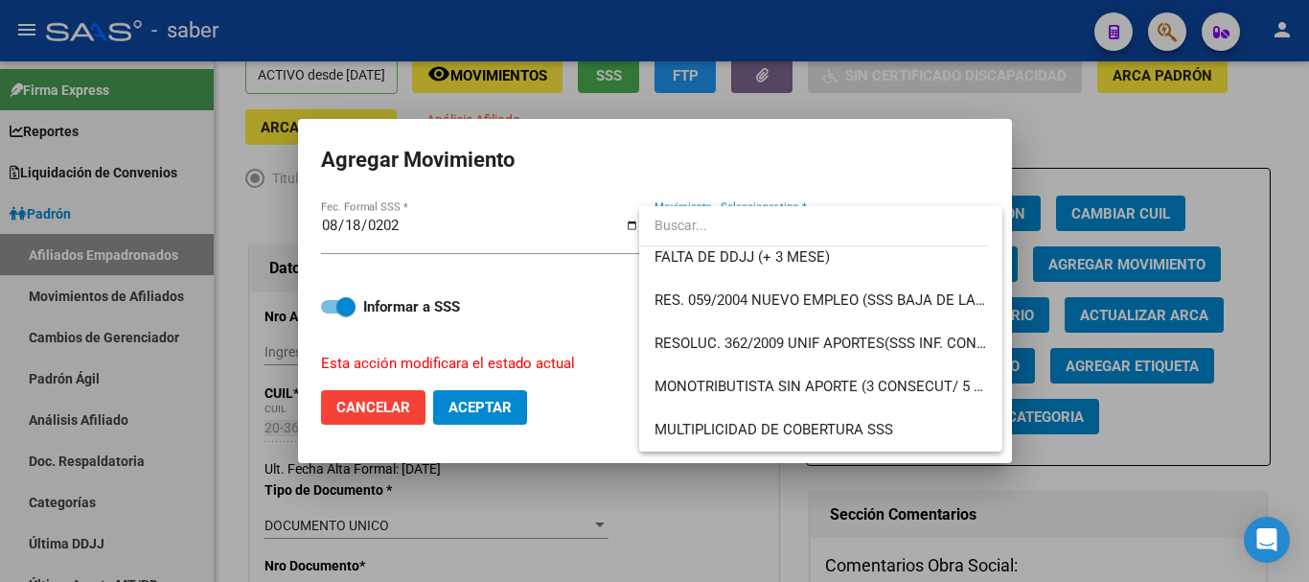
scroll to position [575, 0]
click at [798, 259] on span "FALTA DE DDJJ (+ 3 MESE)" at bounding box center [742, 255] width 175 height 17
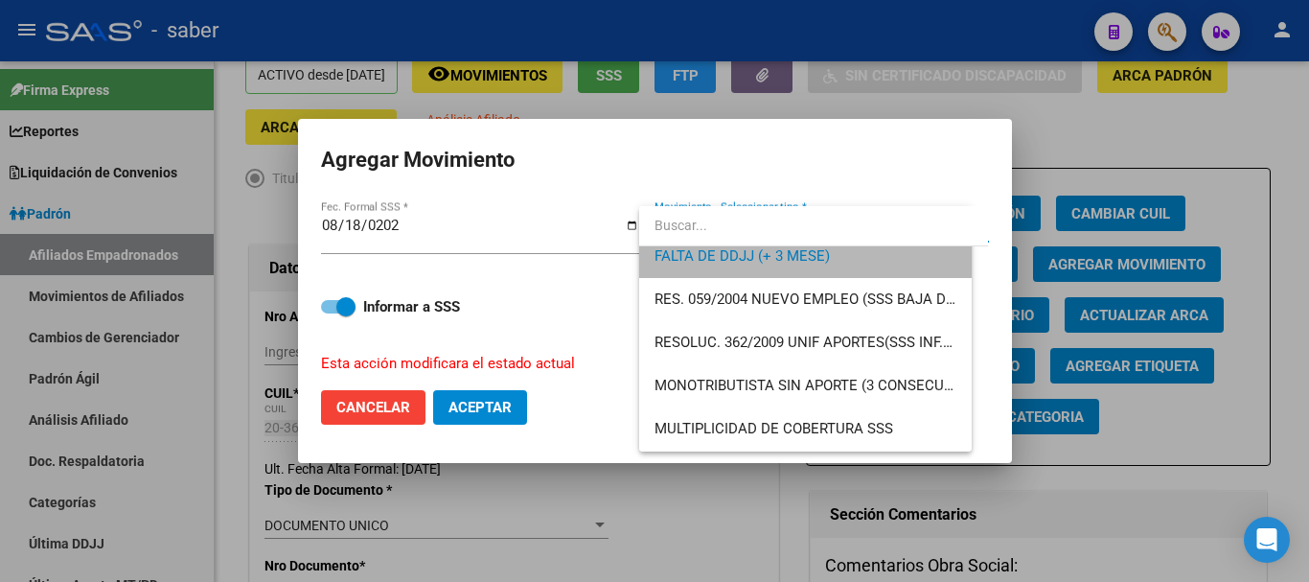
scroll to position [561, 0]
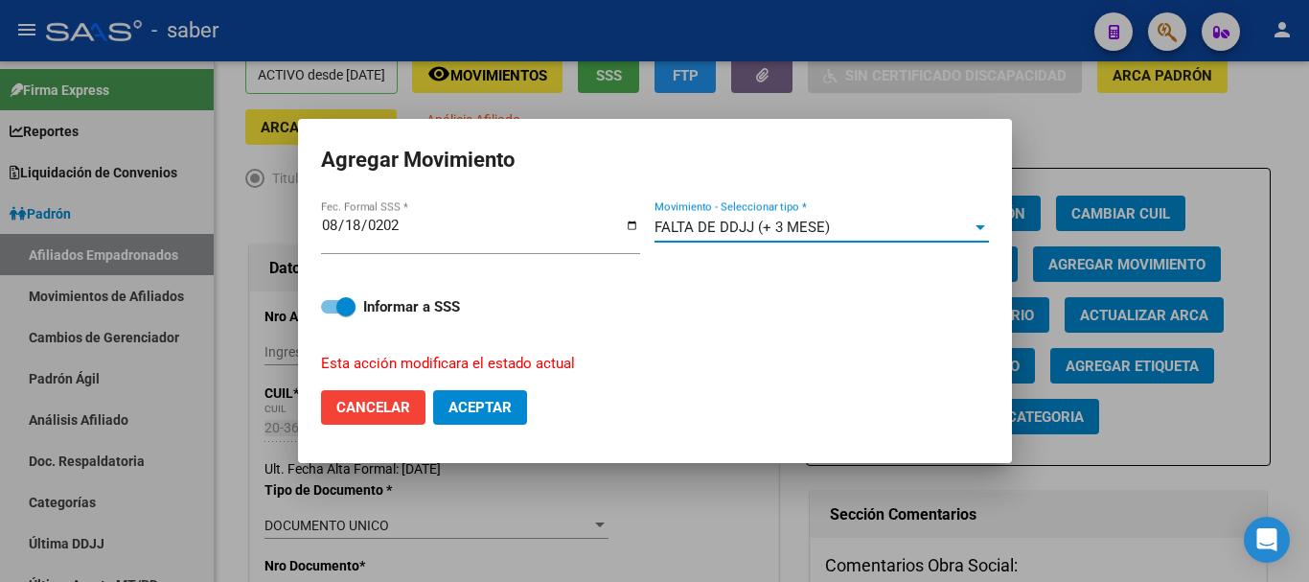
click at [494, 405] on span "Aceptar" at bounding box center [479, 407] width 63 height 17
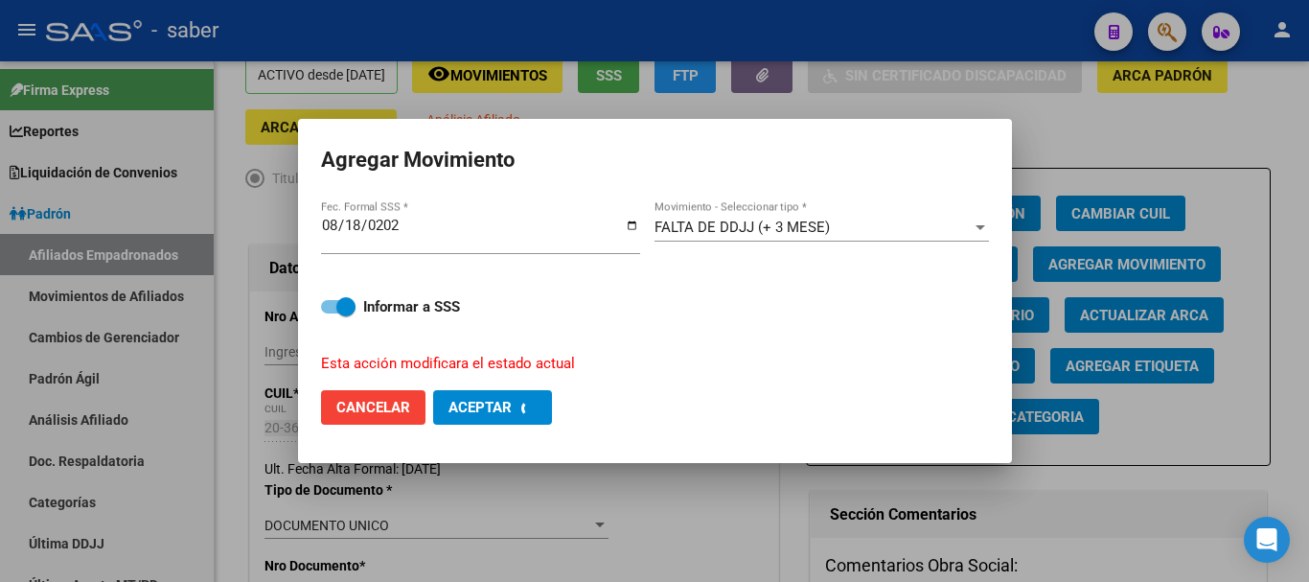
checkbox input "false"
